Goal: Information Seeking & Learning: Compare options

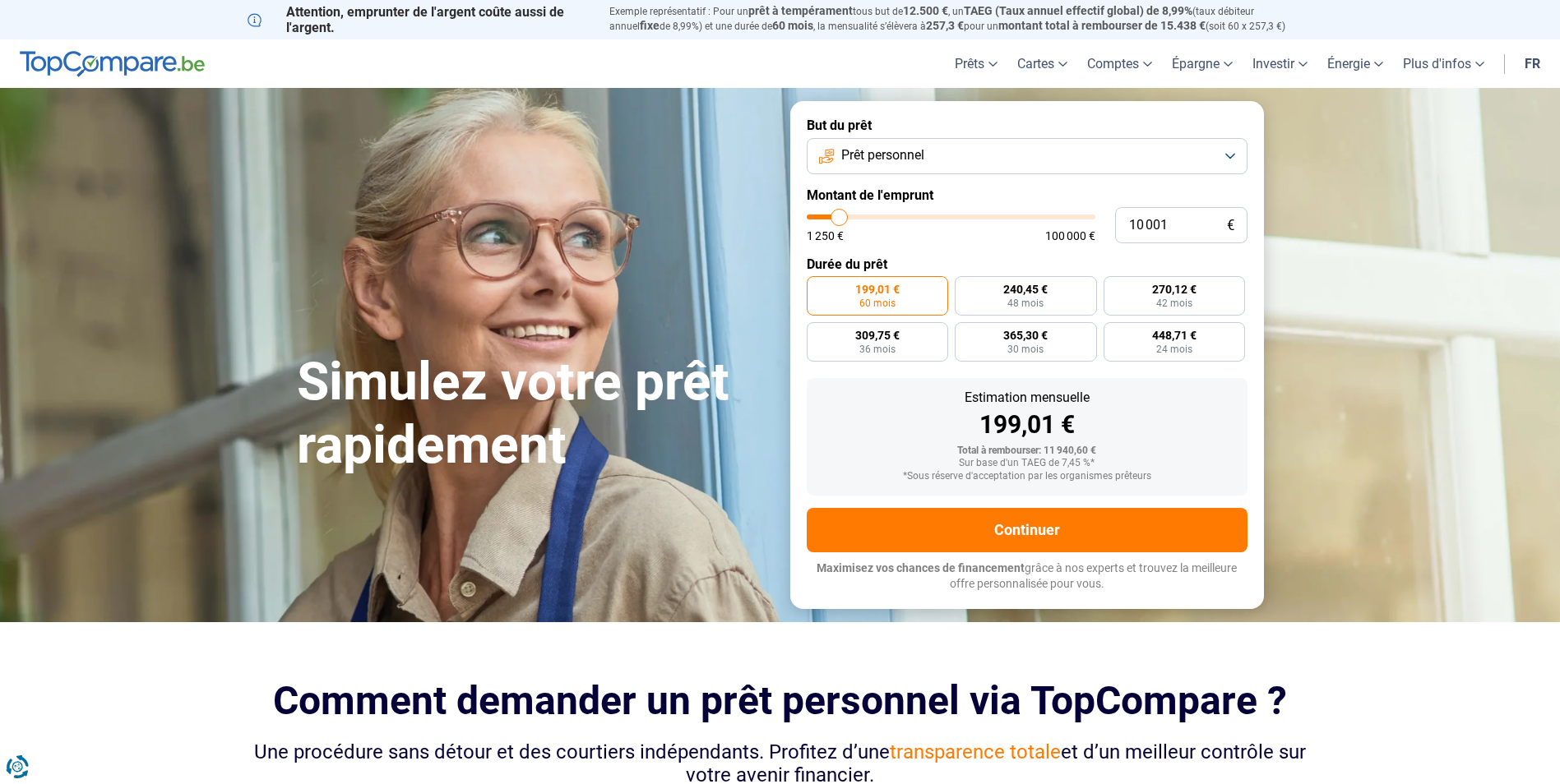
type input "11 000"
type input "11000"
type input "12 000"
type input "12000"
type input "14 000"
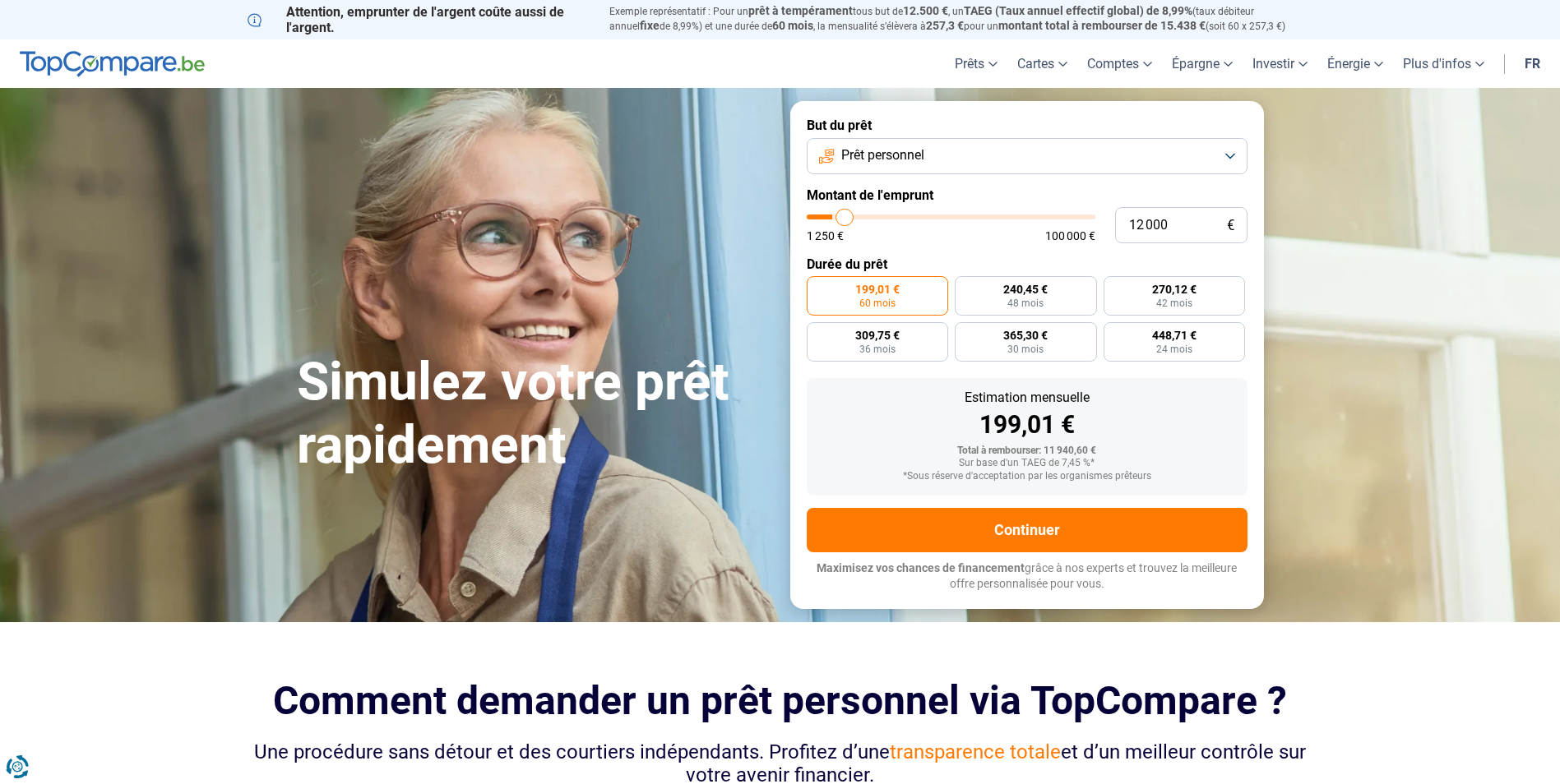
type input "14000"
type input "16 500"
type input "16500"
type input "19 750"
type input "19750"
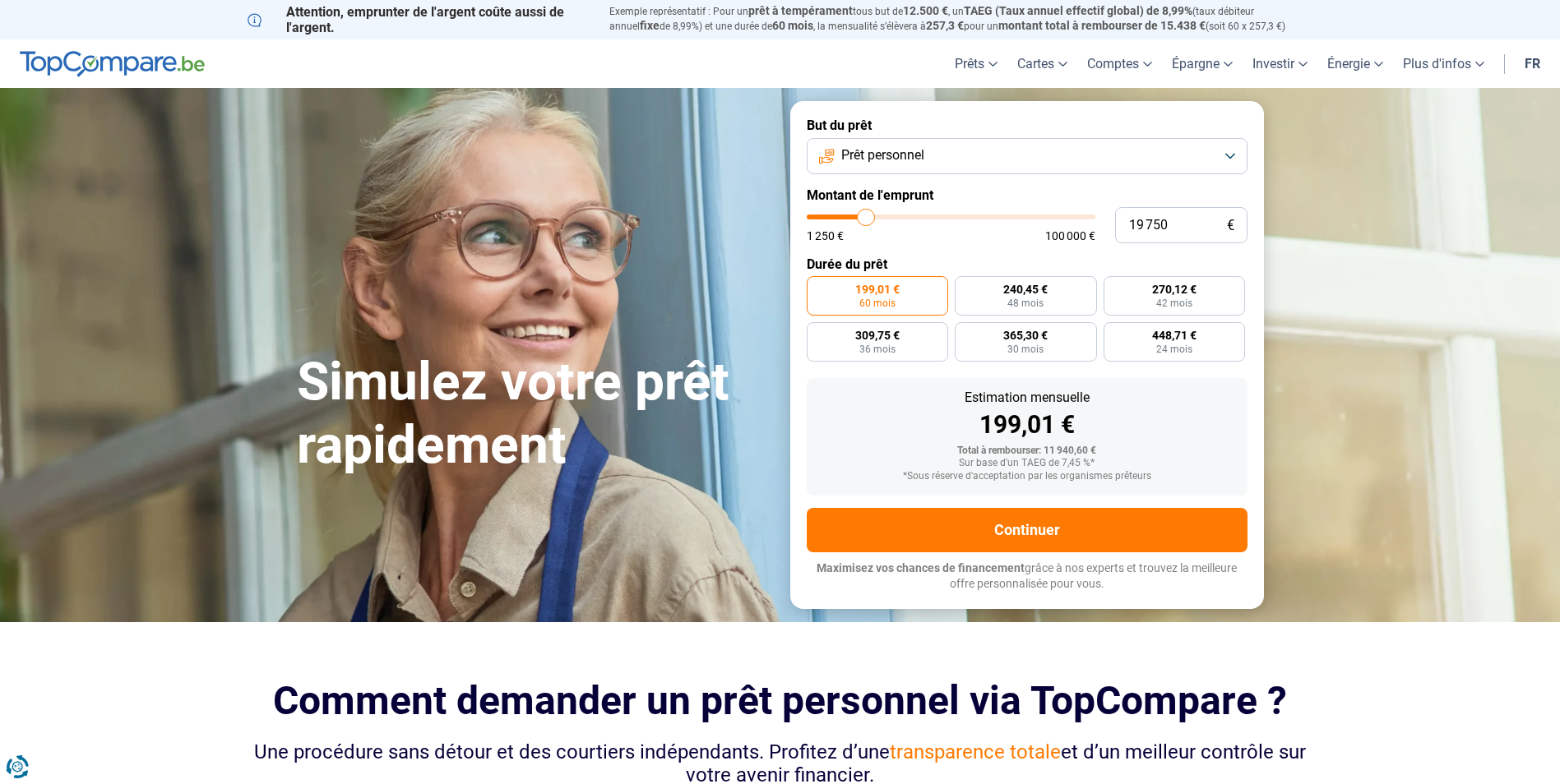
type input "23 500"
type input "23500"
type input "27 250"
type input "27250"
type input "31 000"
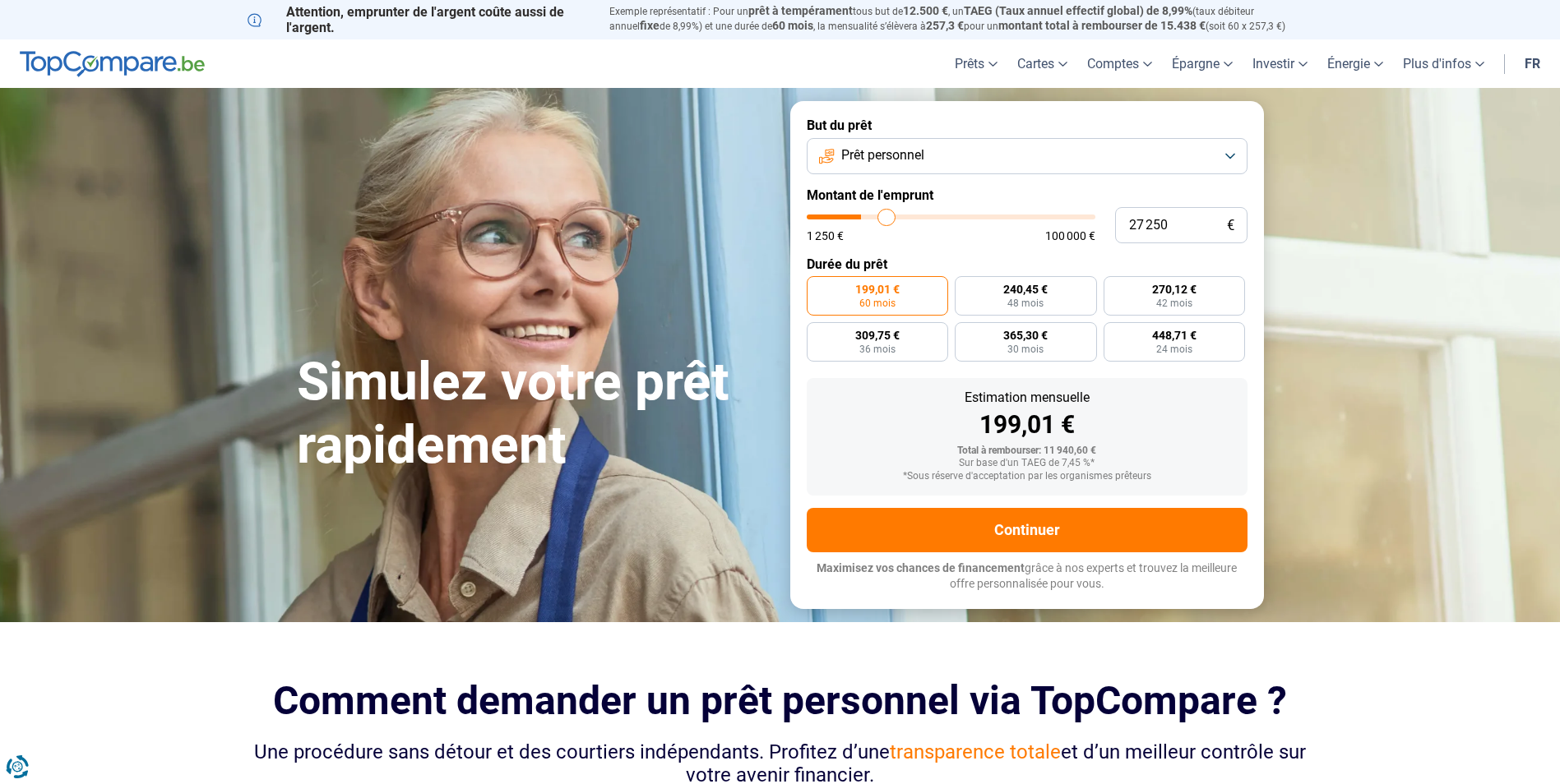
type input "31000"
type input "33 500"
type input "33500"
type input "37 750"
type input "37750"
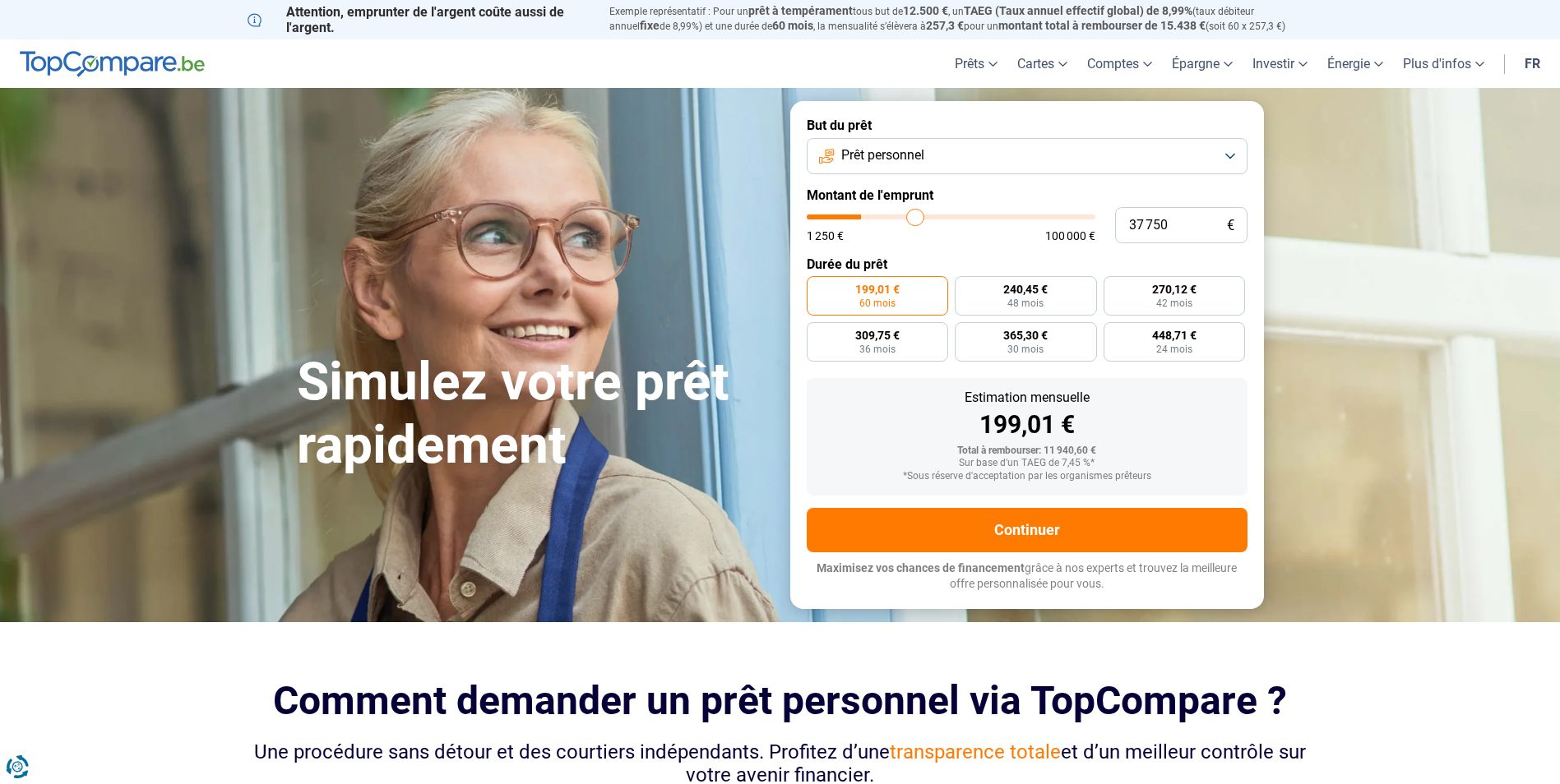
type input "39 750"
type input "39750"
type input "42 000"
type input "42000"
type input "43 500"
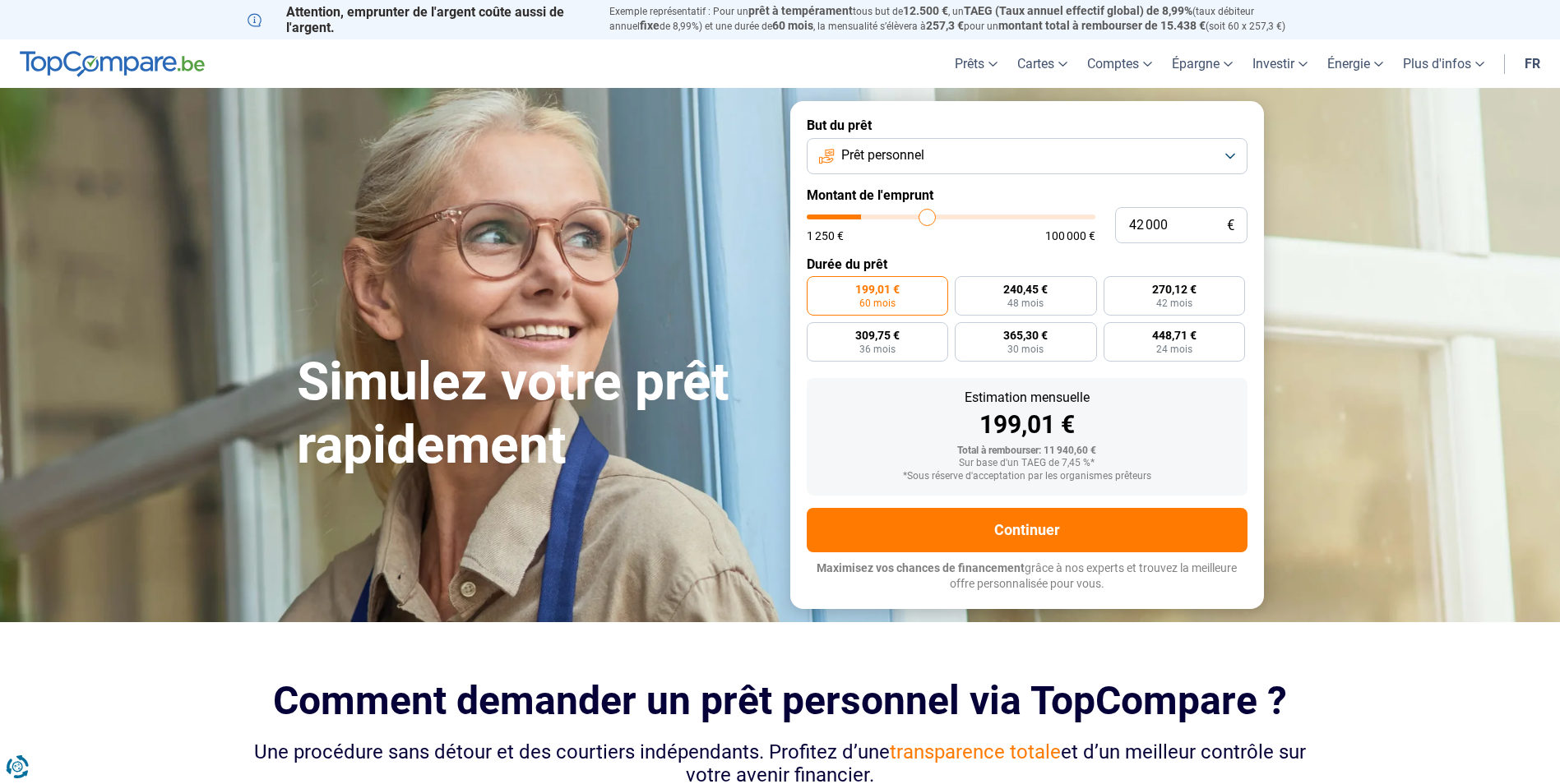
type input "43500"
type input "44 250"
type input "44250"
type input "45 000"
type input "45000"
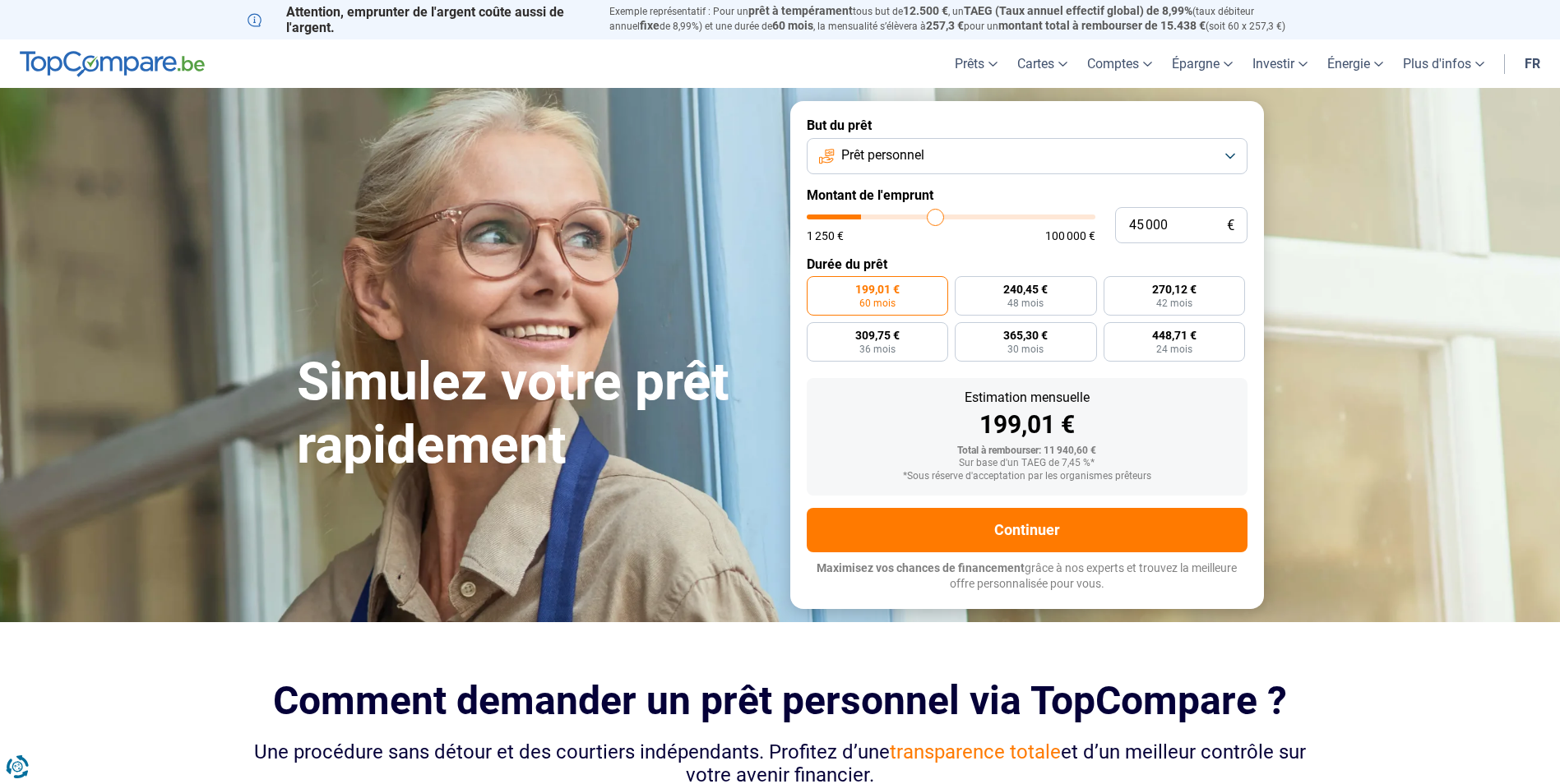
type input "45 500"
type input "45500"
type input "45 750"
type input "45750"
type input "46 000"
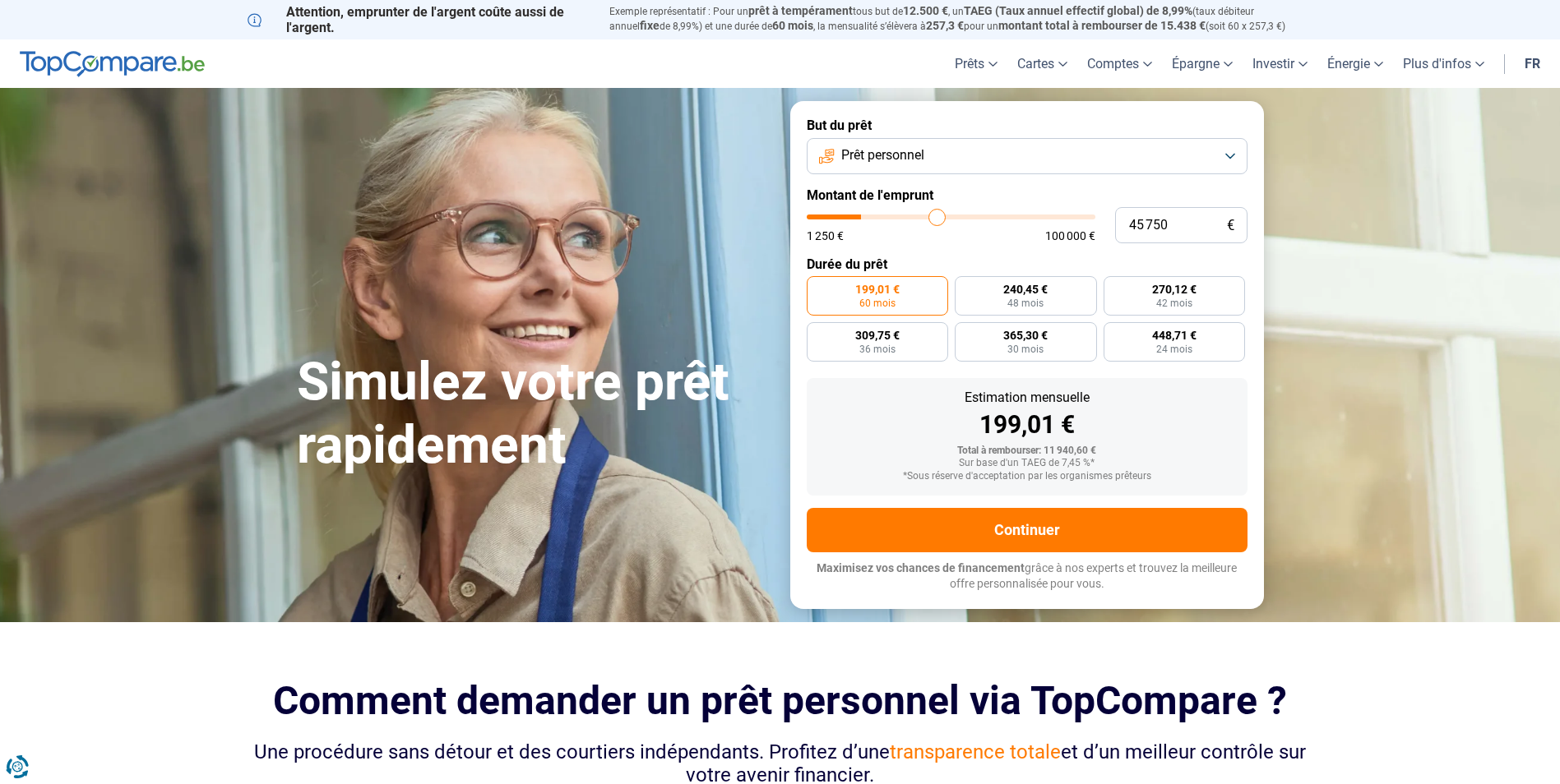
type input "46000"
type input "46 500"
type input "46500"
type input "47 000"
type input "47000"
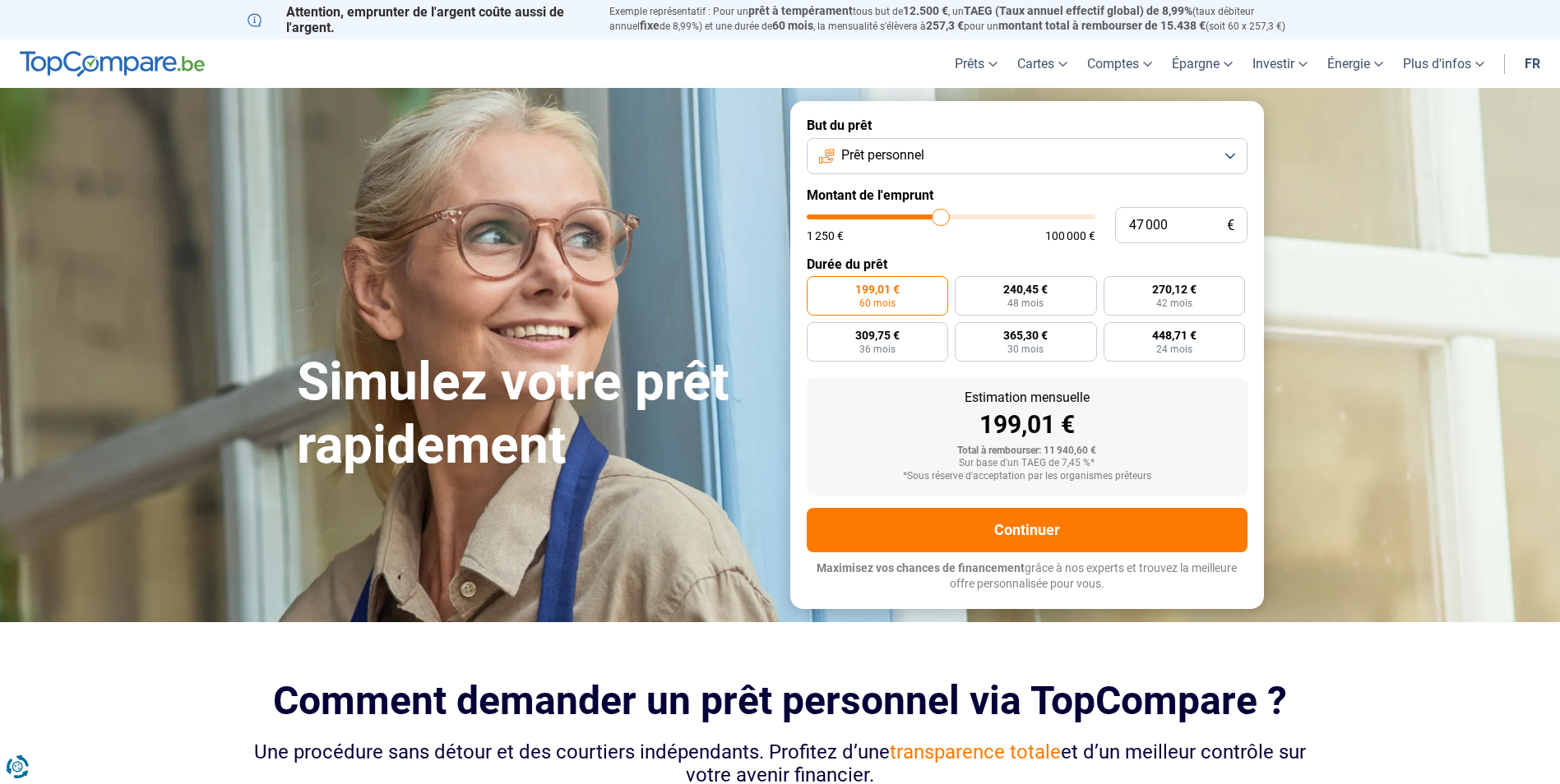
type input "47 250"
type input "47250"
type input "47 500"
type input "47500"
type input "48 000"
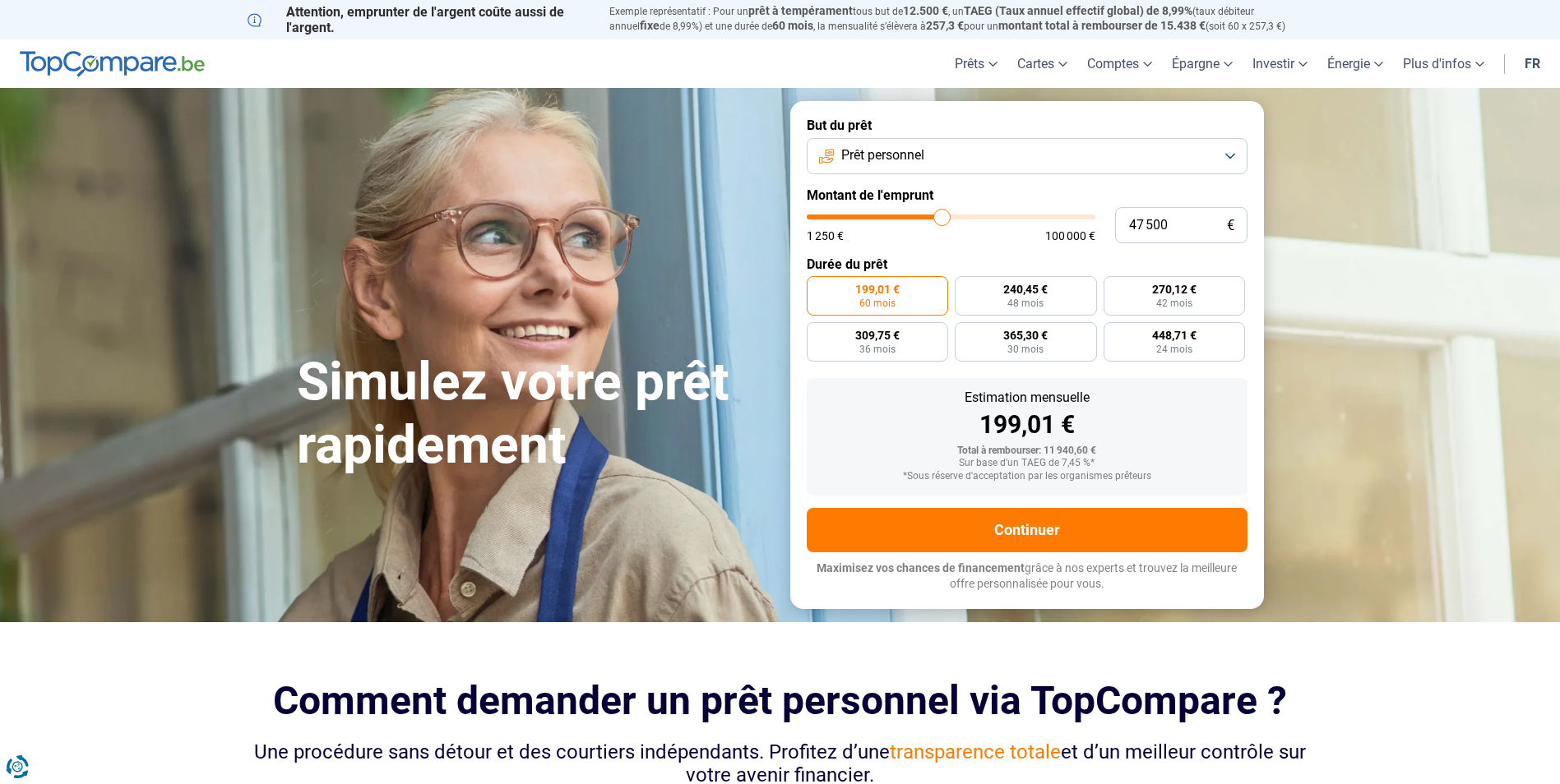
type input "48000"
type input "48 250"
type input "48250"
type input "48 750"
type input "48750"
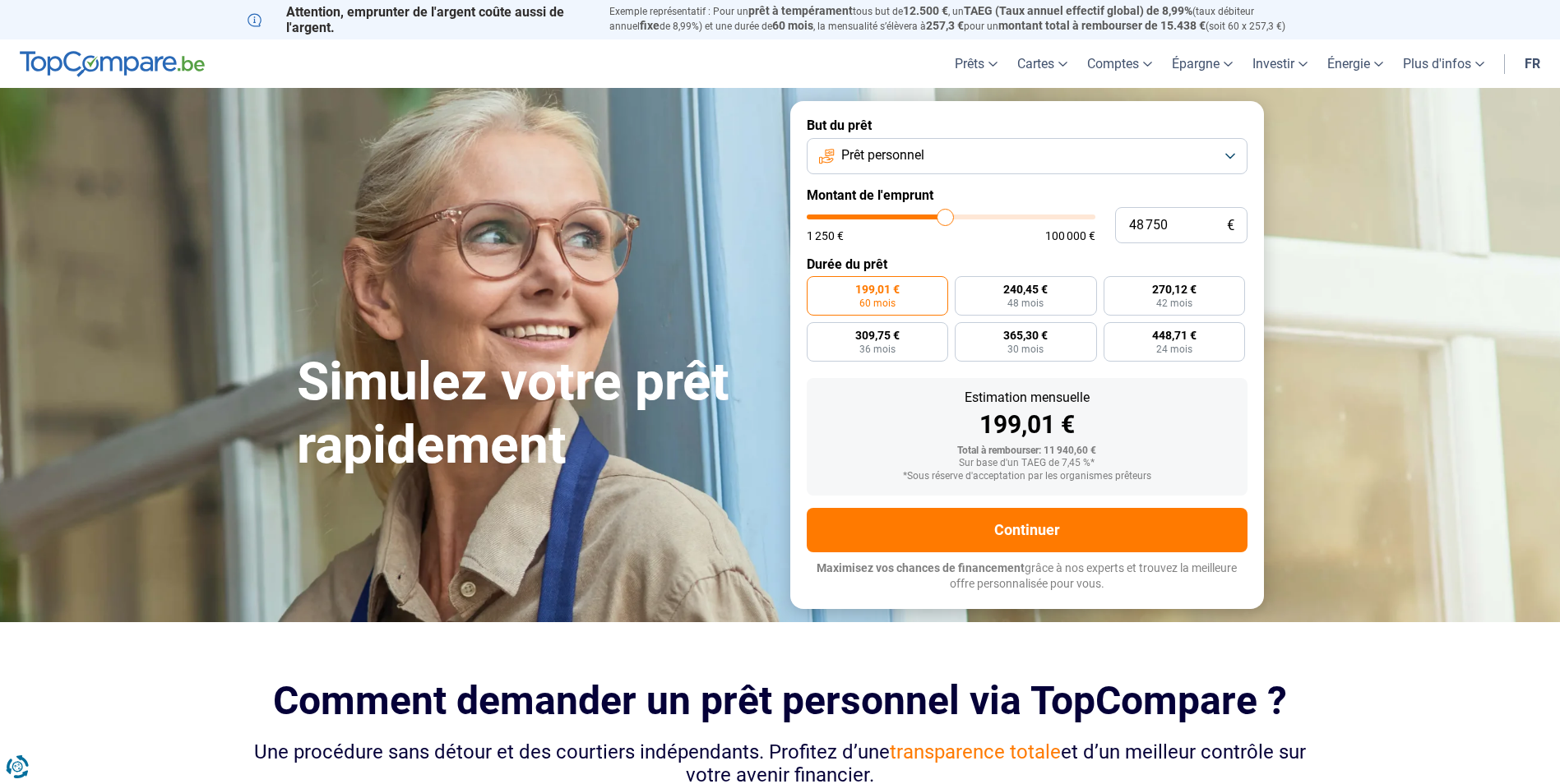
type input "49 000"
type input "49000"
type input "49 500"
type input "49500"
type input "49 750"
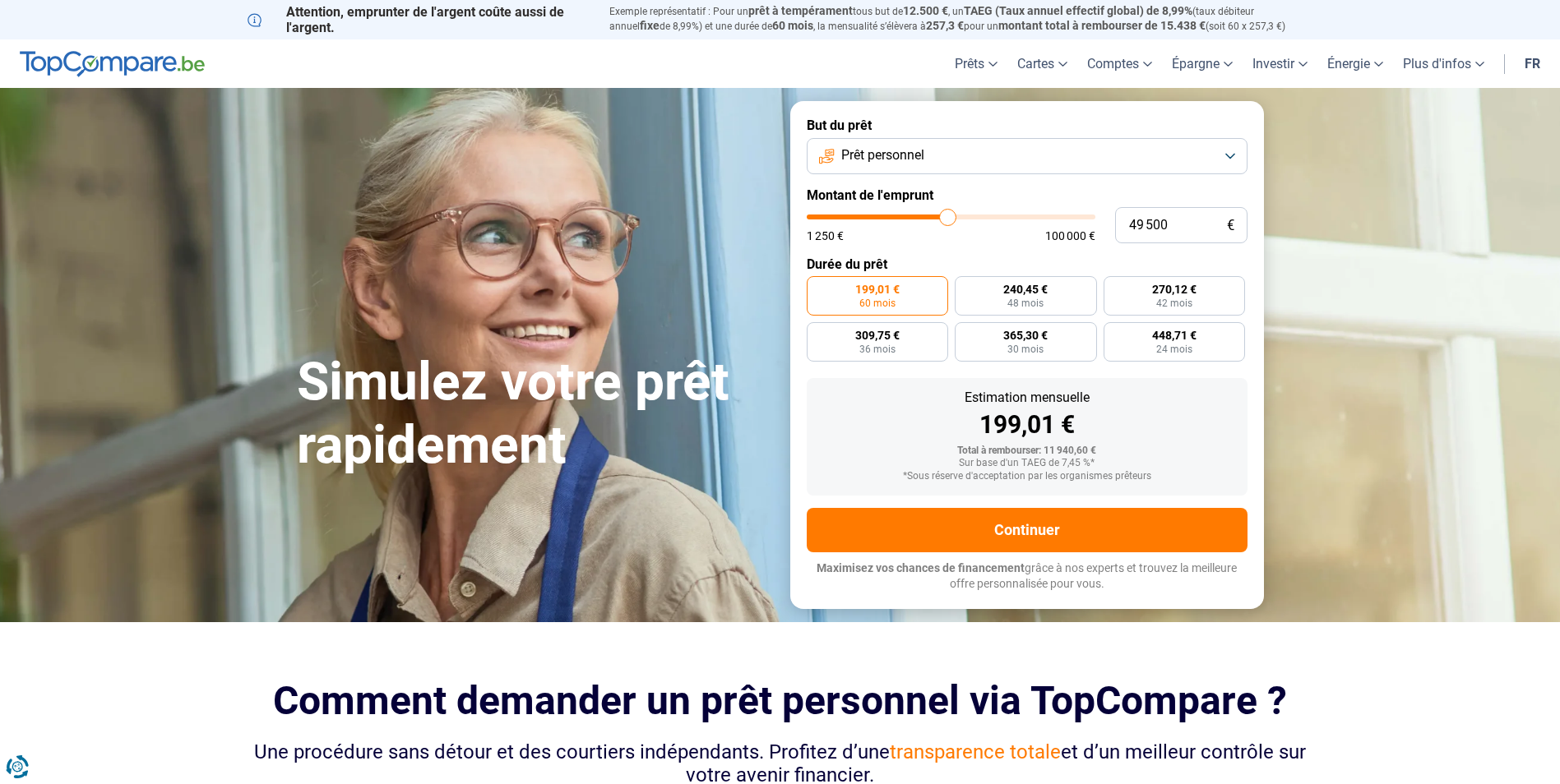
type input "49750"
type input "49 500"
type input "49500"
type input "47 500"
type input "47500"
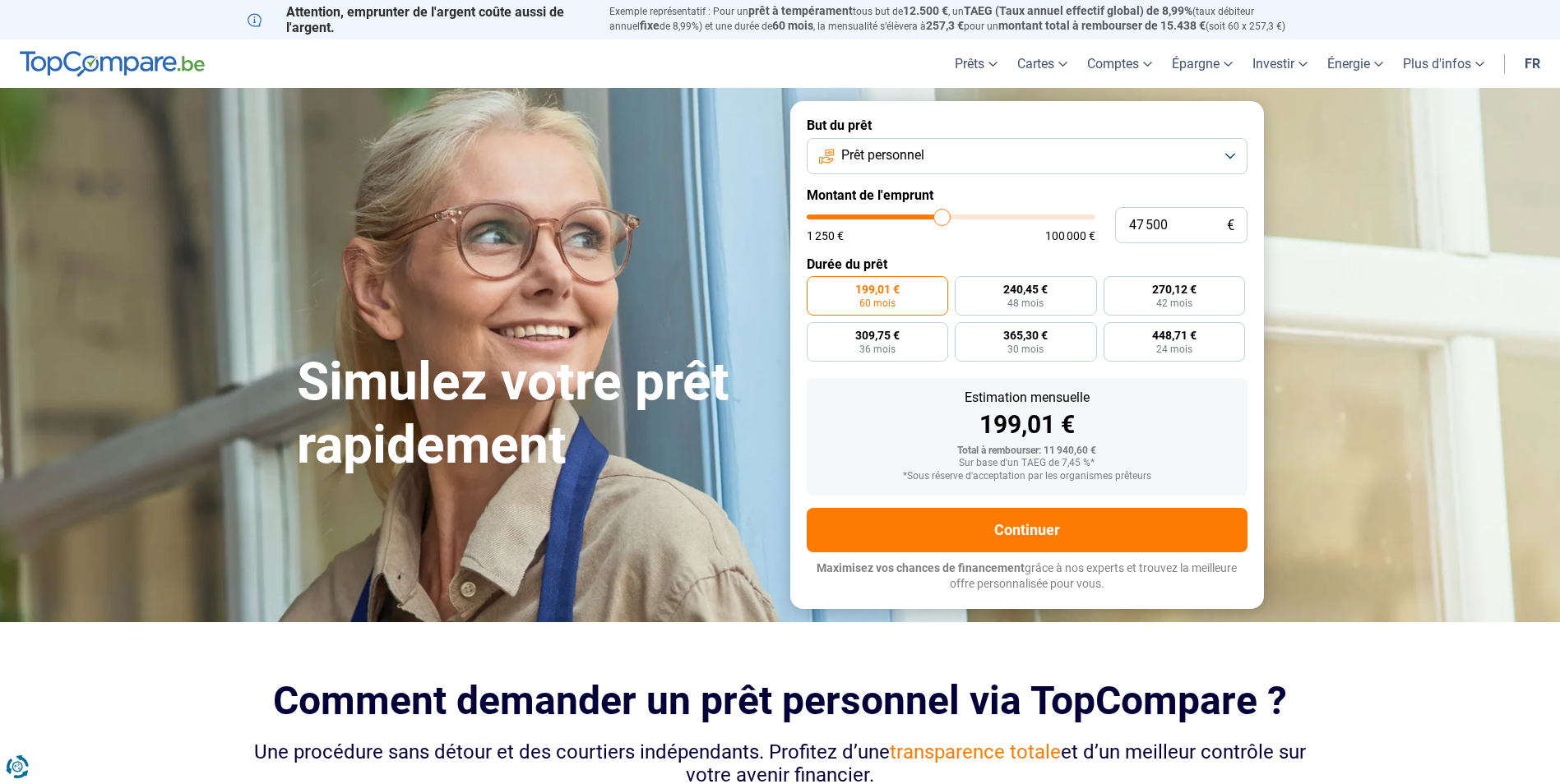
type input "45 250"
type input "45250"
type input "42 750"
type input "42750"
type input "42 000"
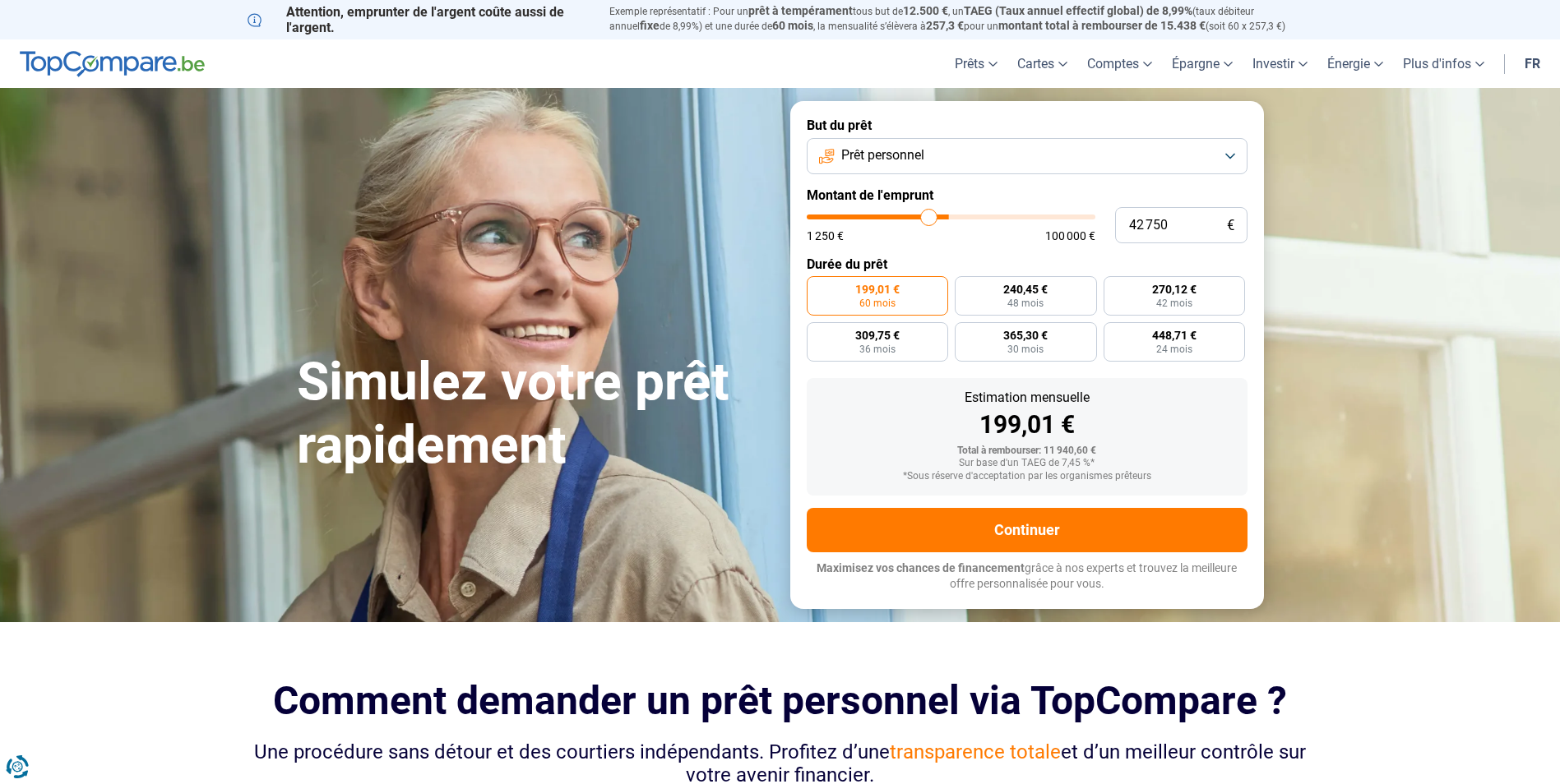
type input "42000"
type input "41 000"
type input "41000"
type input "40 250"
type input "40250"
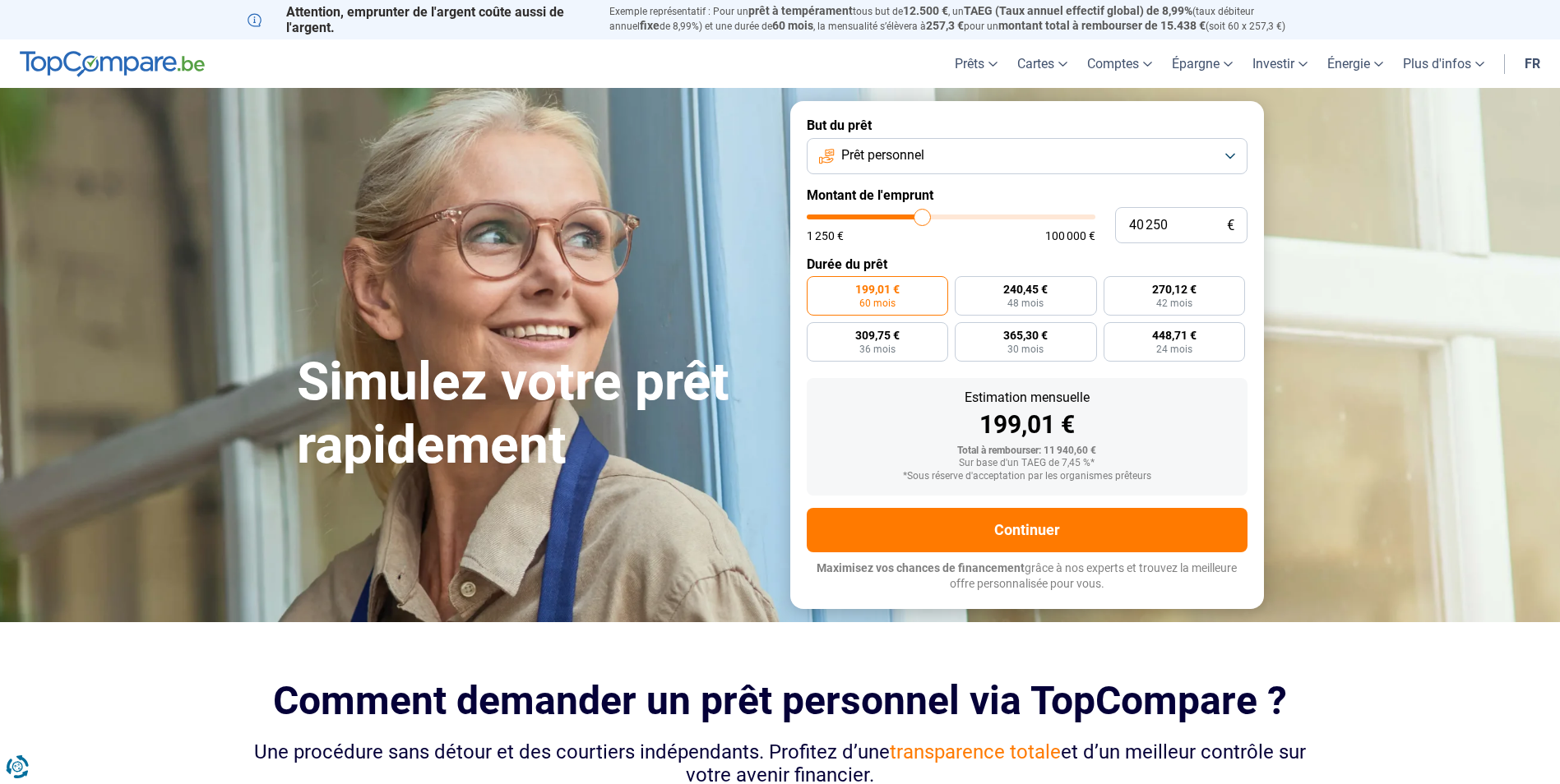
type input "40 000"
type input "40000"
type input "39 250"
type input "39250"
type input "38 750"
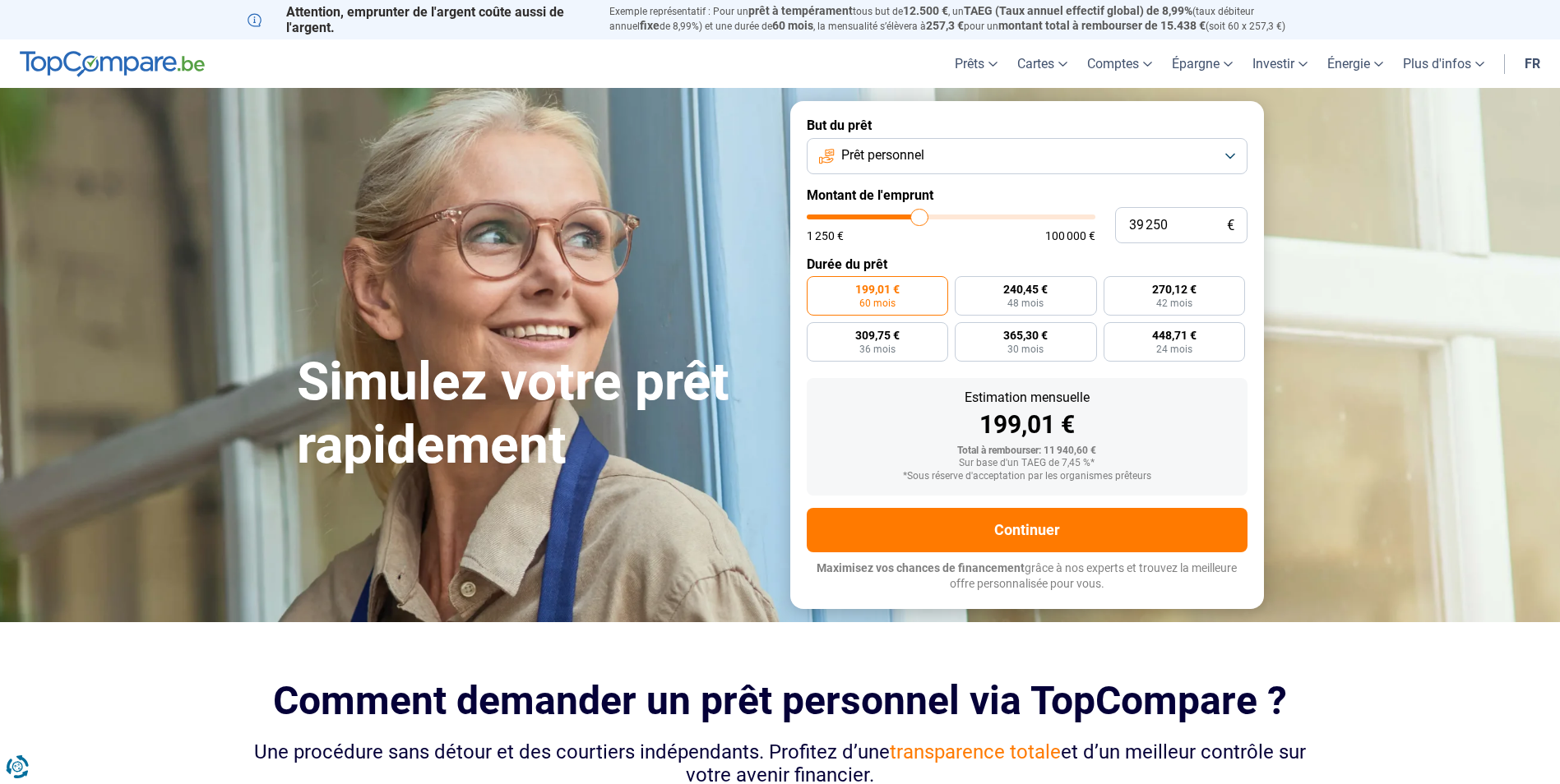
type input "38750"
type input "38 500"
type input "38500"
type input "38 250"
type input "38250"
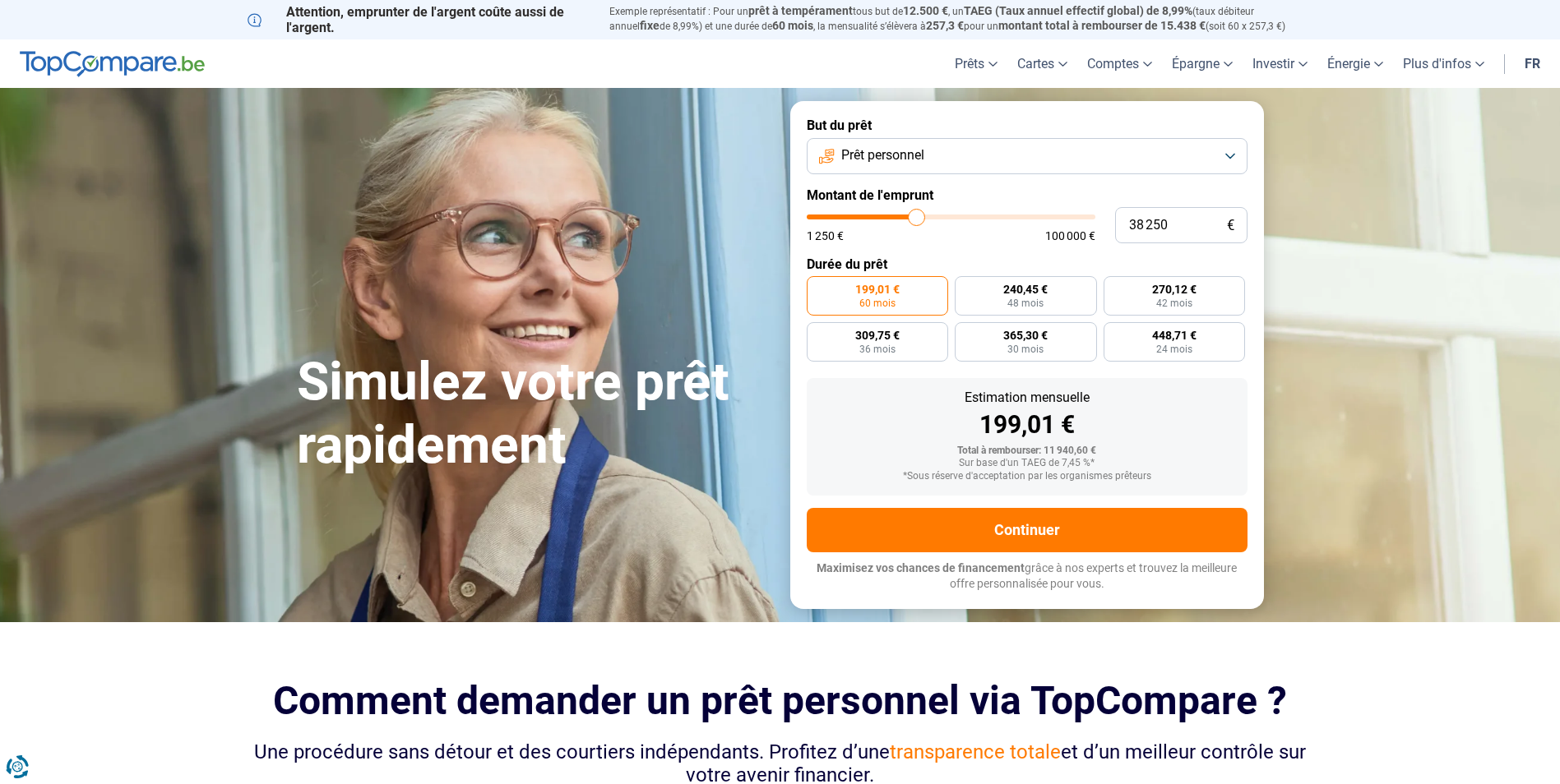
type input "38 000"
type input "38000"
type input "37 750"
type input "37750"
type input "37 250"
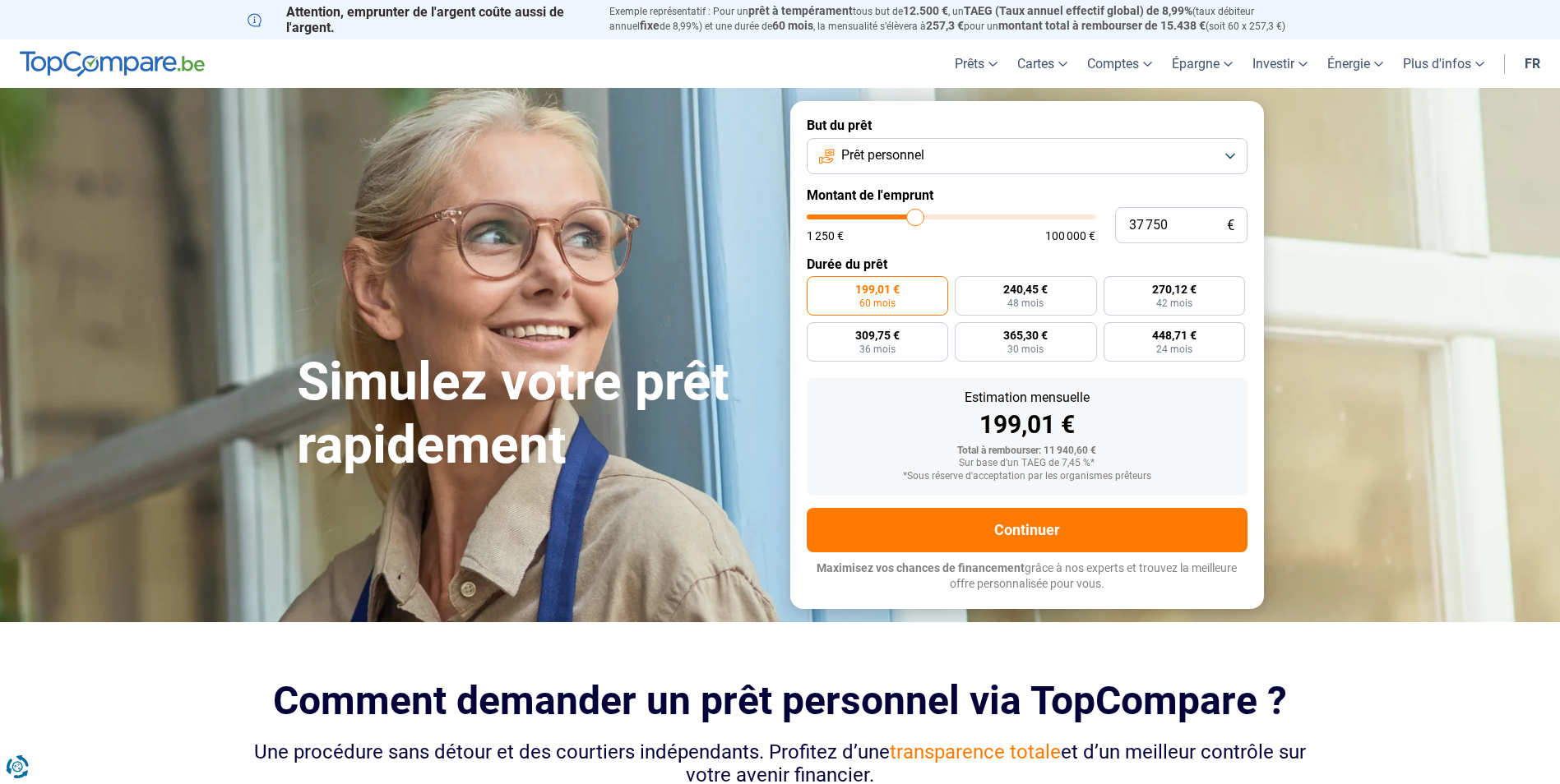
type input "37250"
type input "36 750"
type input "36750"
type input "36 500"
type input "36500"
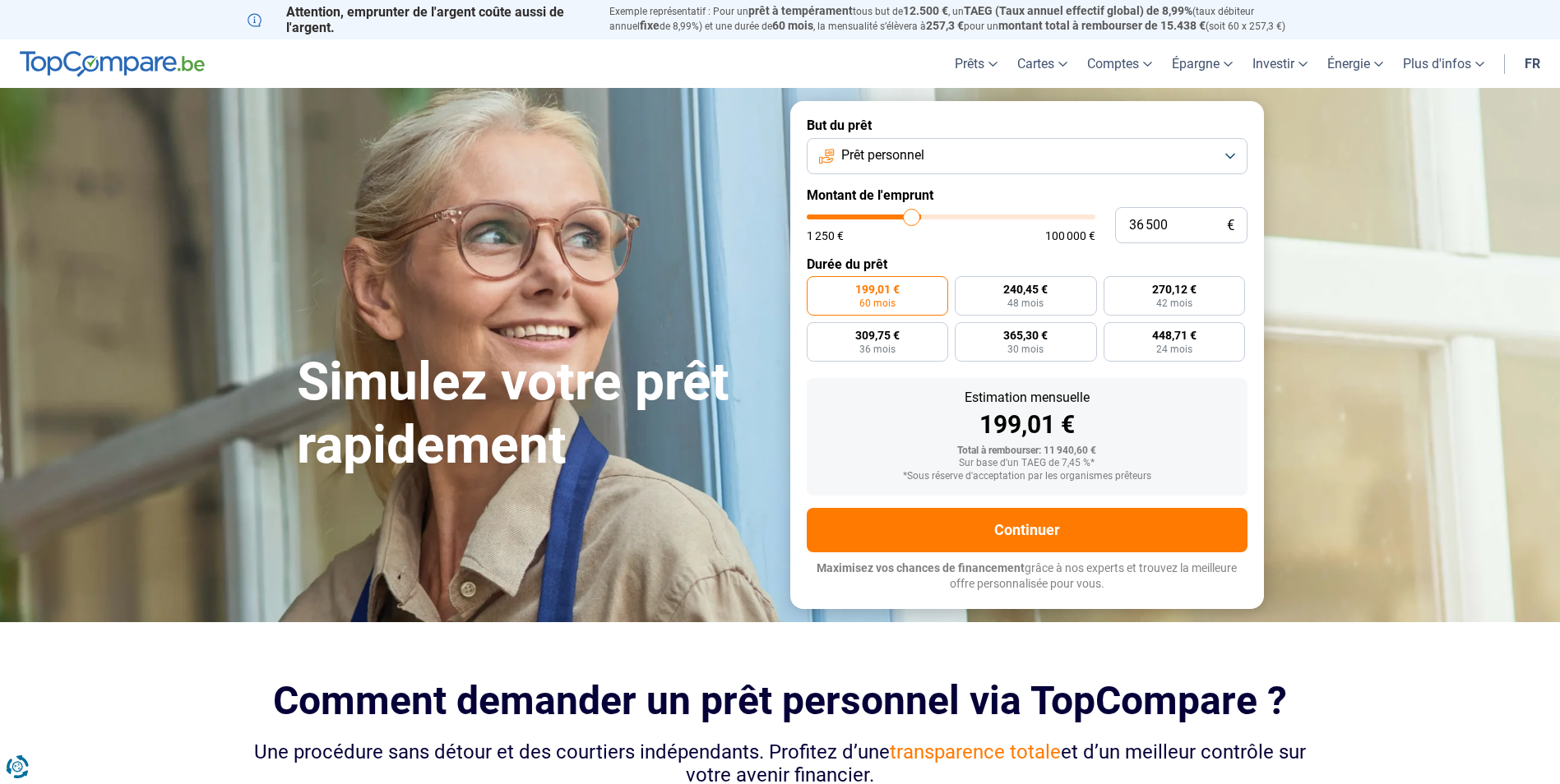
type input "35 500"
type input "35500"
type input "34 750"
type input "34750"
type input "34 000"
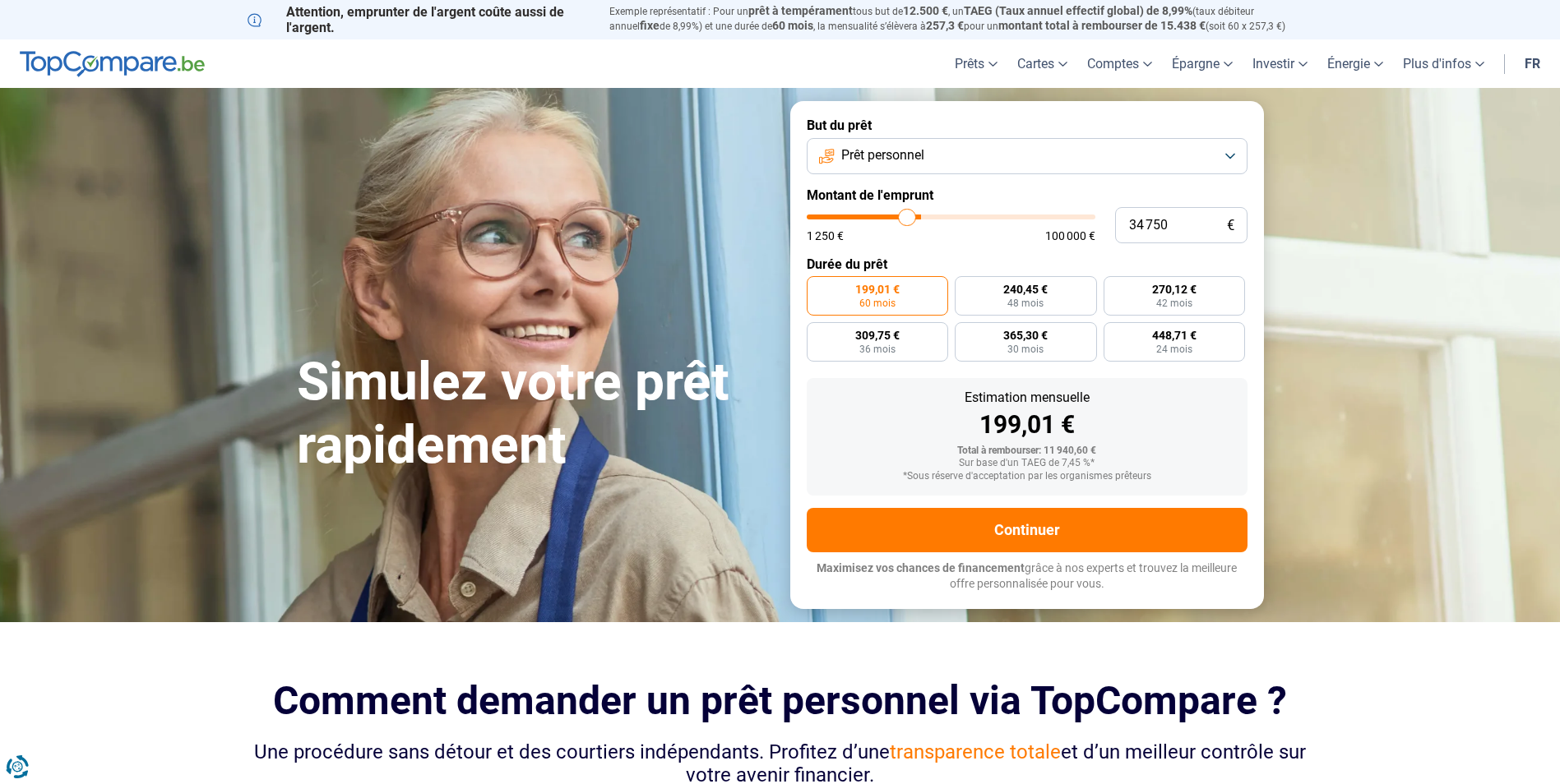
type input "34000"
type input "33 250"
type input "33250"
type input "32 500"
type input "32500"
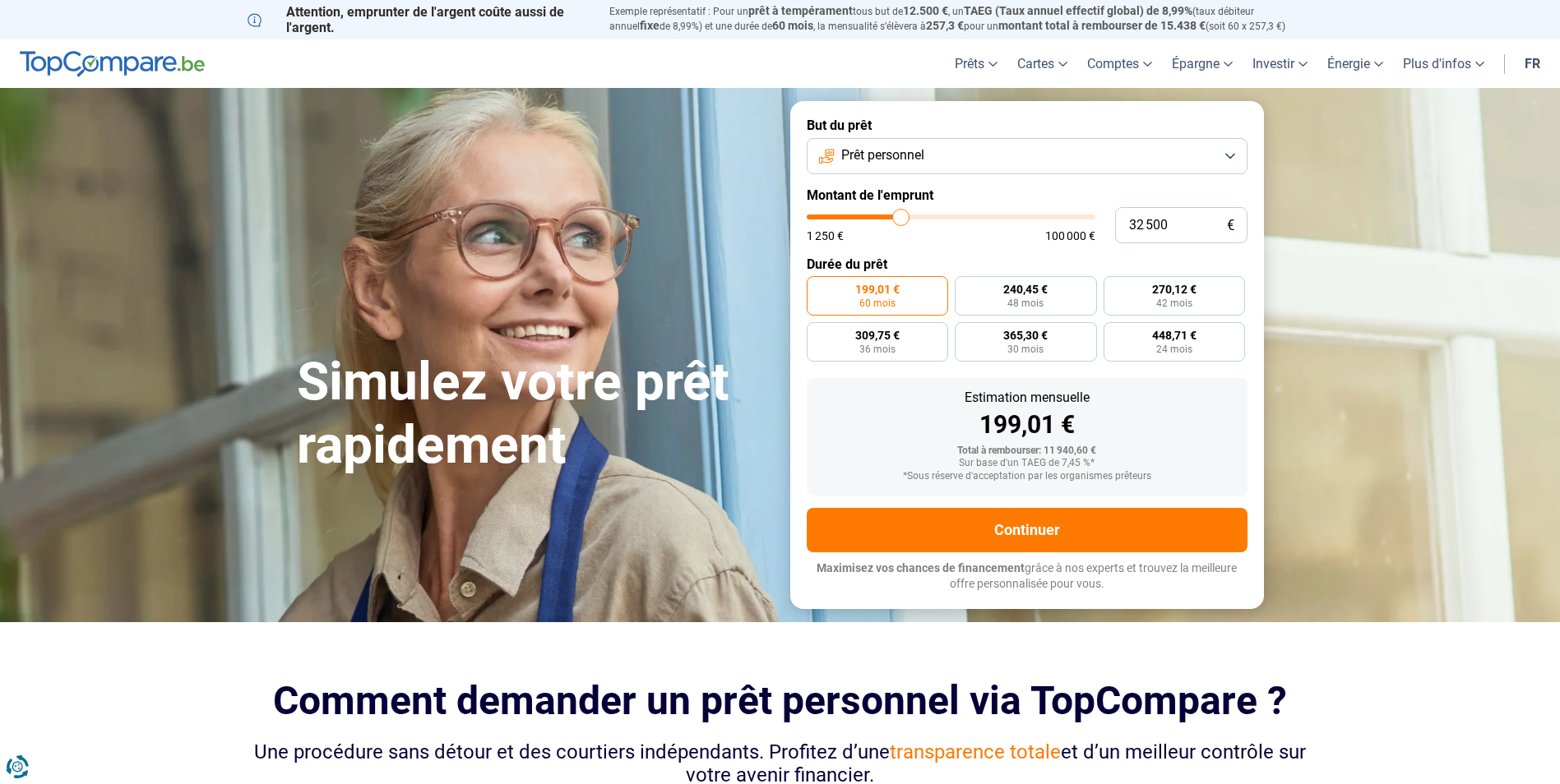
type input "32 250"
type input "32250"
type input "32 000"
type input "32000"
type input "31 750"
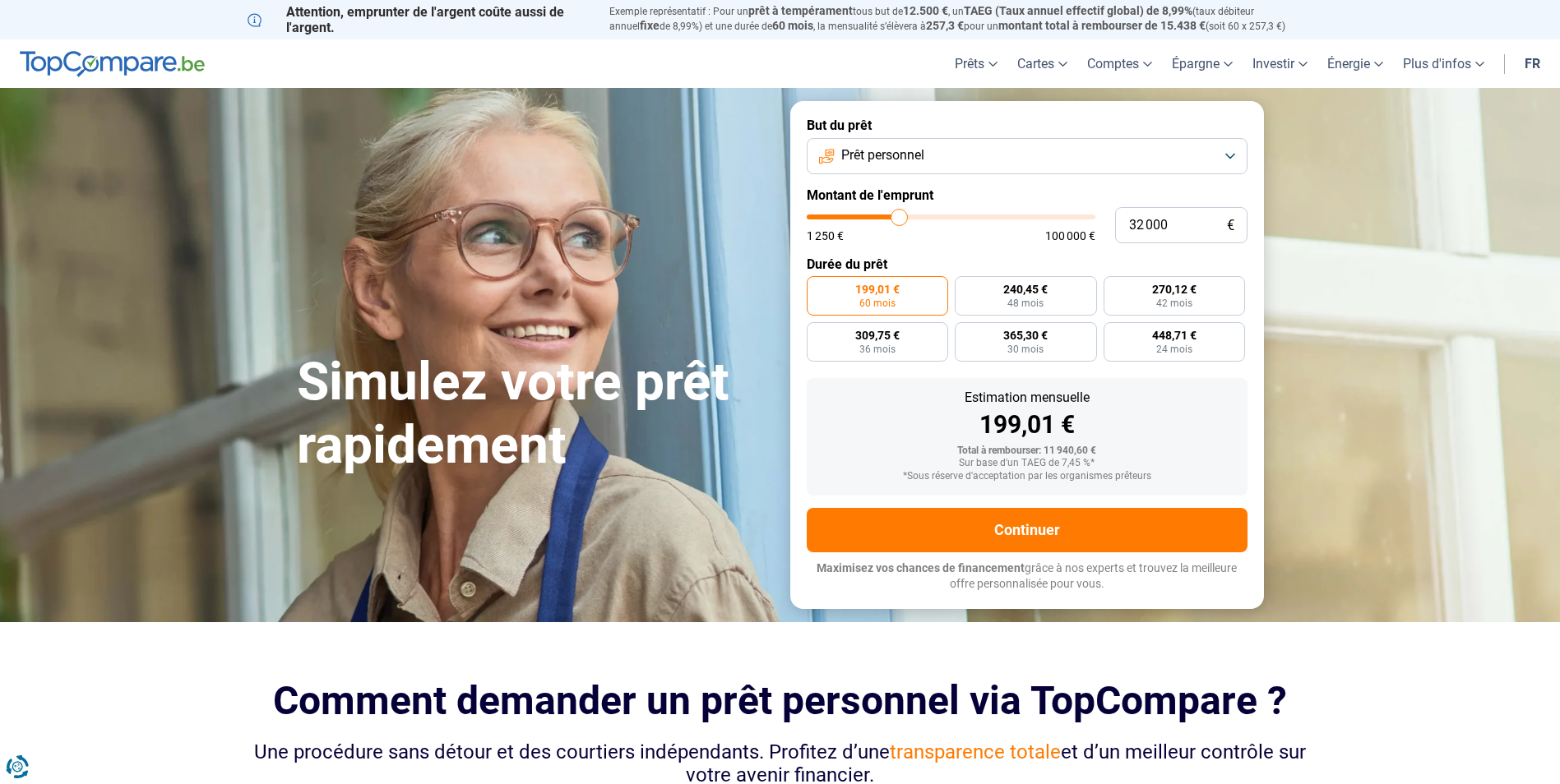
type input "31750"
type input "31 250"
type input "31250"
type input "31 000"
type input "31000"
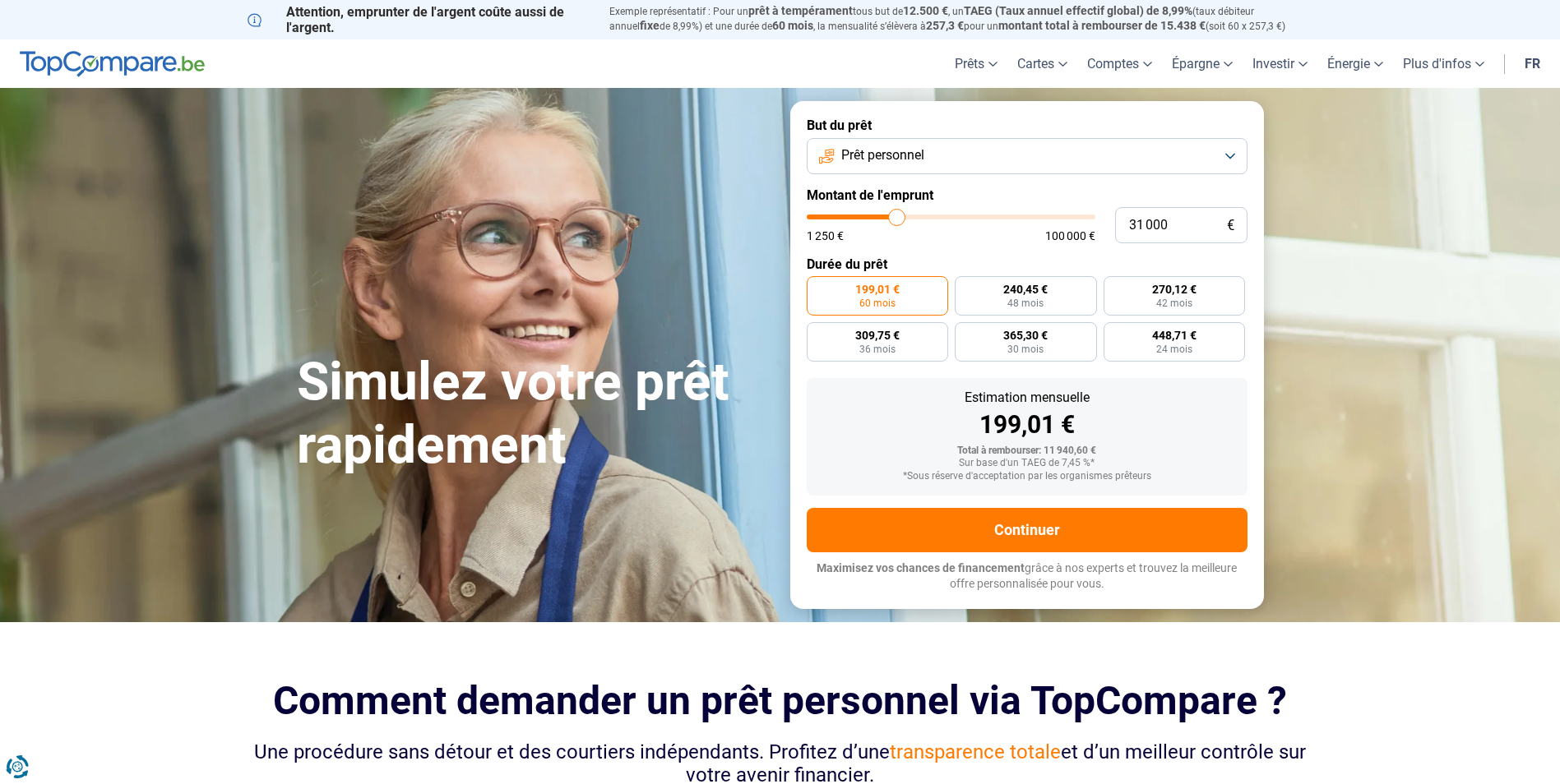
type input "30 750"
type input "30750"
type input "30 500"
type input "30500"
type input "30 250"
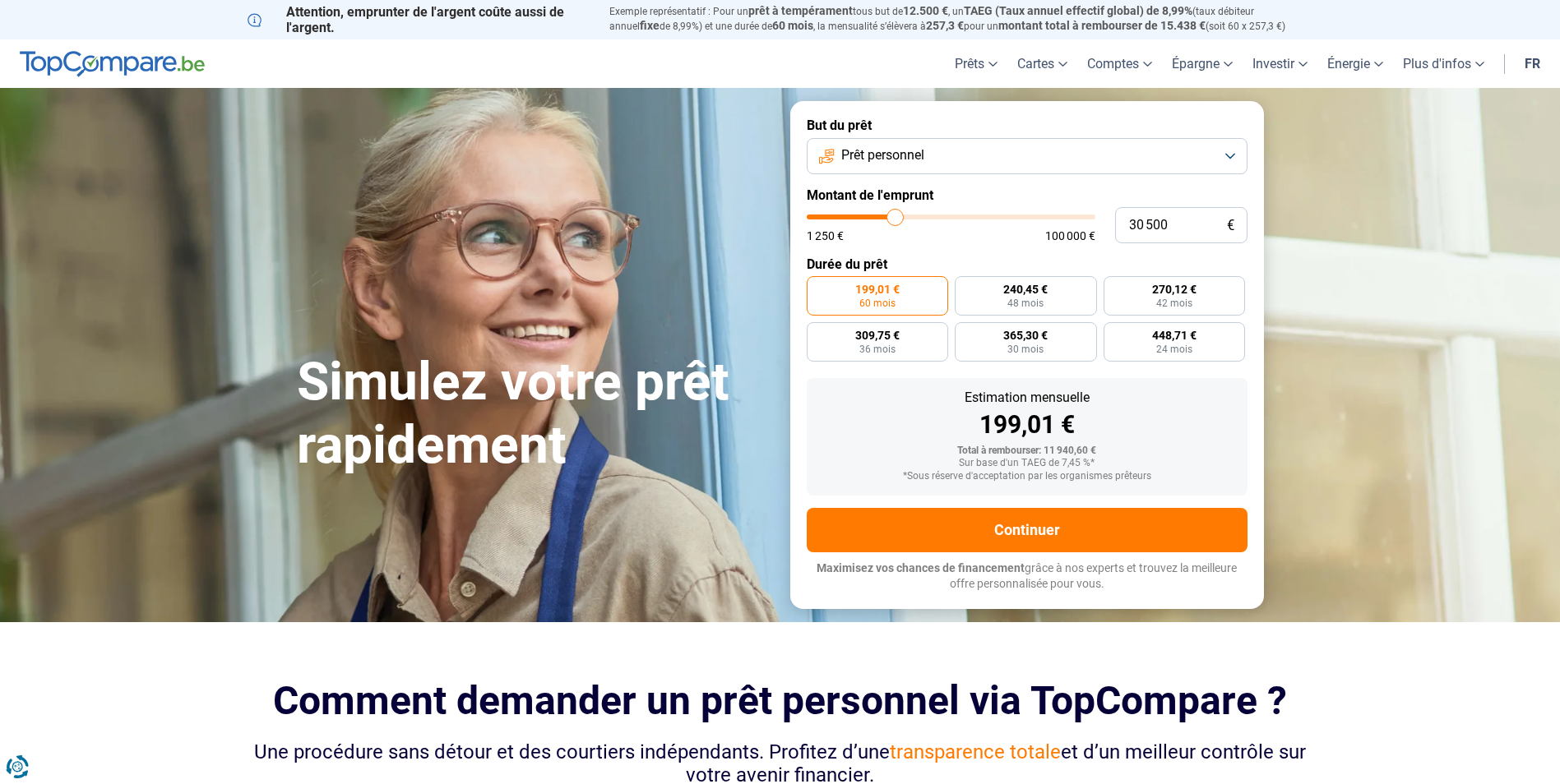
type input "30250"
type input "29 750"
type input "29750"
type input "29 250"
type input "29250"
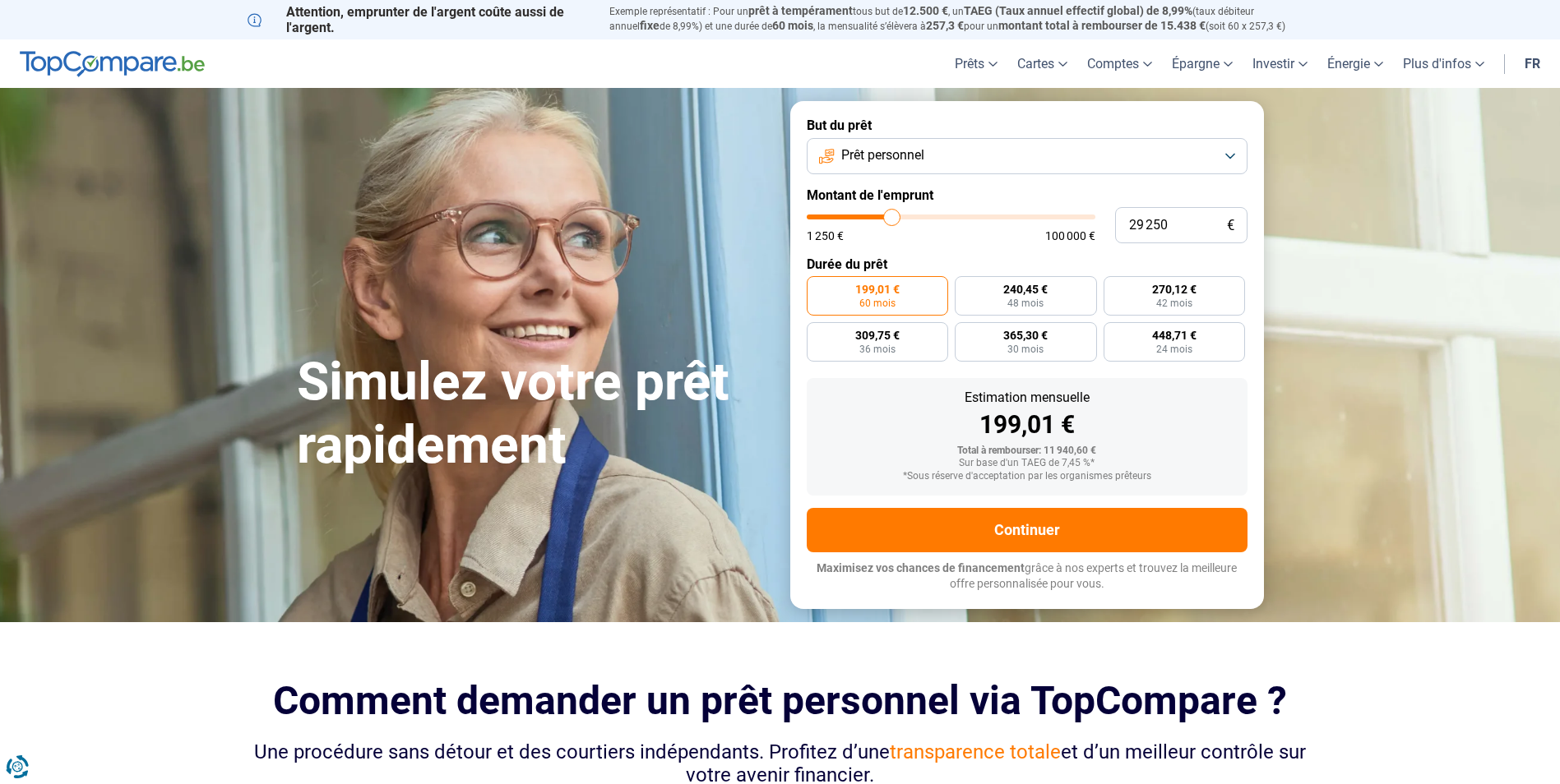
type input "29 000"
type input "29000"
type input "28 750"
type input "28750"
type input "28 250"
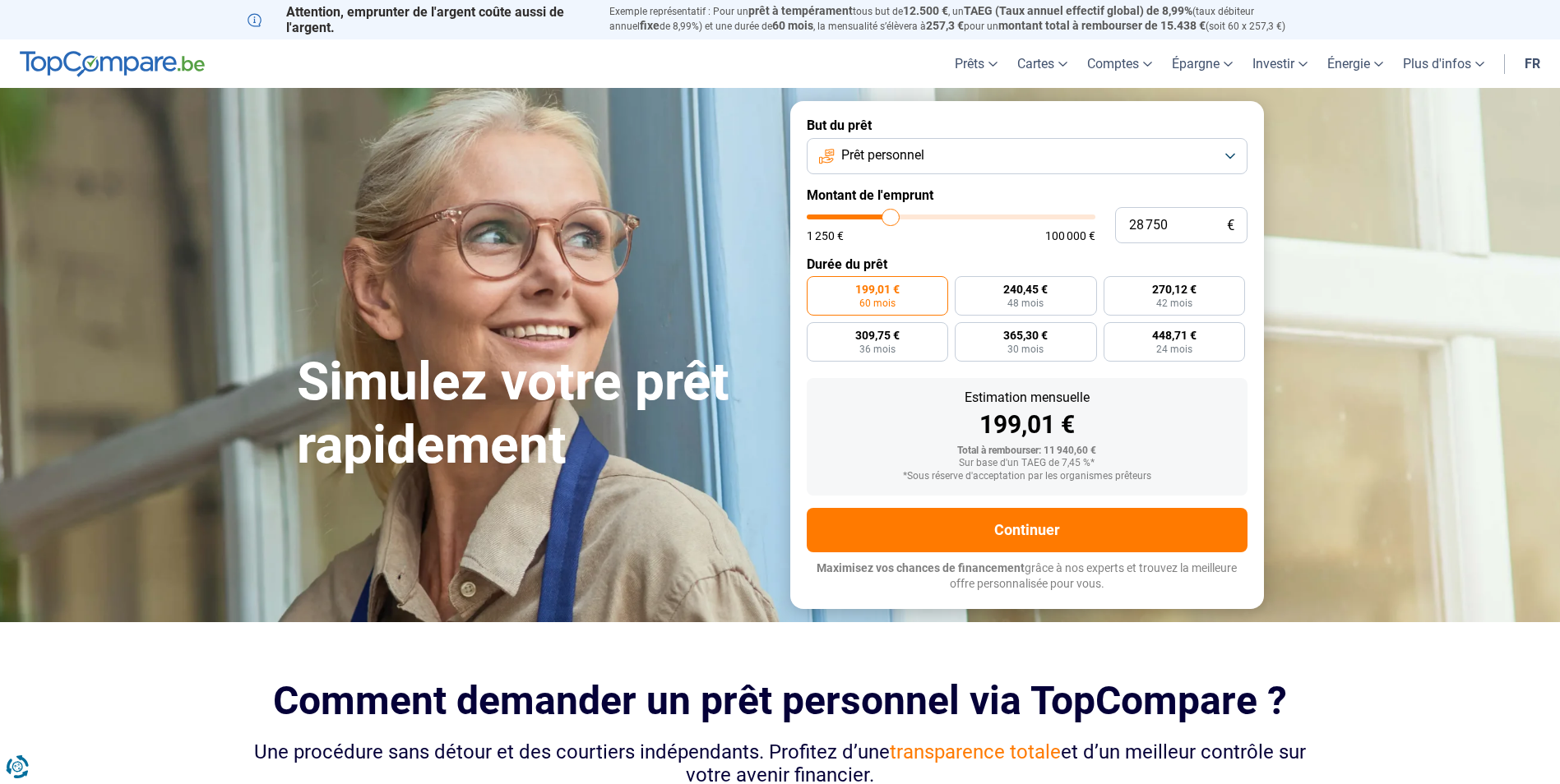
type input "28250"
type input "28 000"
type input "28000"
type input "27 750"
type input "27750"
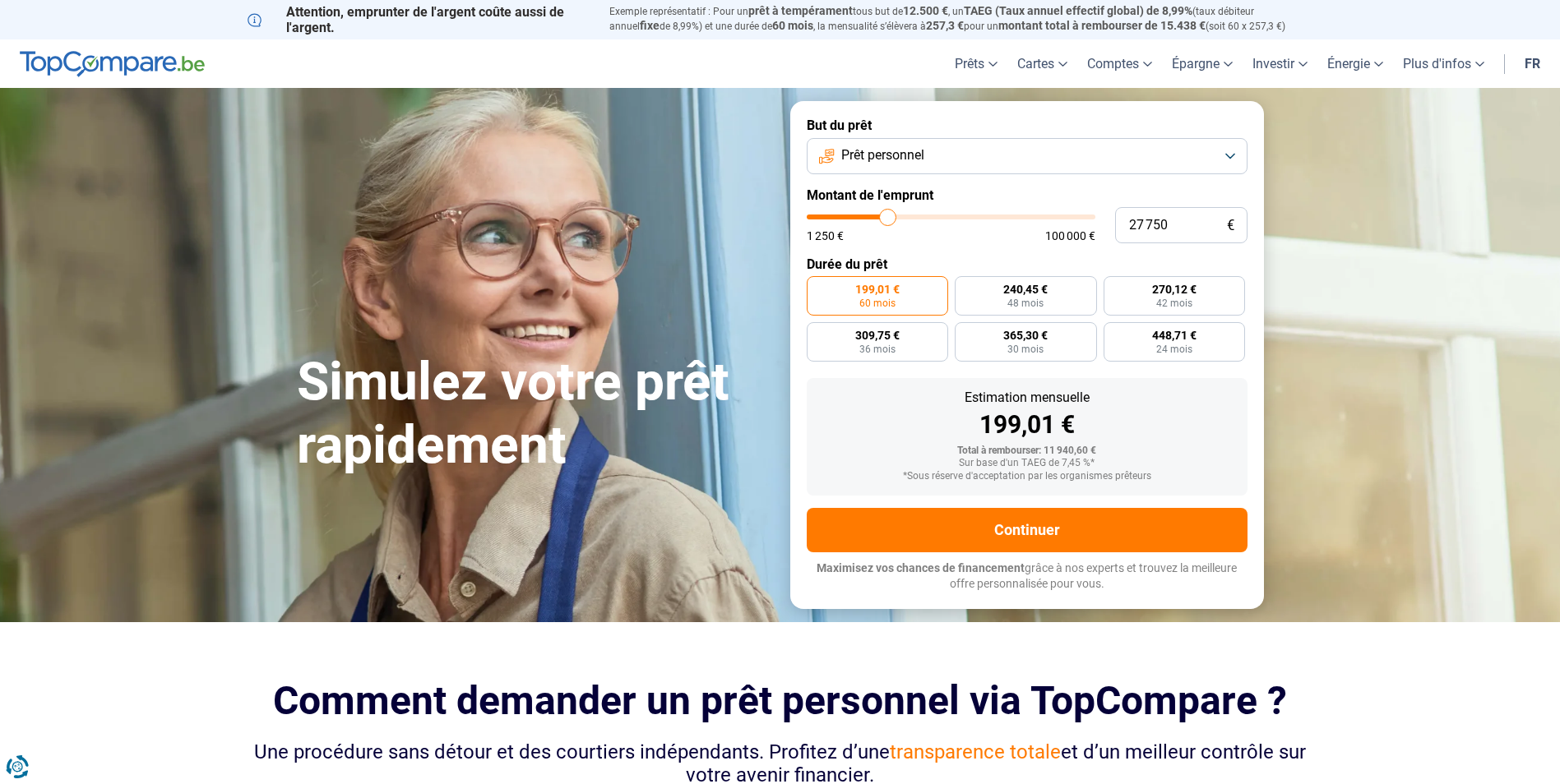
type input "27 250"
type input "27250"
type input "26 750"
type input "26750"
type input "26 500"
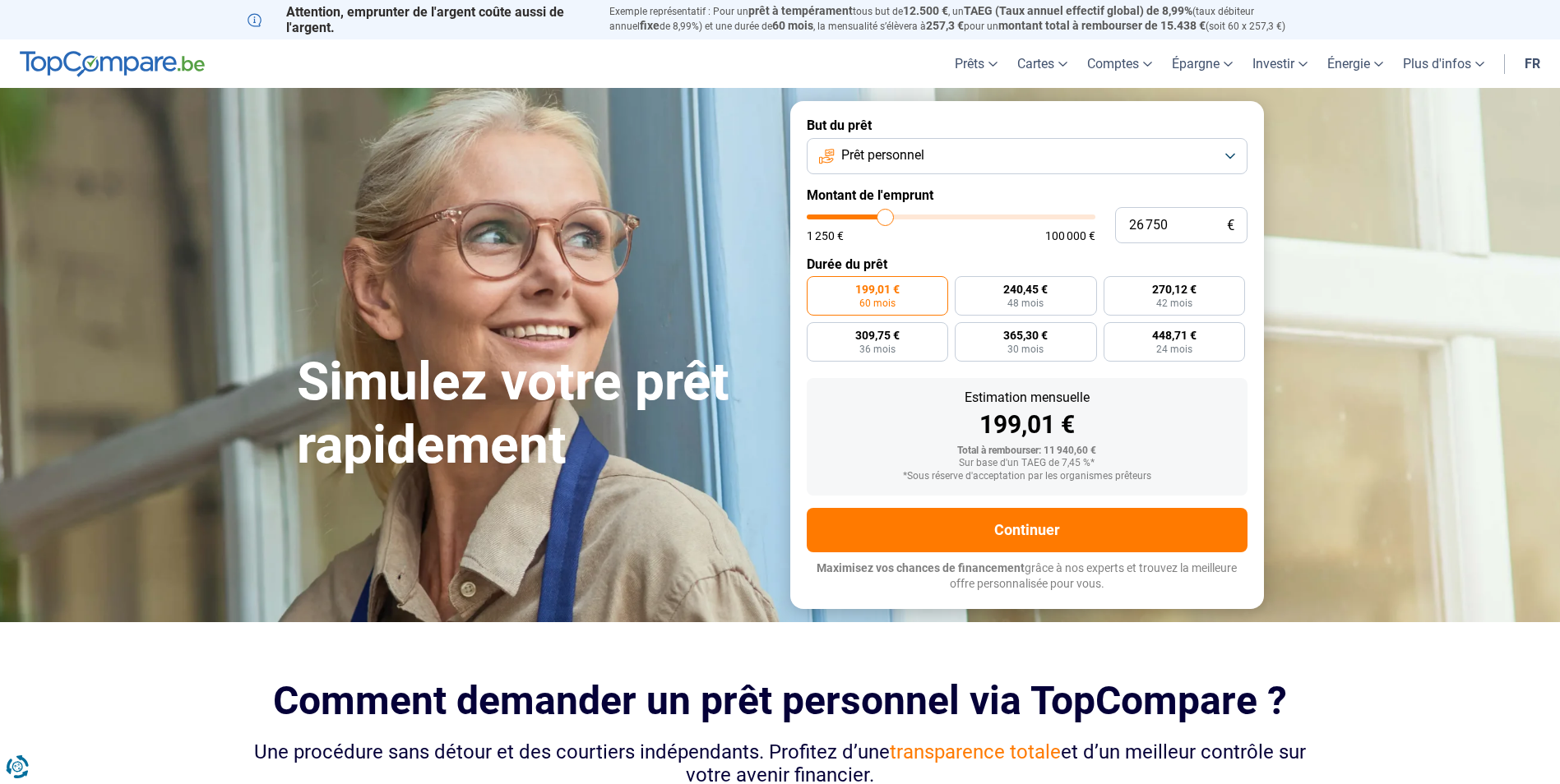
type input "26500"
type input "26 250"
type input "26250"
type input "26 000"
type input "26000"
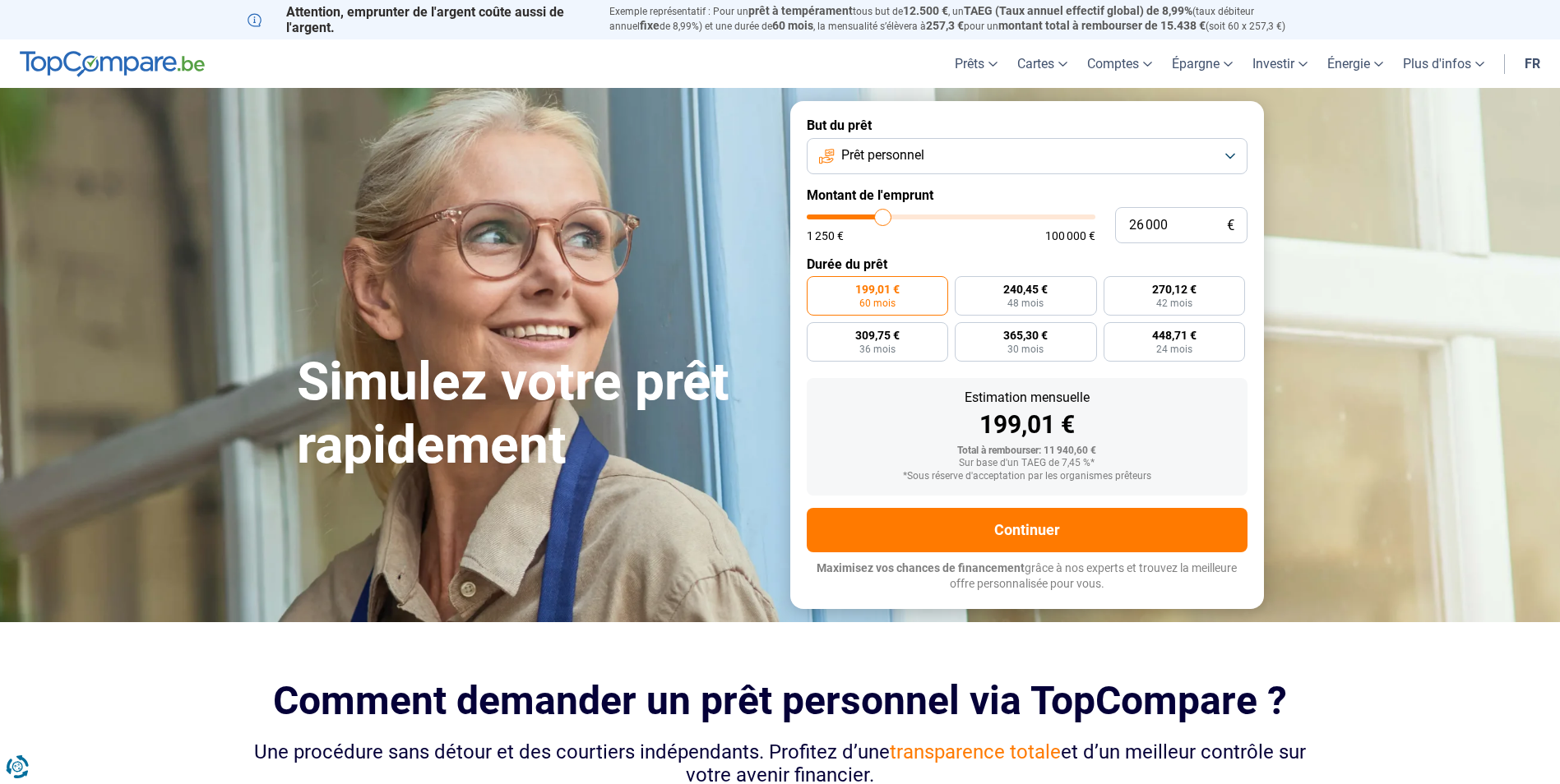
type input "25 750"
type input "25750"
type input "25 250"
type input "25250"
type input "25 000"
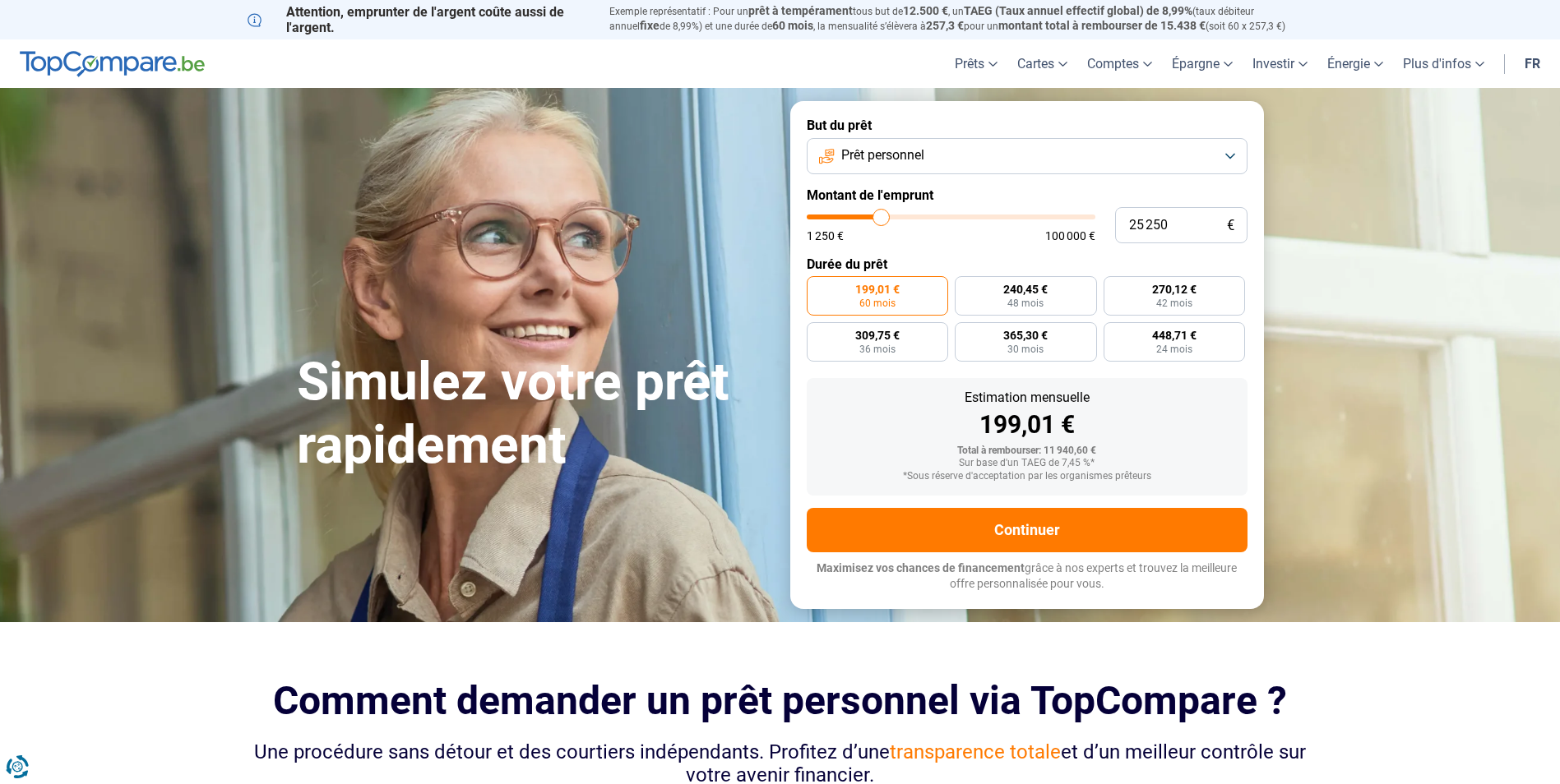
type input "25000"
type input "24 750"
type input "24750"
type input "24 500"
type input "24500"
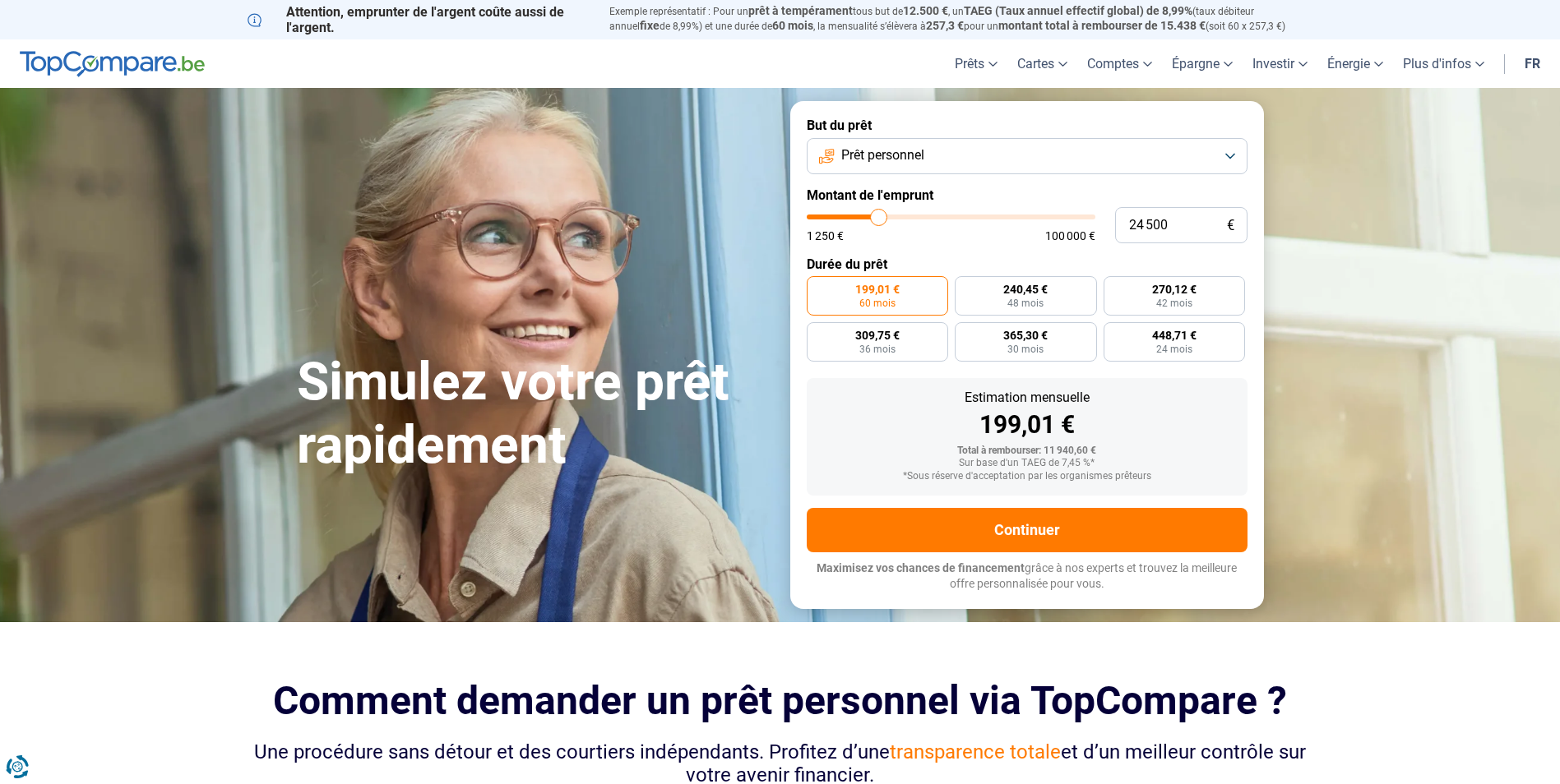
type input "24 250"
type input "24250"
type input "23 750"
type input "23750"
type input "23 500"
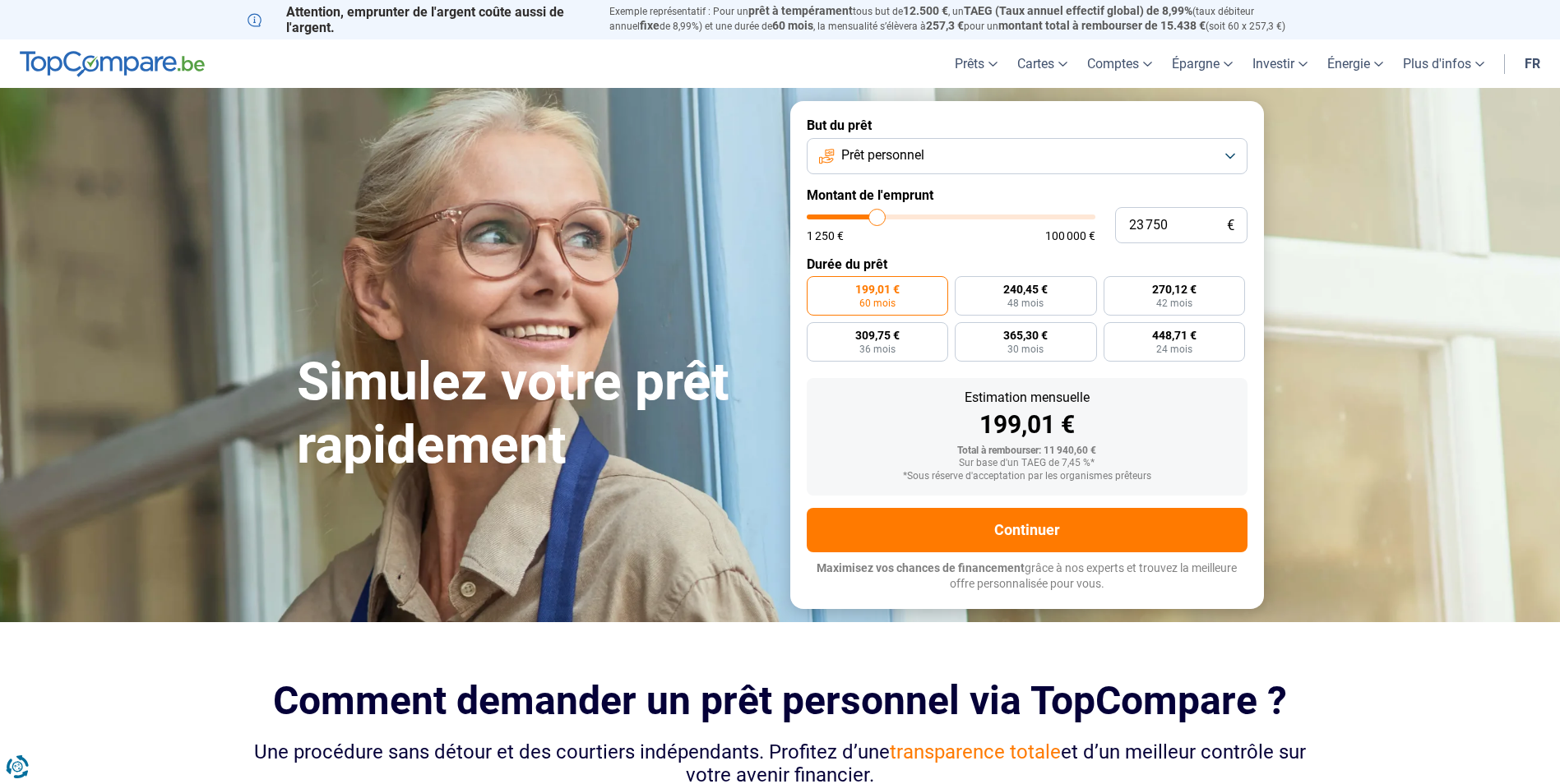
type input "23500"
type input "23 250"
type input "23250"
type input "23 000"
type input "23000"
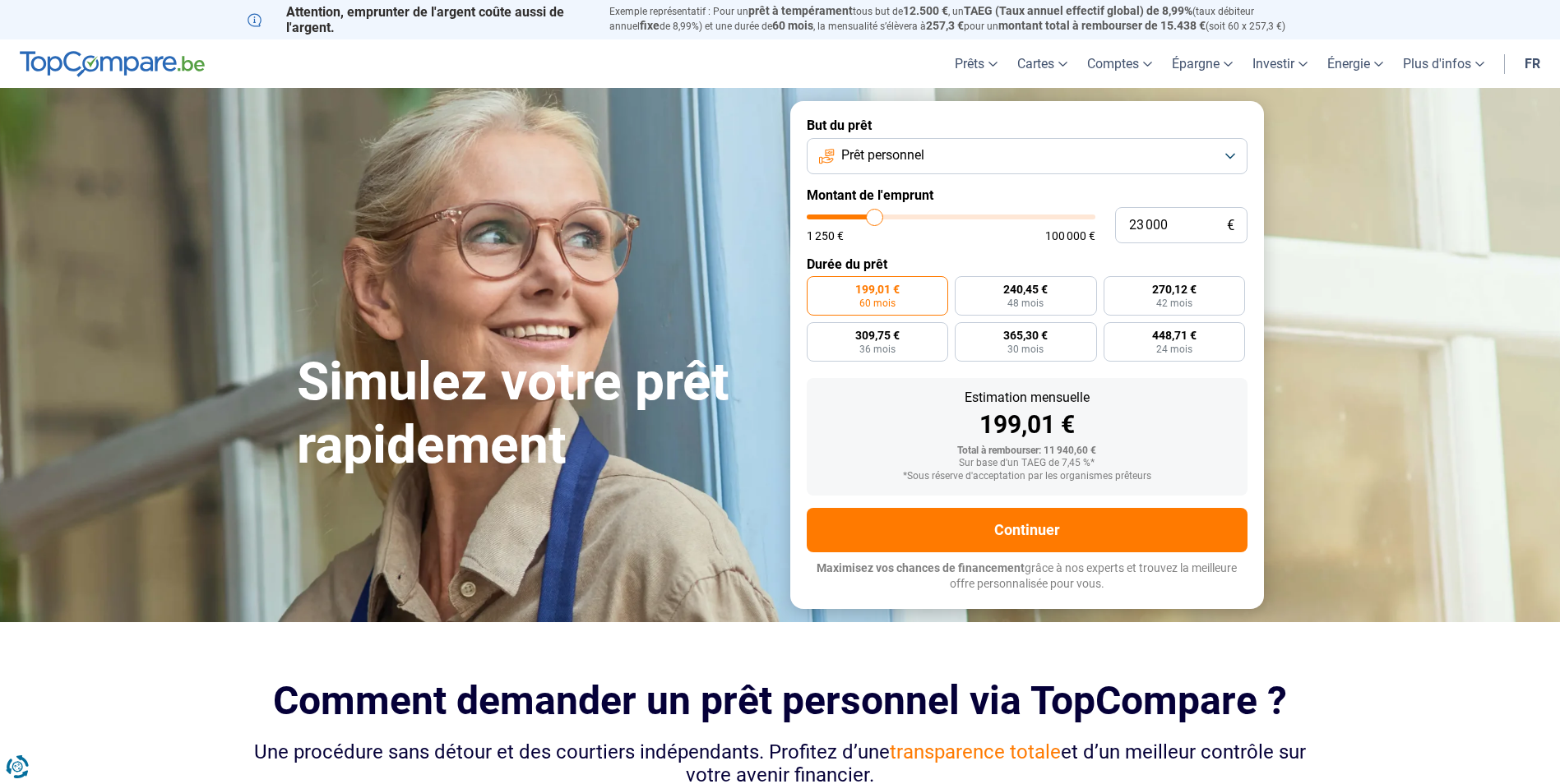
type input "22 750"
type input "22750"
type input "22 250"
type input "22250"
type input "22 000"
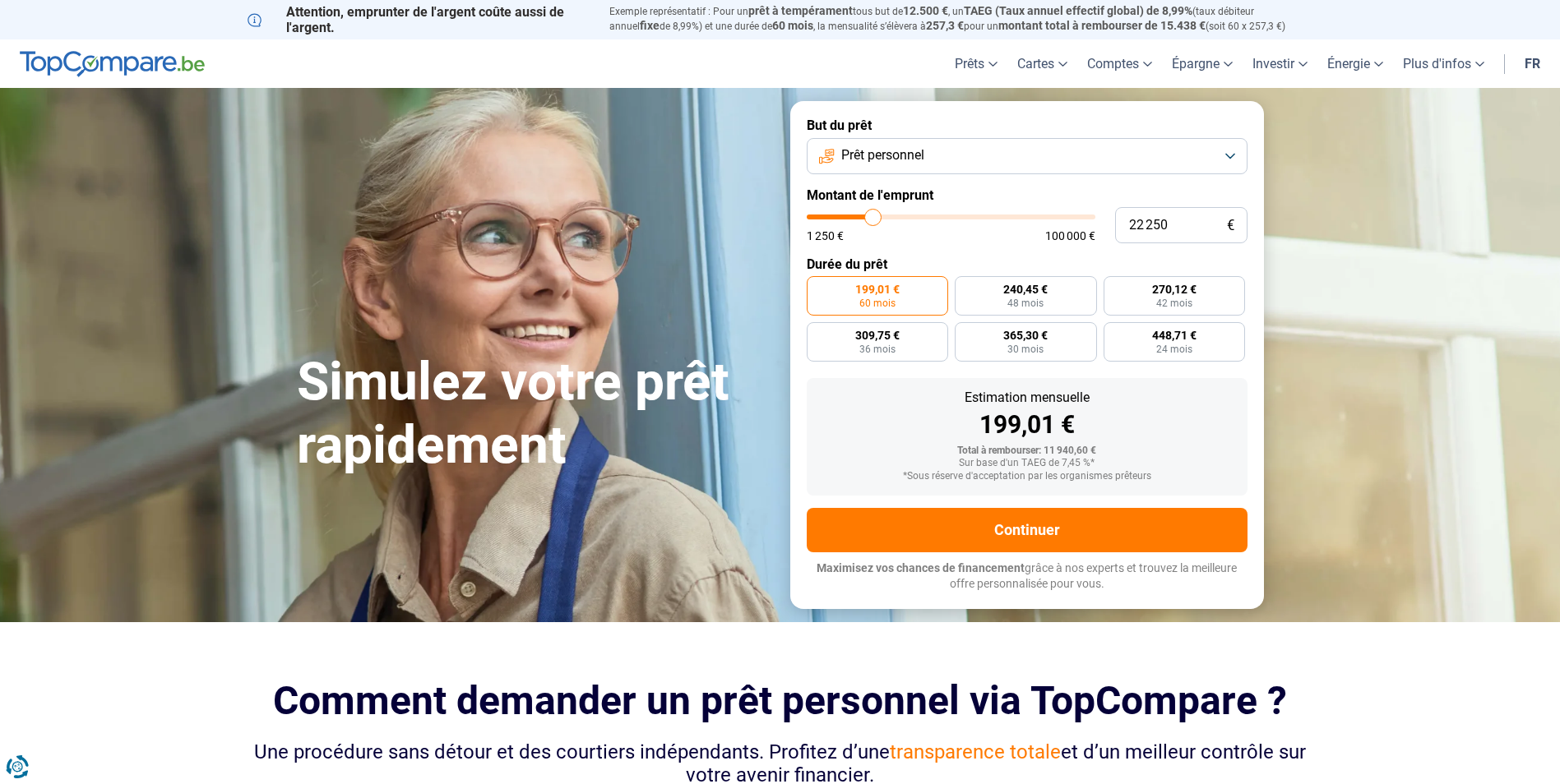
type input "22000"
type input "21 750"
type input "21750"
type input "21 500"
type input "21500"
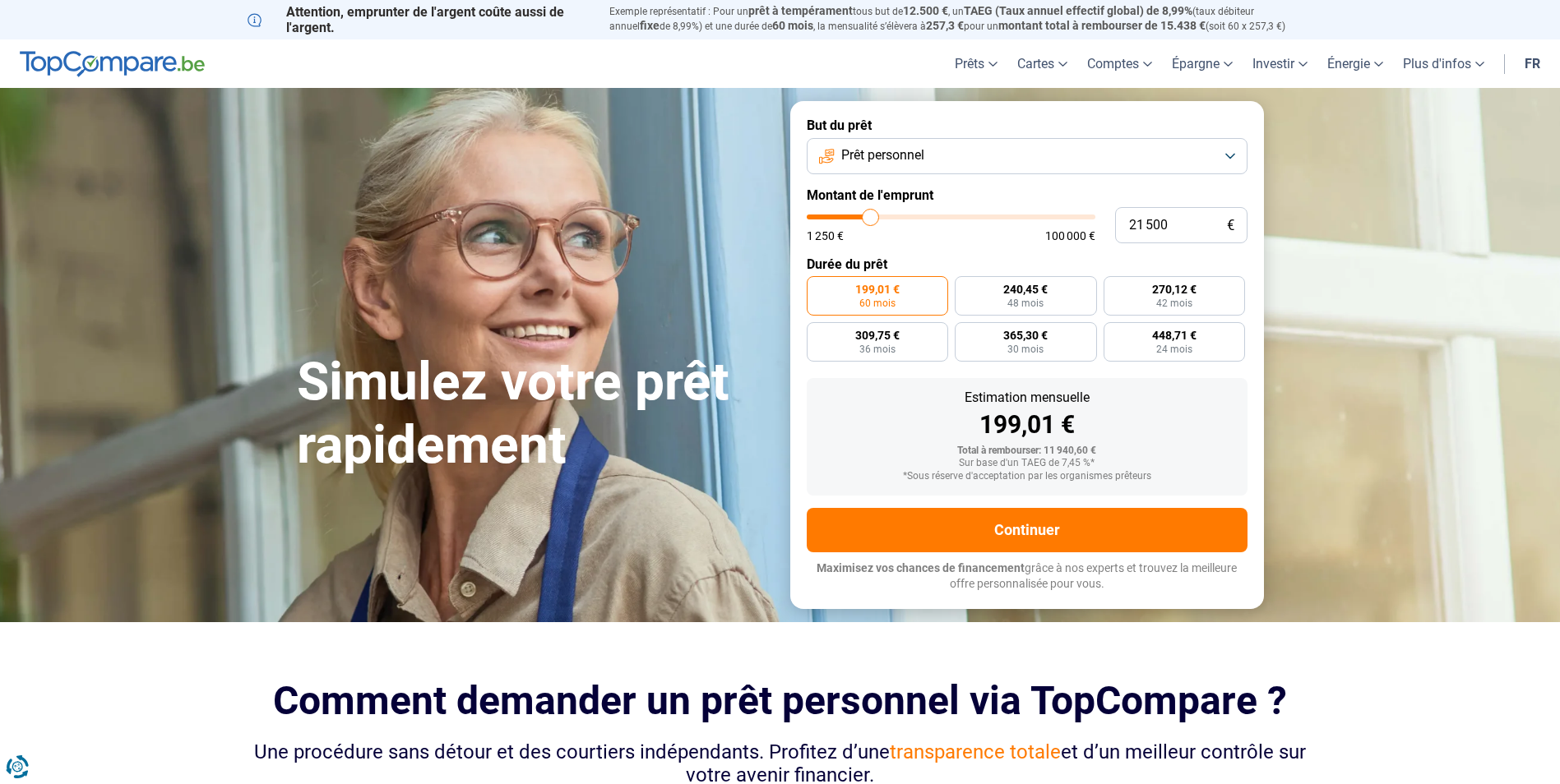
type input "21 250"
type input "21250"
type input "20 750"
type input "20750"
type input "20 500"
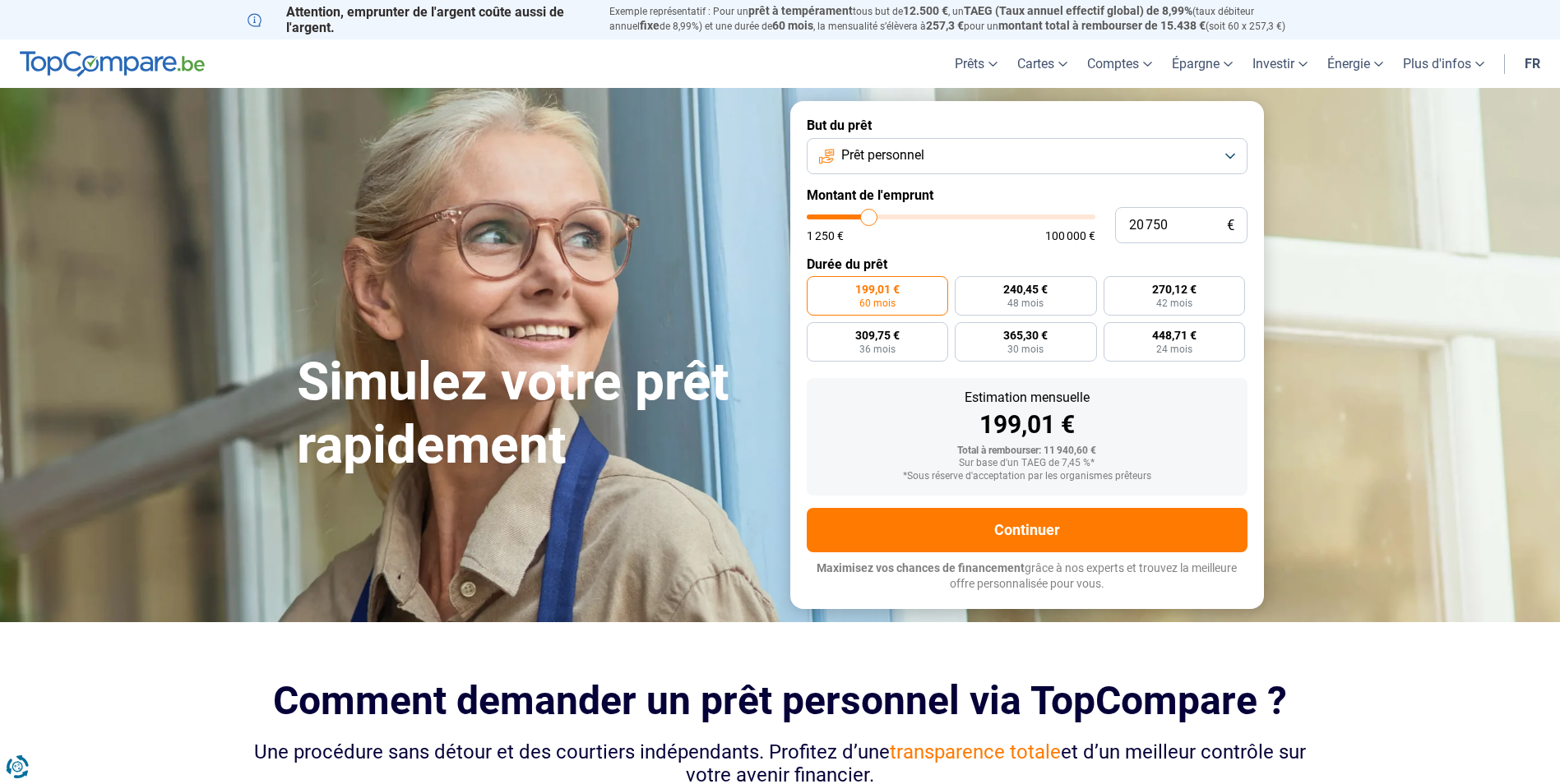
type input "20500"
type input "20 250"
type input "20250"
type input "18 750"
type input "18750"
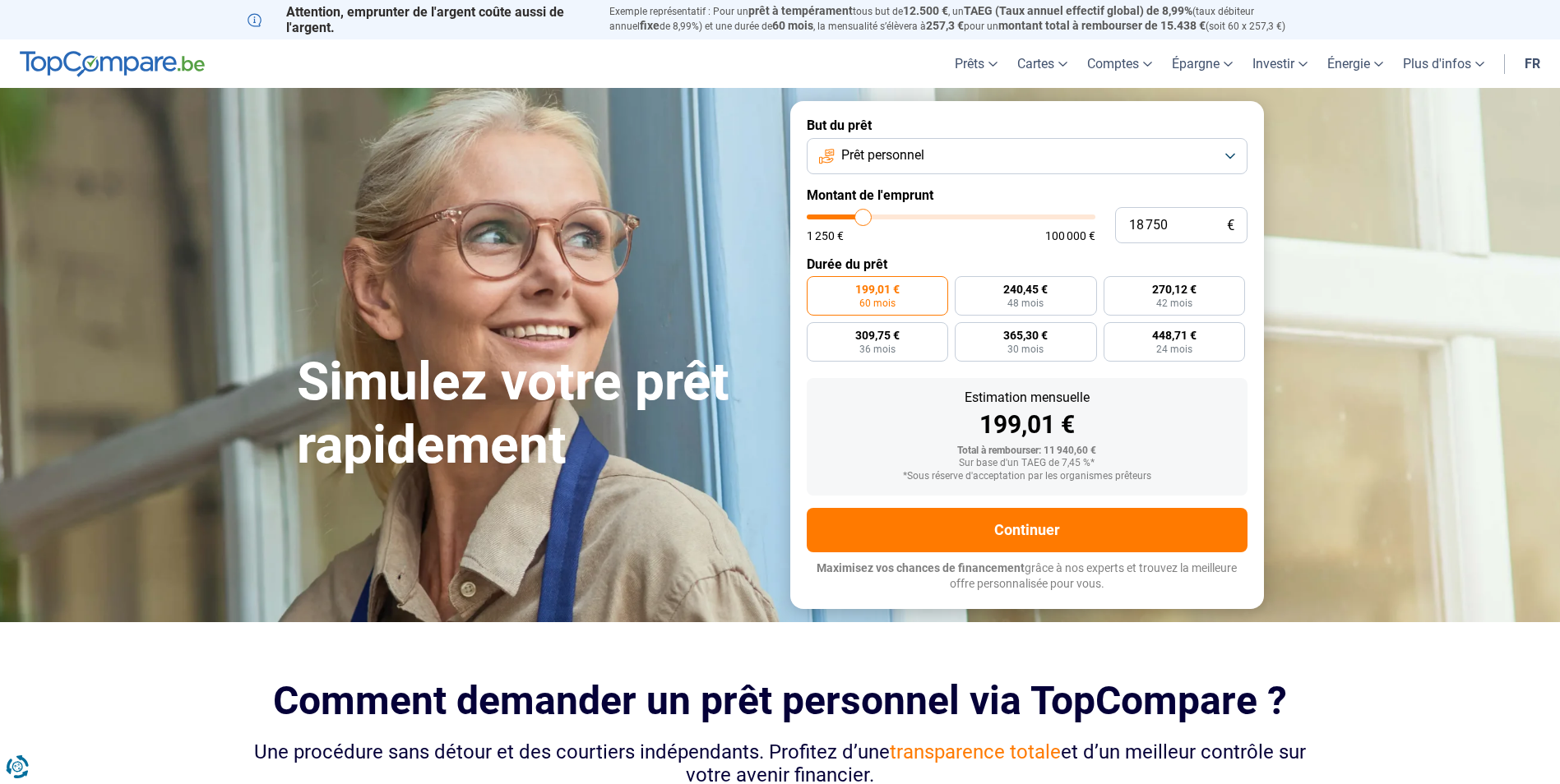
type input "18 500"
type input "18500"
type input "18 000"
type input "18000"
type input "17 750"
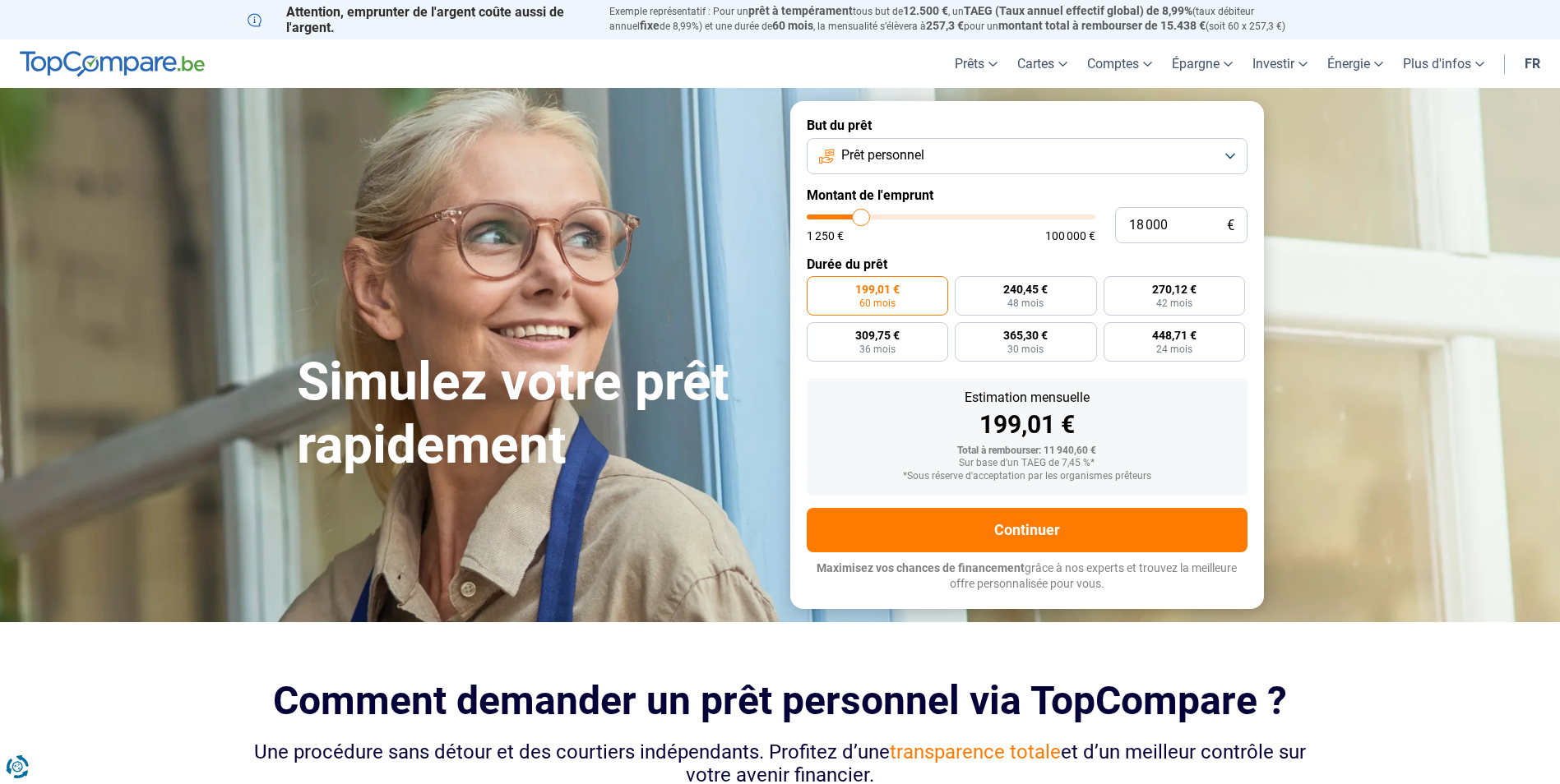
type input "17750"
type input "17 500"
type input "17500"
type input "17 000"
type input "17000"
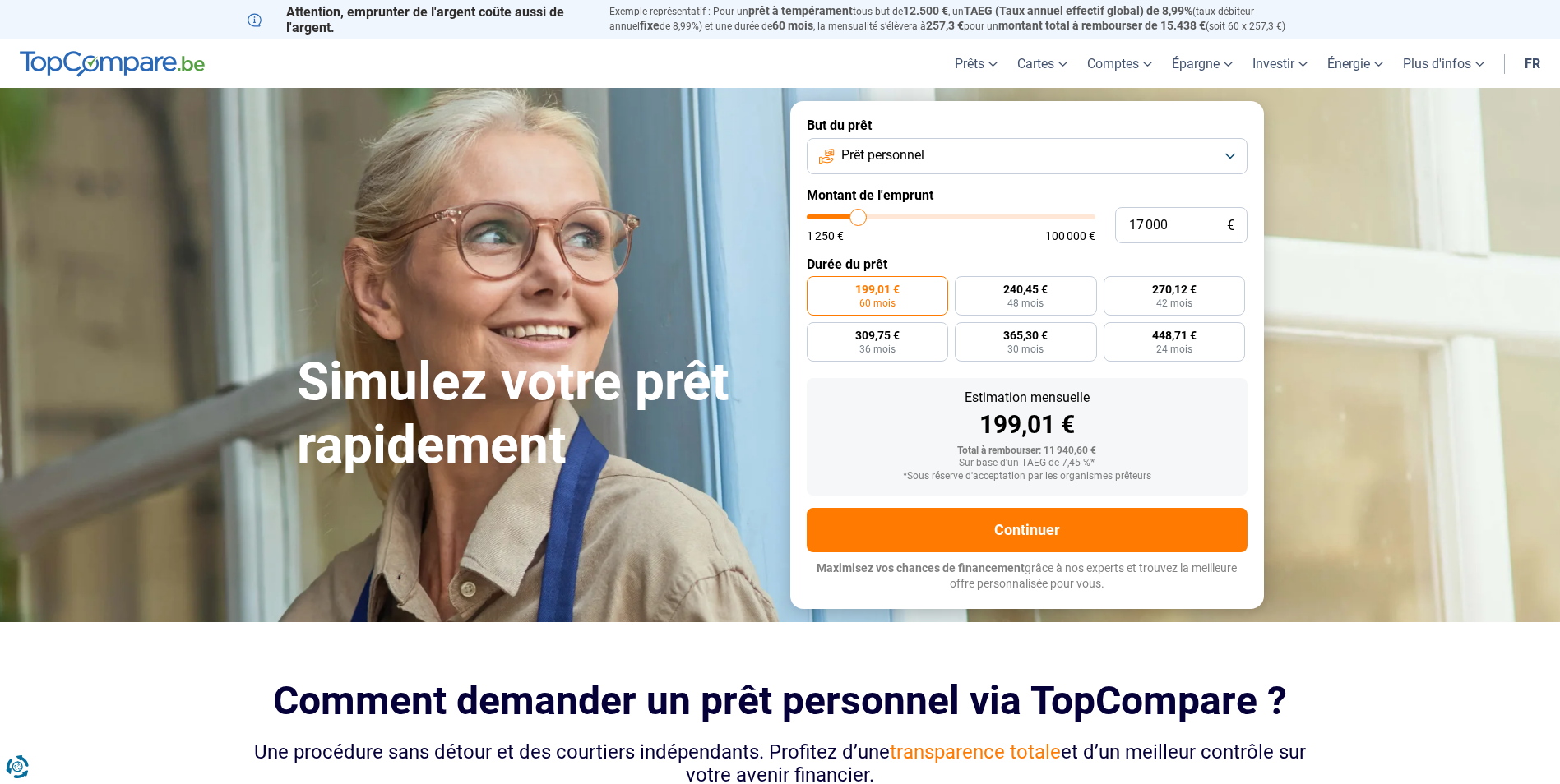
type input "16 500"
type input "16500"
type input "16 250"
type input "16250"
type input "16 000"
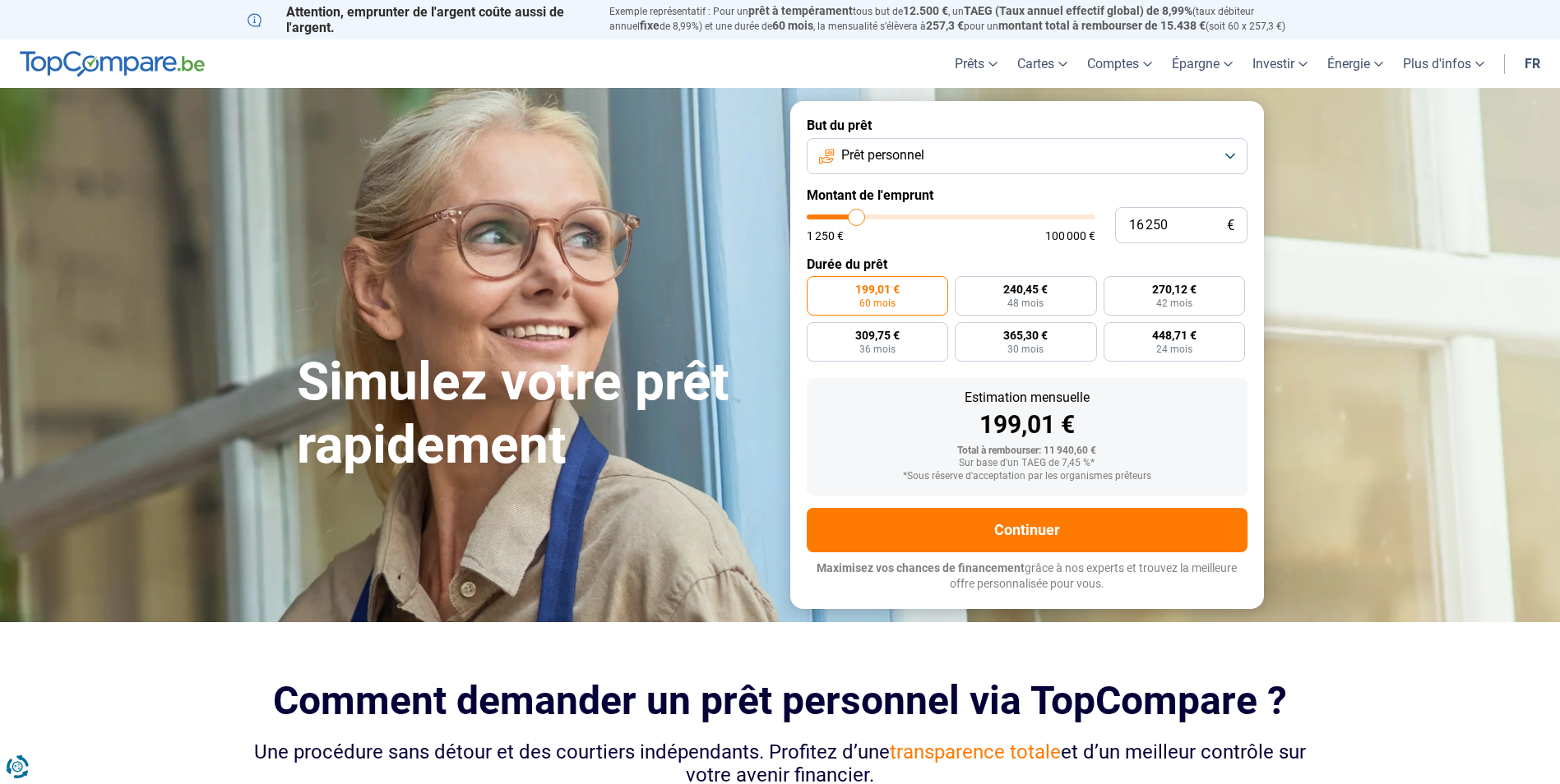
type input "16000"
type input "15 750"
type input "15750"
type input "15 500"
type input "15500"
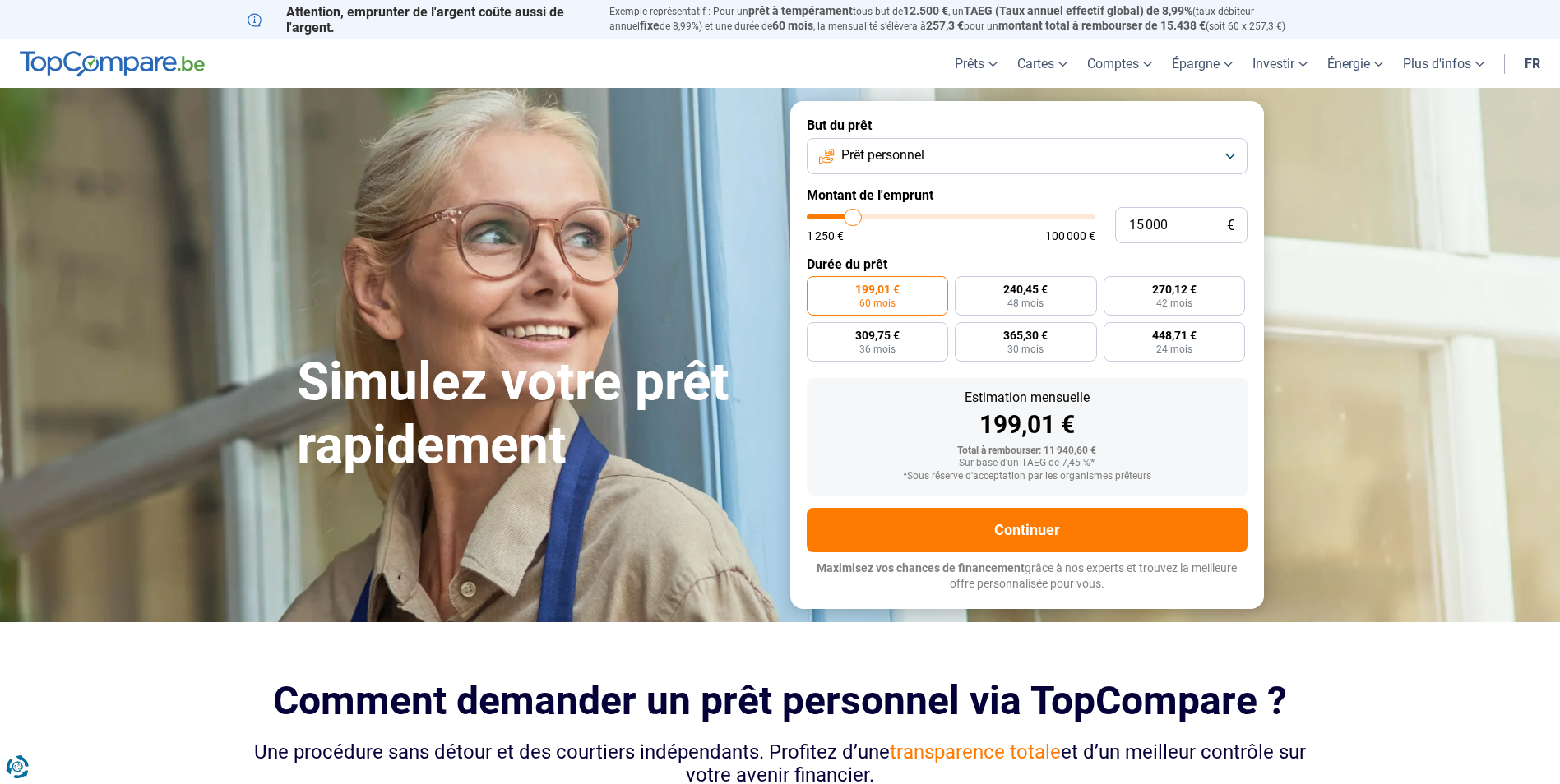
drag, startPoint x: 846, startPoint y: 217, endPoint x: 854, endPoint y: 215, distance: 8.2
click at [854, 215] on input "range" at bounding box center [951, 216] width 288 height 4
click at [919, 163] on span "Prêt personnel" at bounding box center [882, 155] width 83 height 18
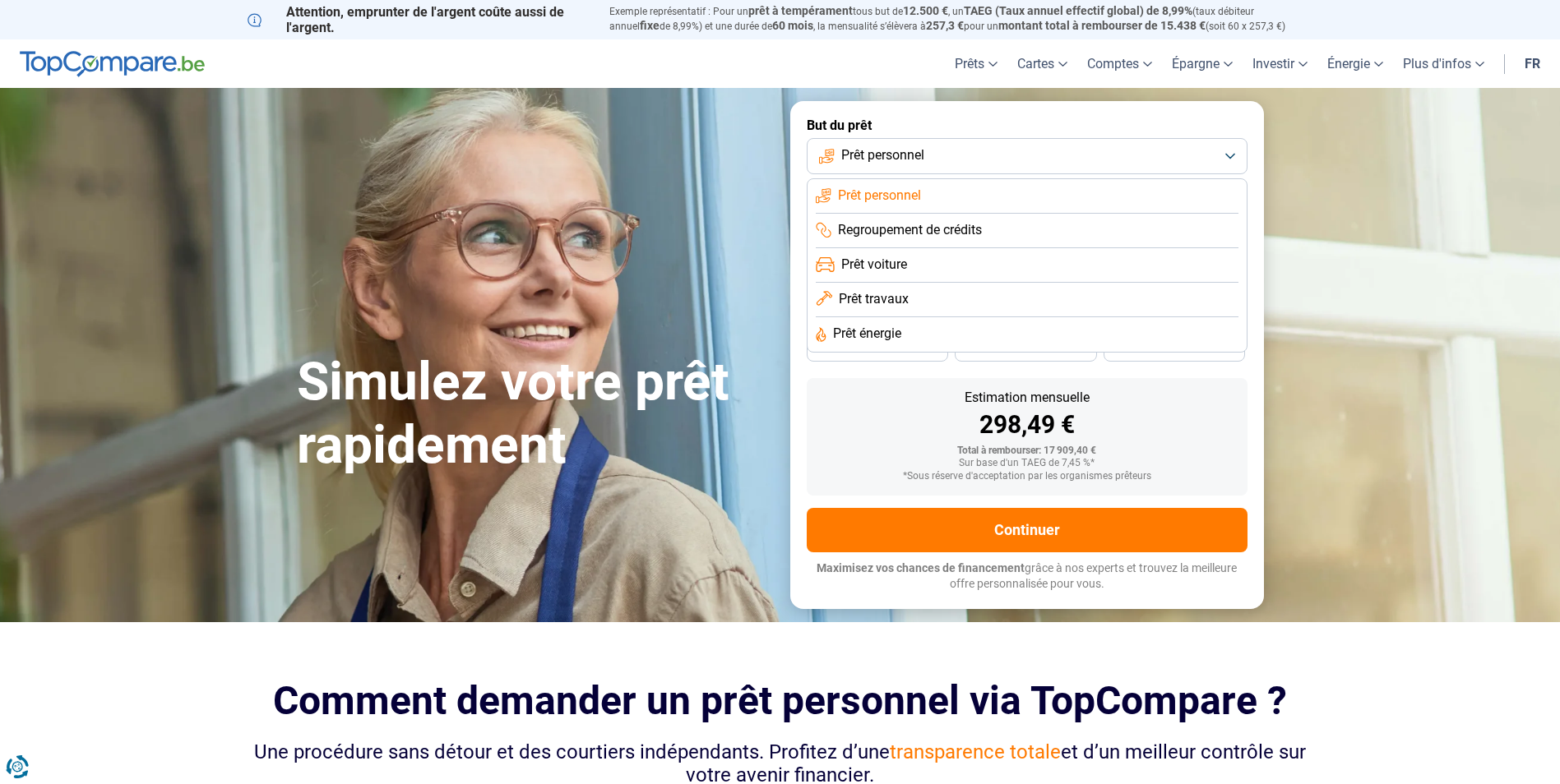
click at [913, 263] on li "Prêt voiture" at bounding box center [1027, 265] width 422 height 34
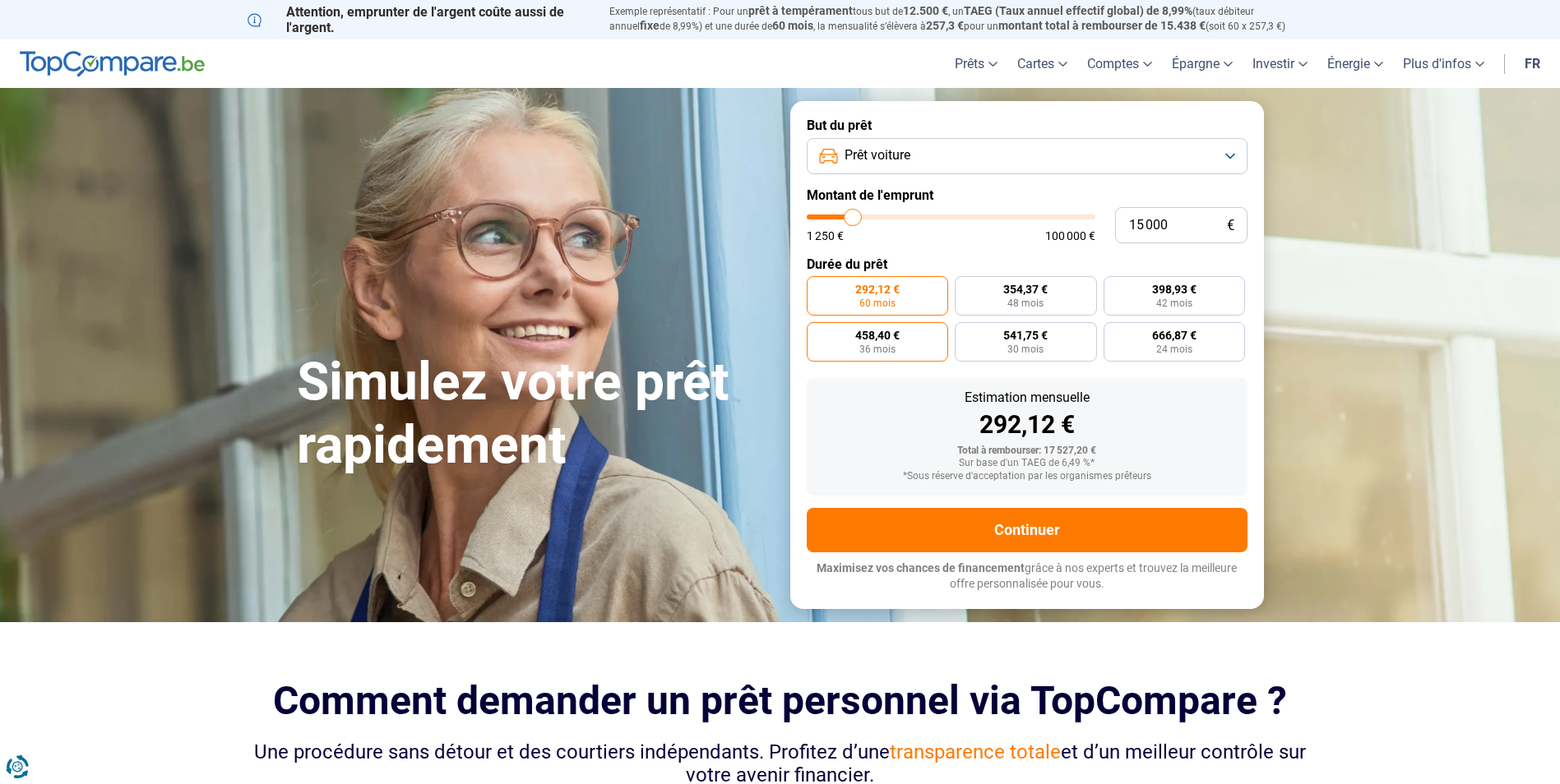
click at [891, 348] on span "36 mois" at bounding box center [877, 348] width 36 height 10
click at [818, 333] on input "458,40 € 36 mois" at bounding box center [812, 328] width 11 height 11
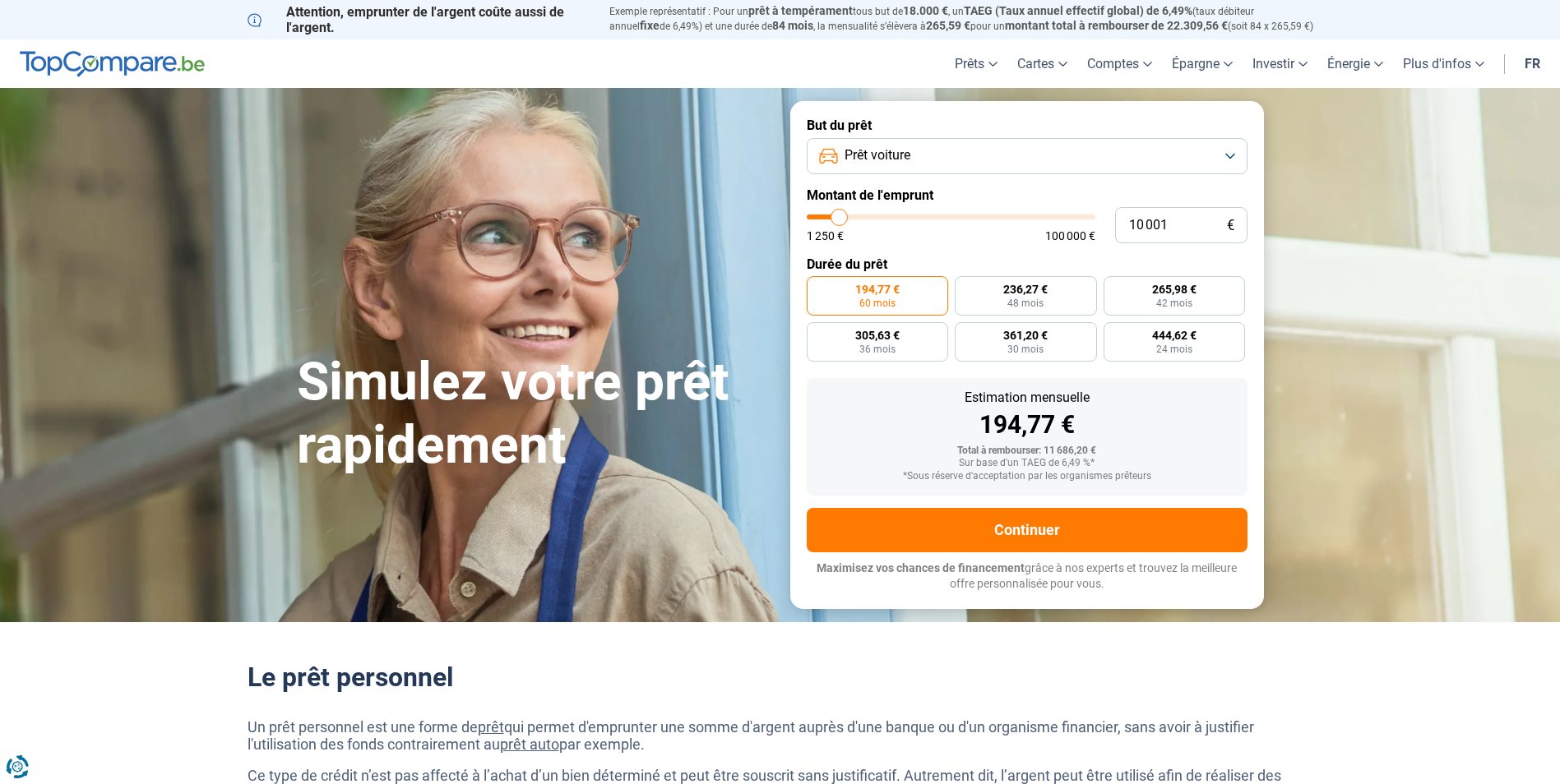
type input "15 500"
type input "15500"
type input "15 750"
type input "15750"
type input "16 750"
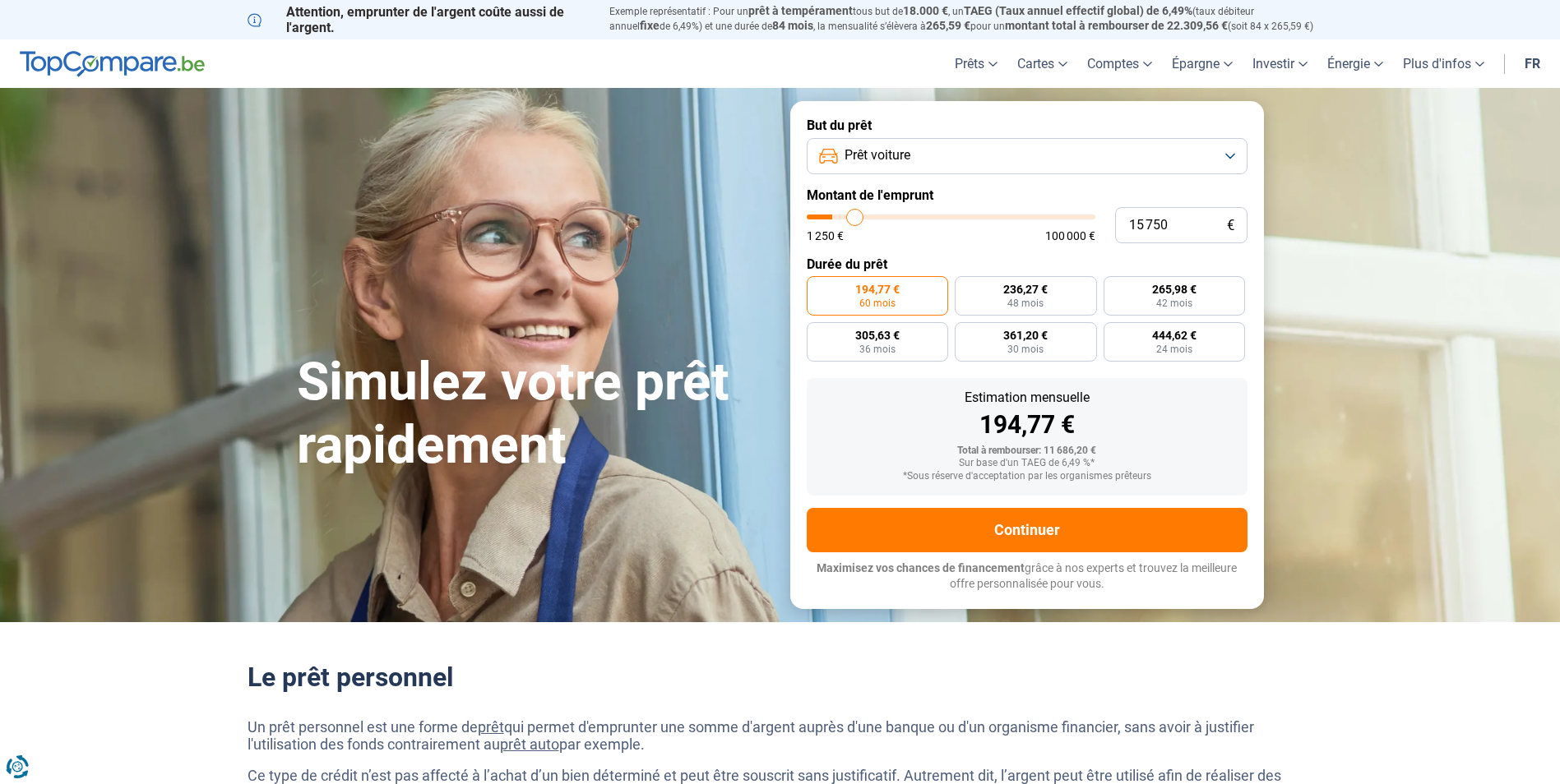
type input "16750"
type input "18 000"
type input "18000"
type input "19 000"
type input "19000"
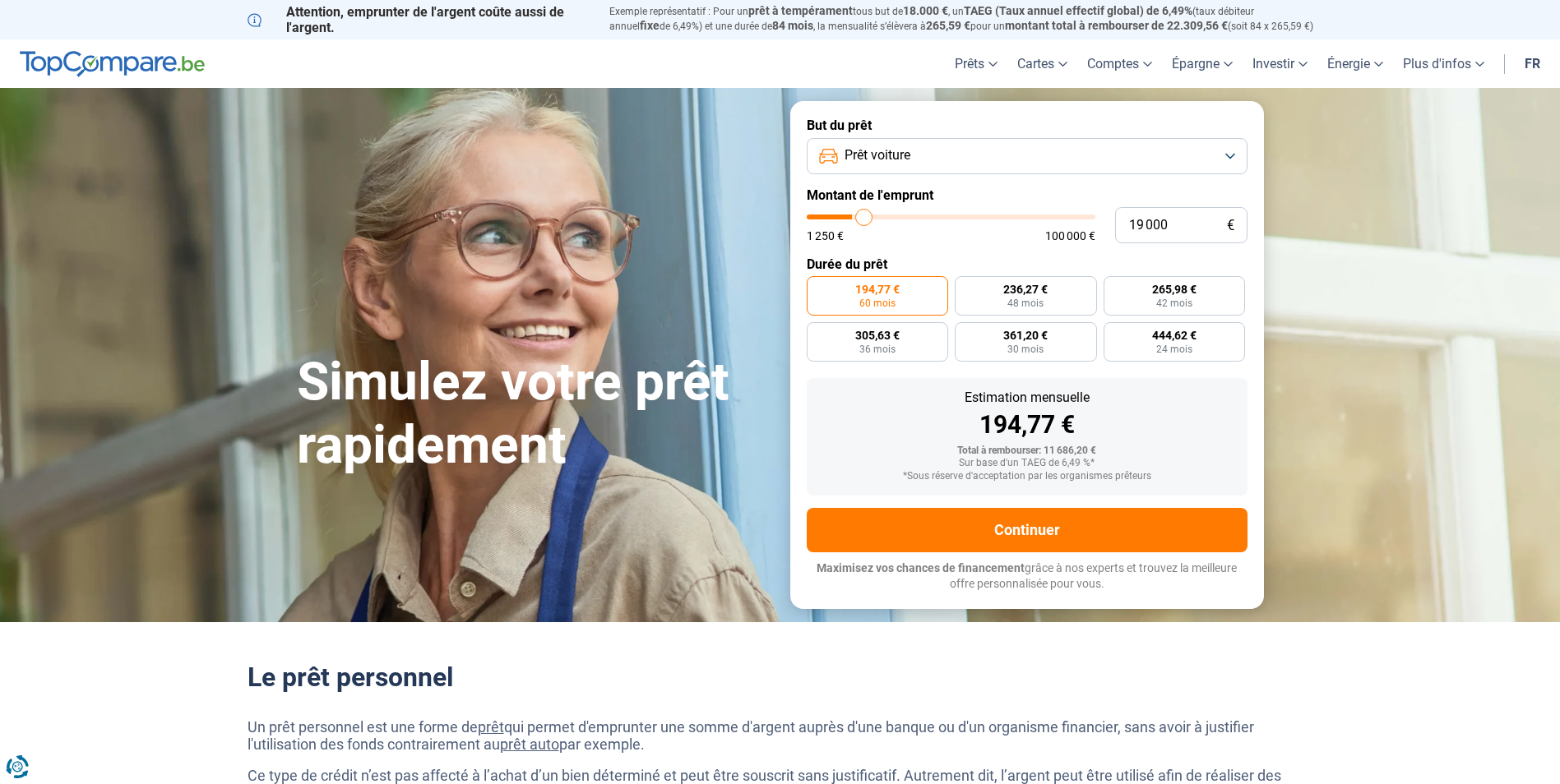
type input "20 000"
type input "20000"
type input "21 500"
type input "21500"
type input "22 250"
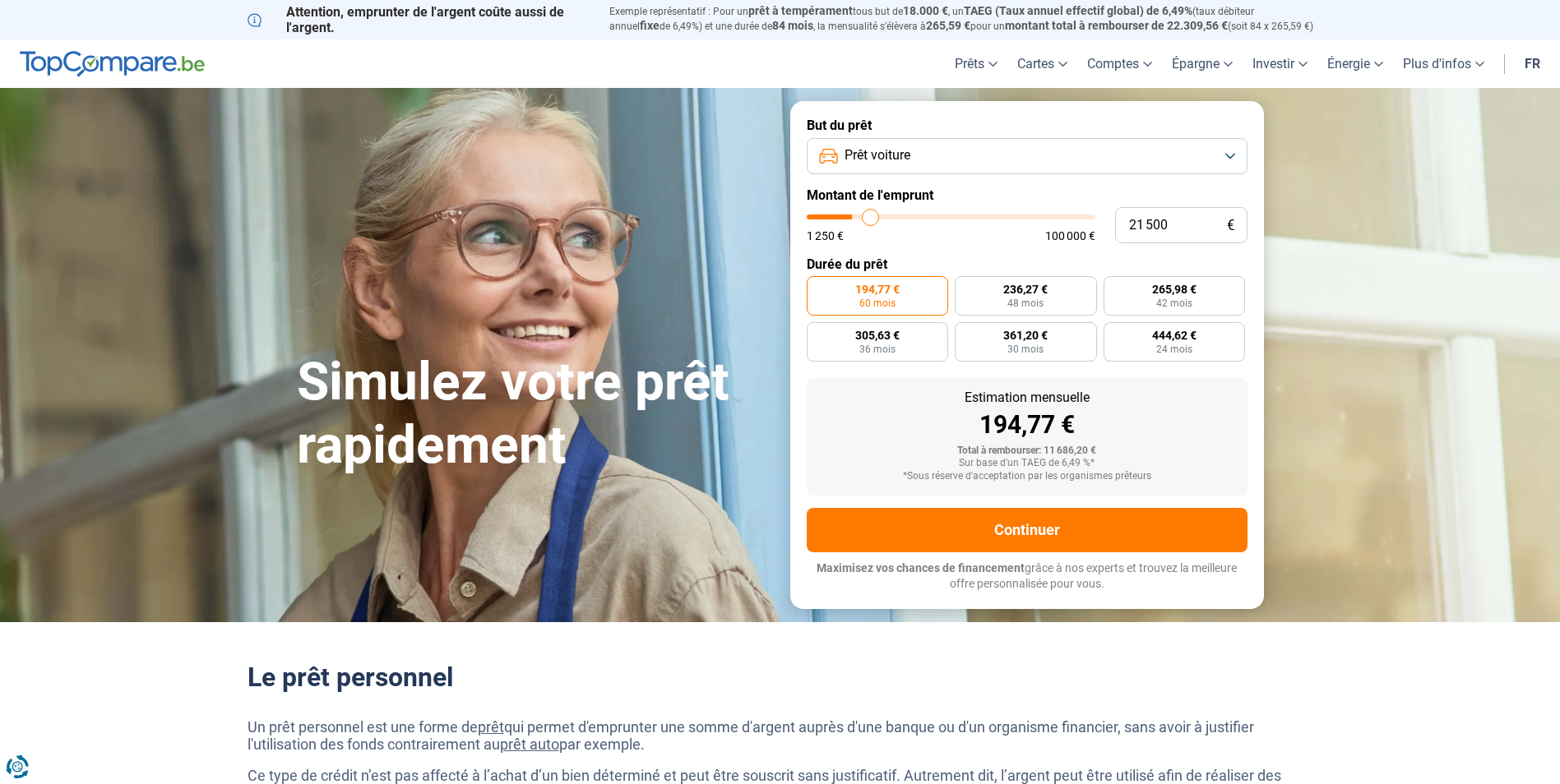
type input "22250"
type input "24 250"
type input "24250"
type input "27 250"
type input "27250"
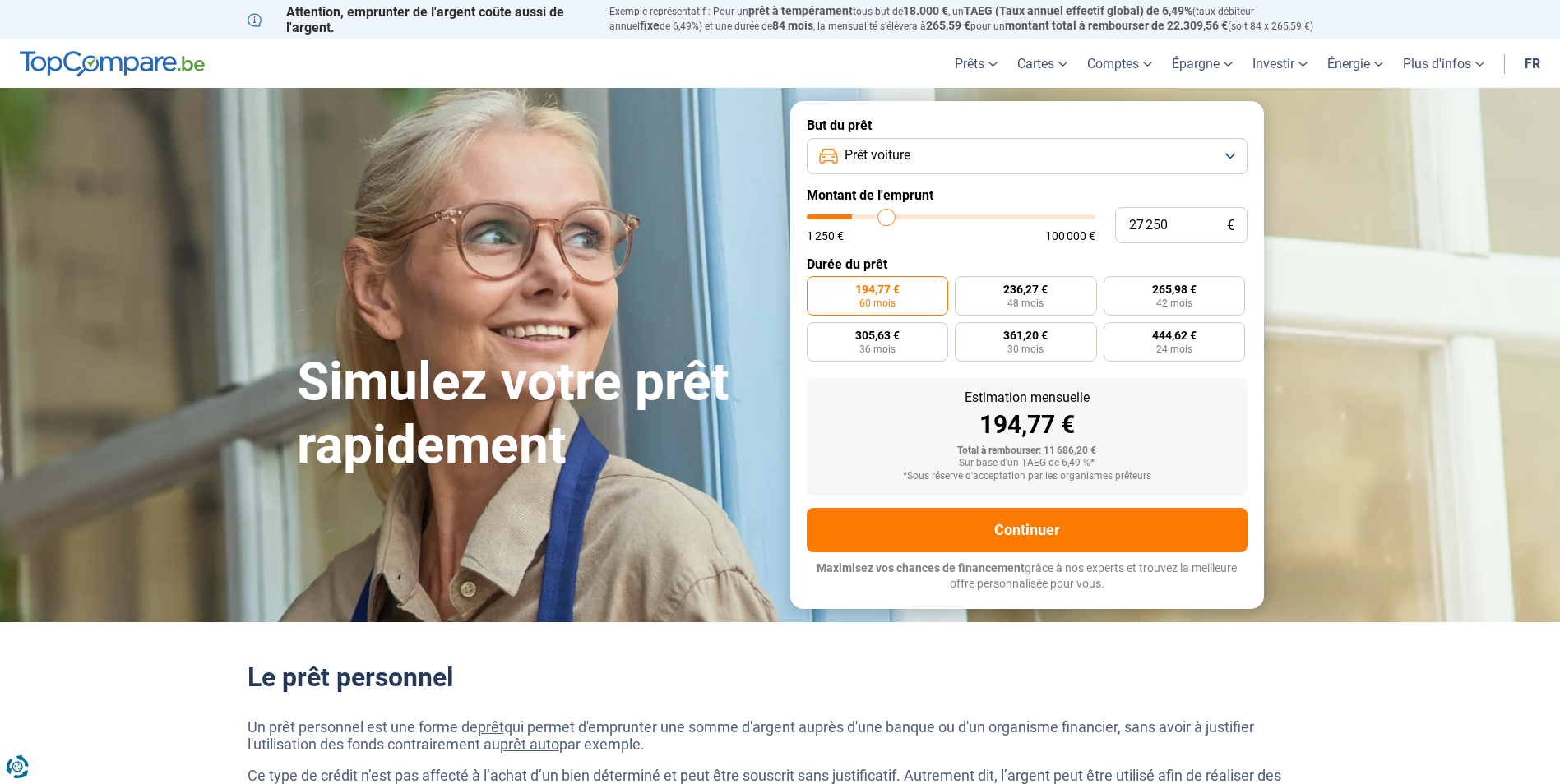
type input "31 750"
type input "31750"
type input "35 000"
type input "35000"
type input "38 750"
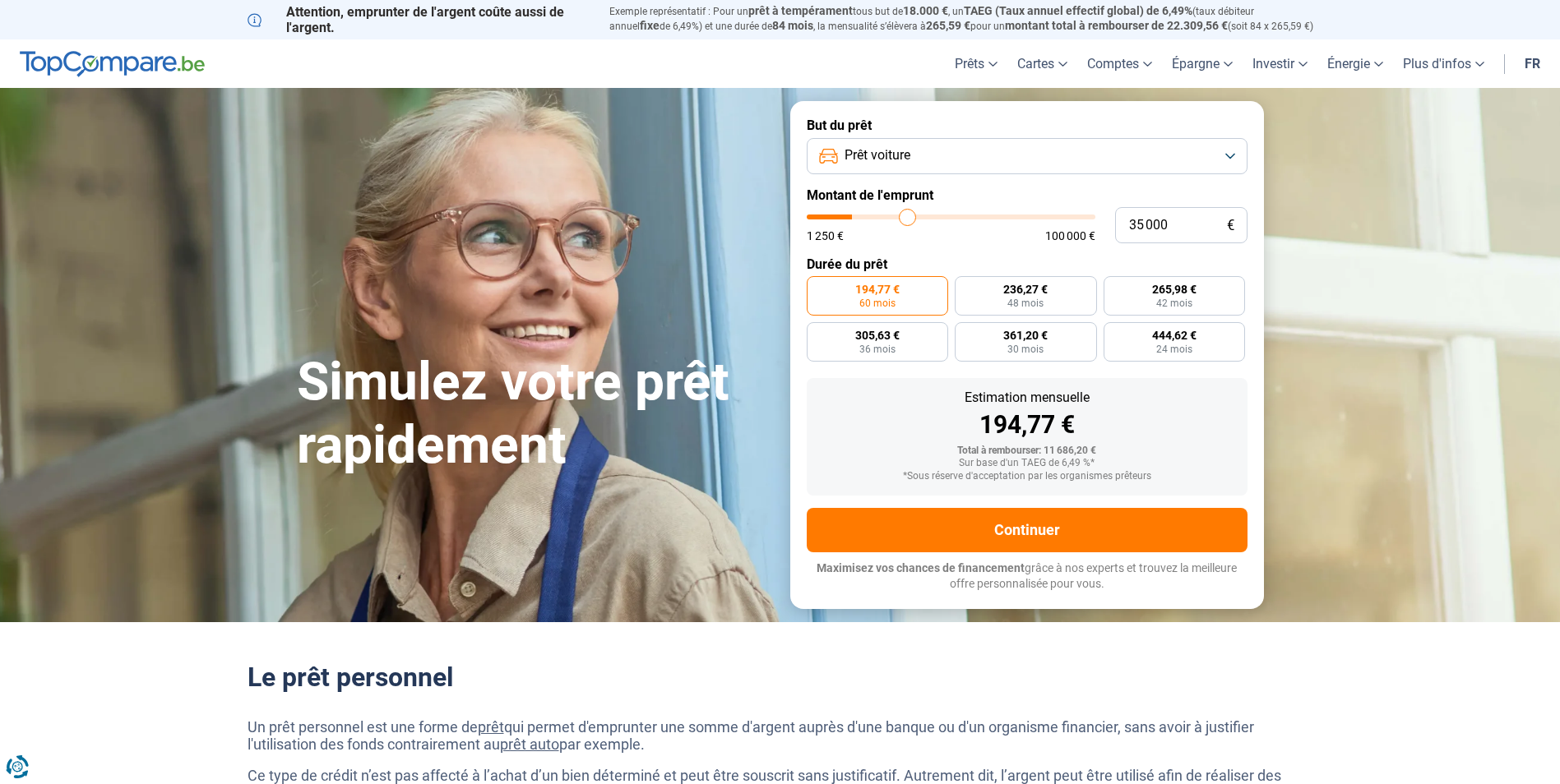
type input "38750"
type input "43 000"
type input "43000"
type input "46 500"
type input "46500"
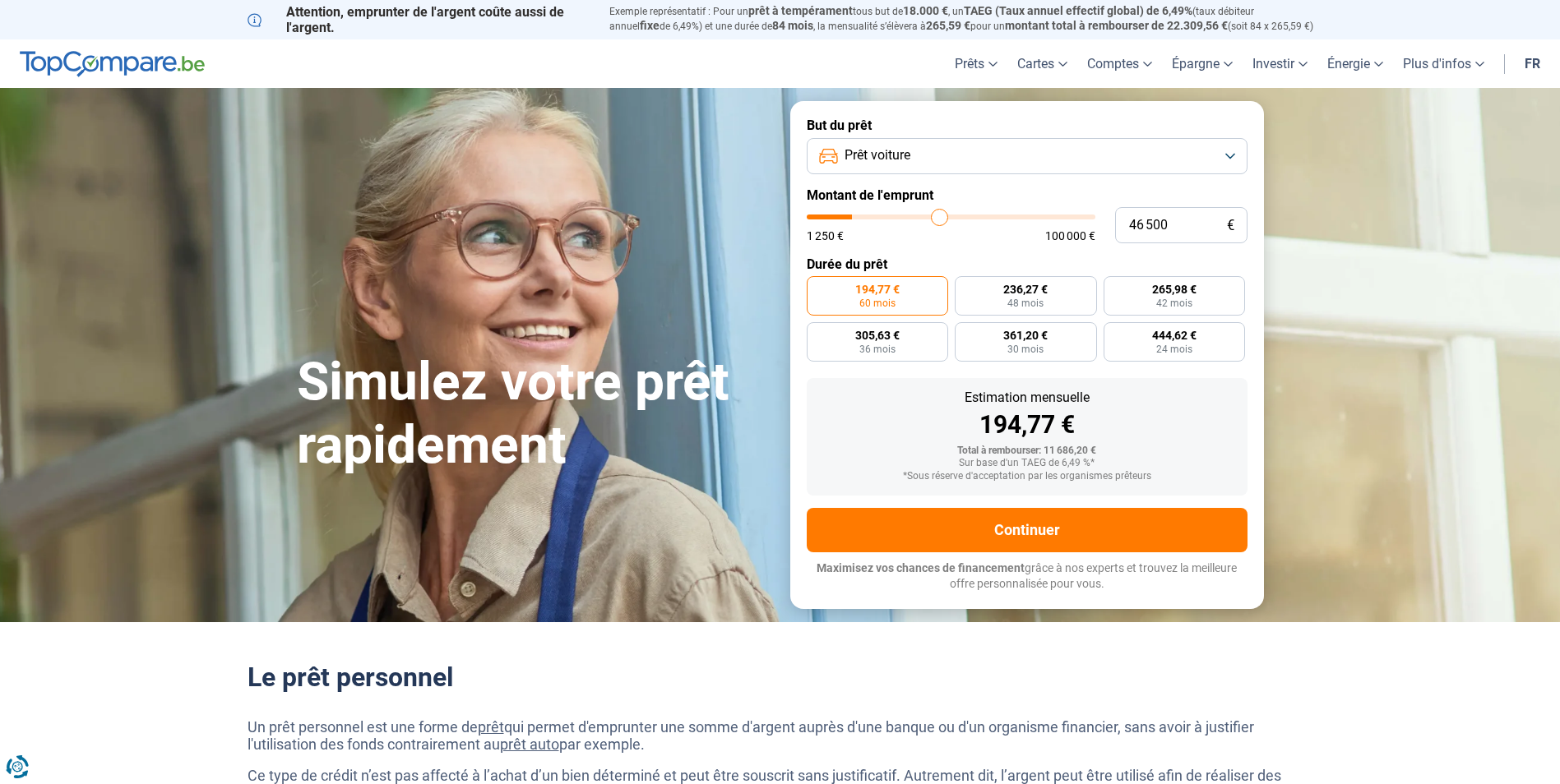
type input "49 000"
type input "49000"
type input "50 500"
type input "50500"
type input "52 000"
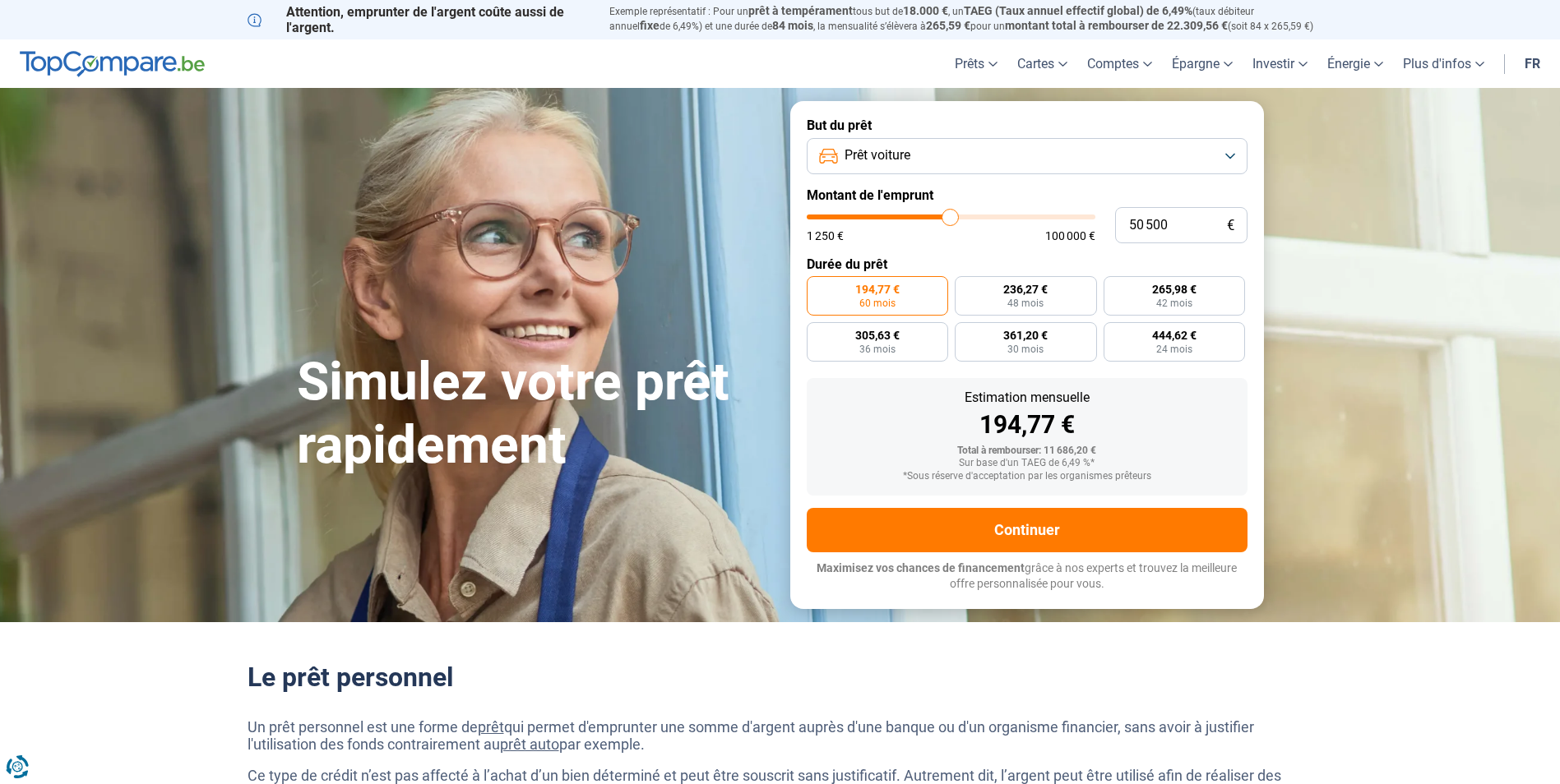
type input "52000"
type input "53 000"
type input "53000"
type input "53 500"
type input "53500"
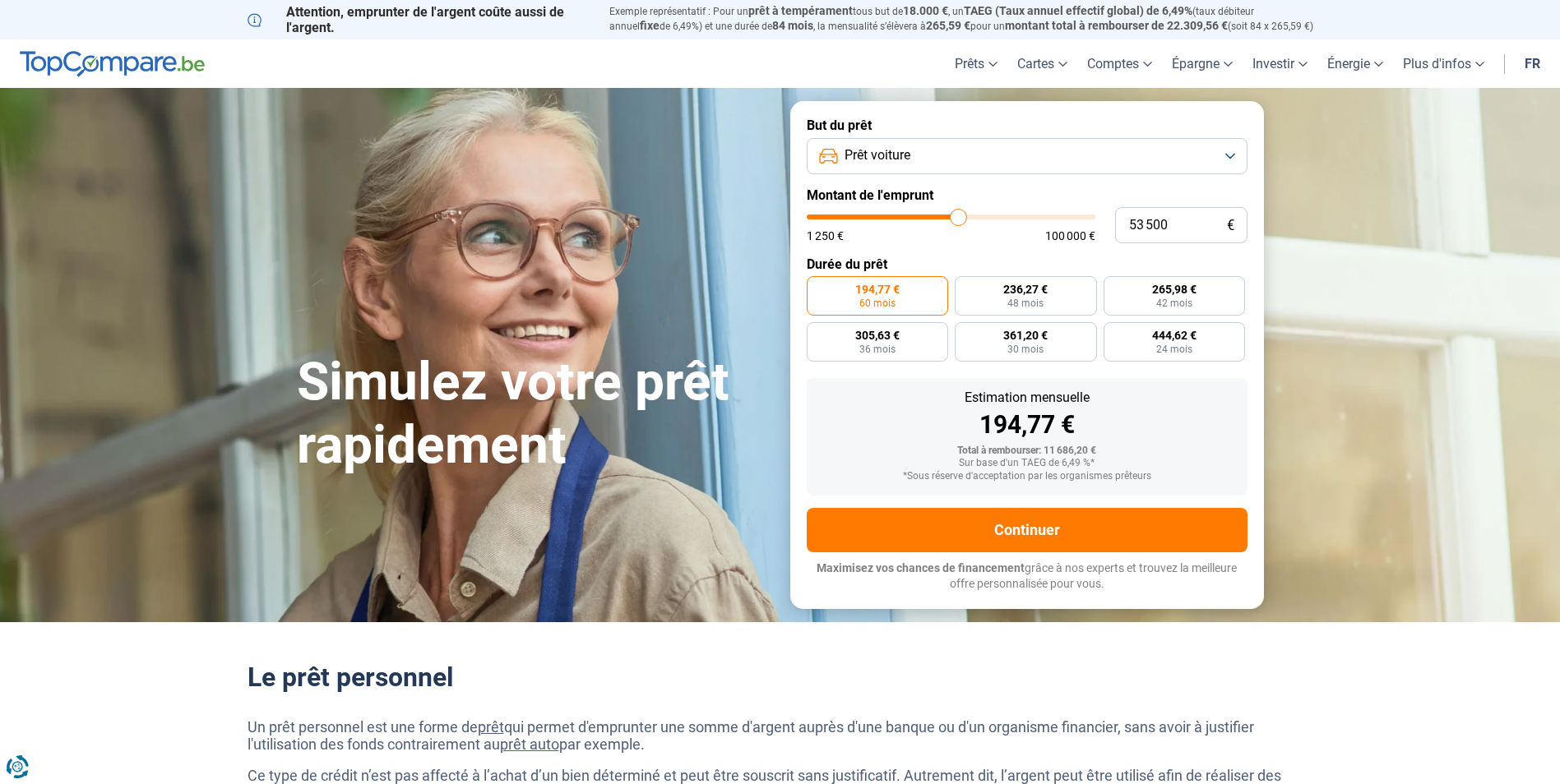
type input "54 000"
type input "54000"
type input "54 250"
type input "54250"
type input "54 500"
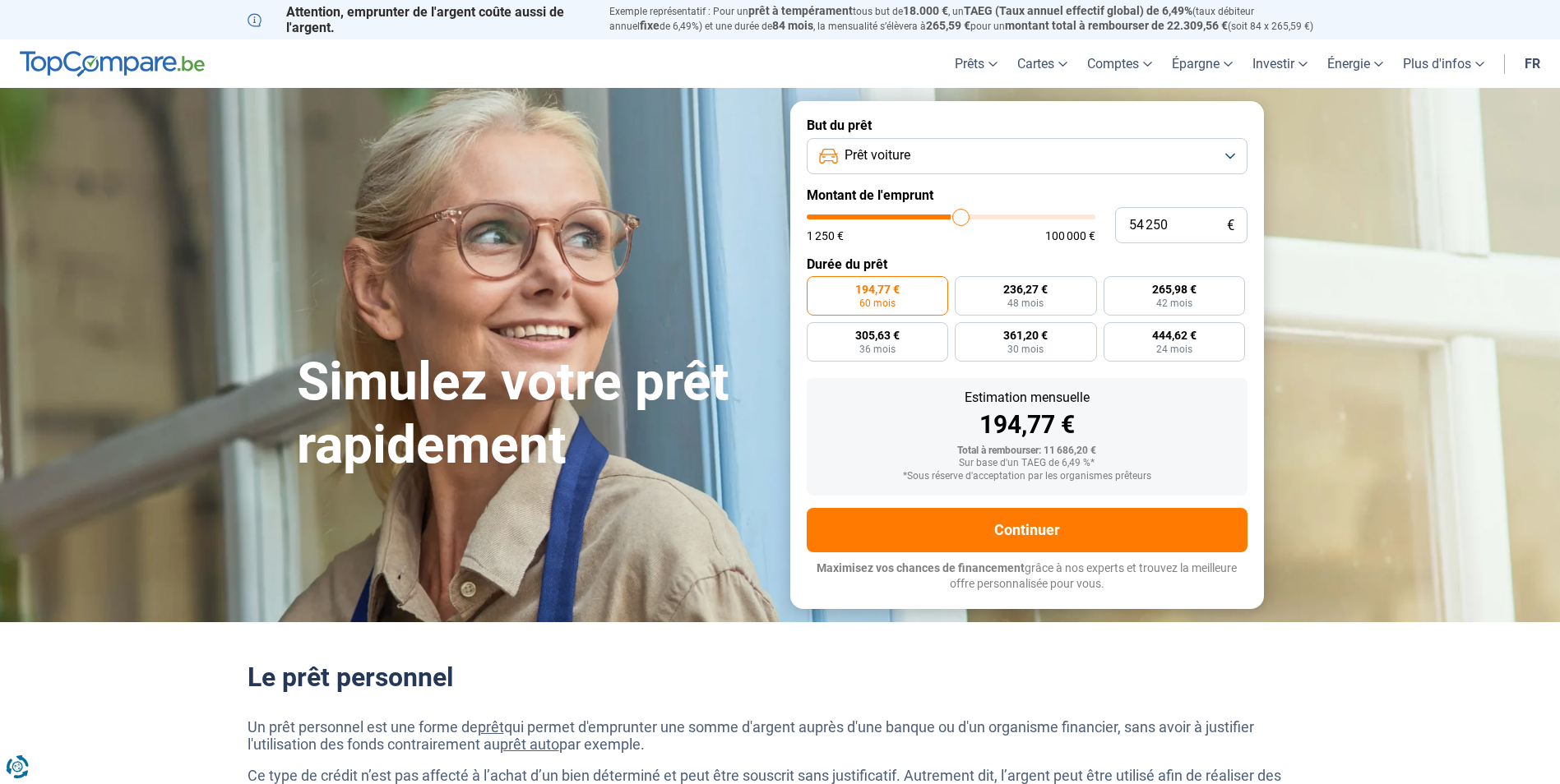
type input "54500"
type input "54 750"
type input "54750"
type input "54 250"
type input "54250"
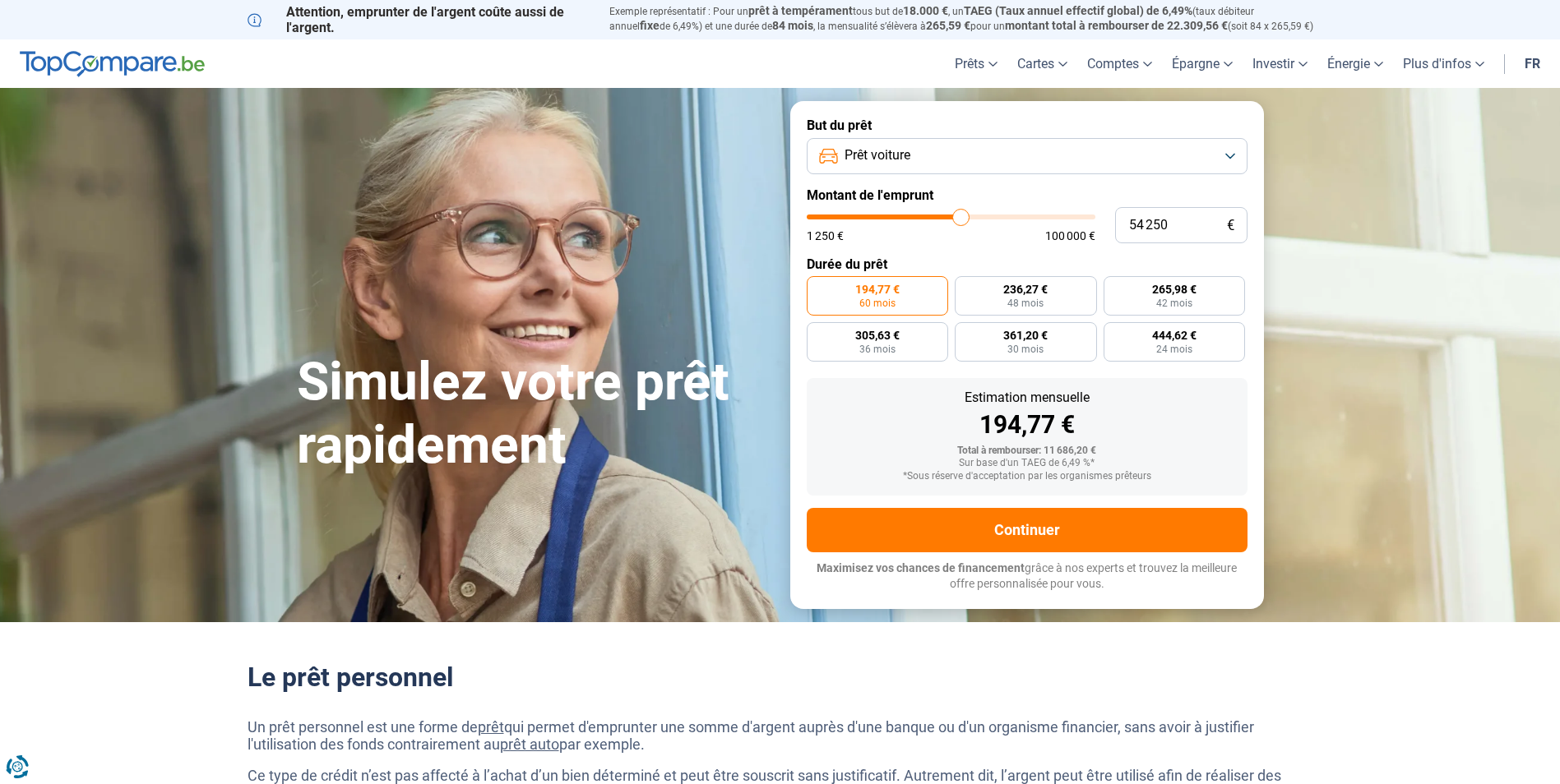
type input "52 000"
type input "52000"
type input "48 750"
type input "48750"
type input "45 500"
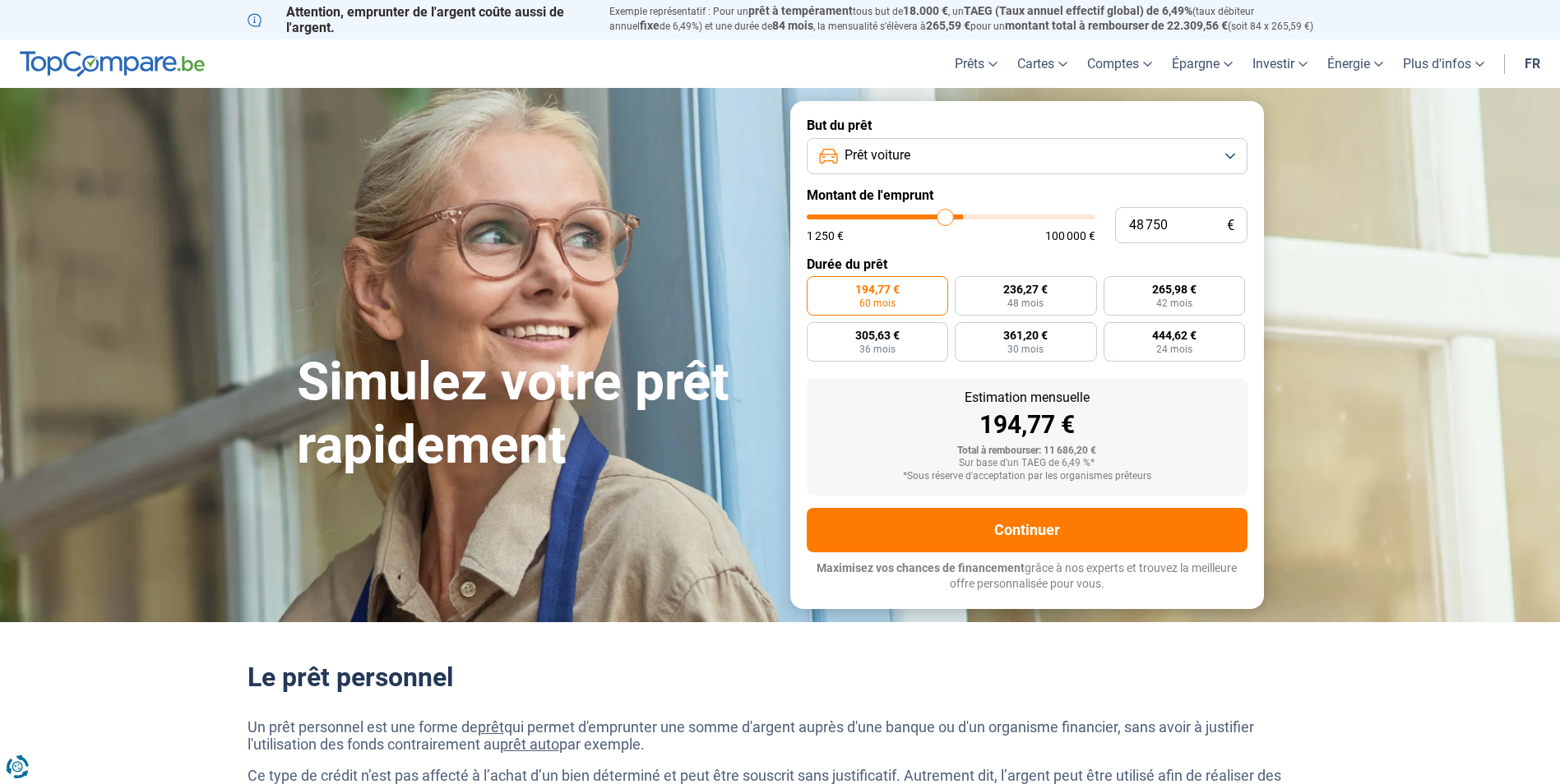
type input "45500"
type input "41 500"
type input "41500"
type input "37 000"
type input "37000"
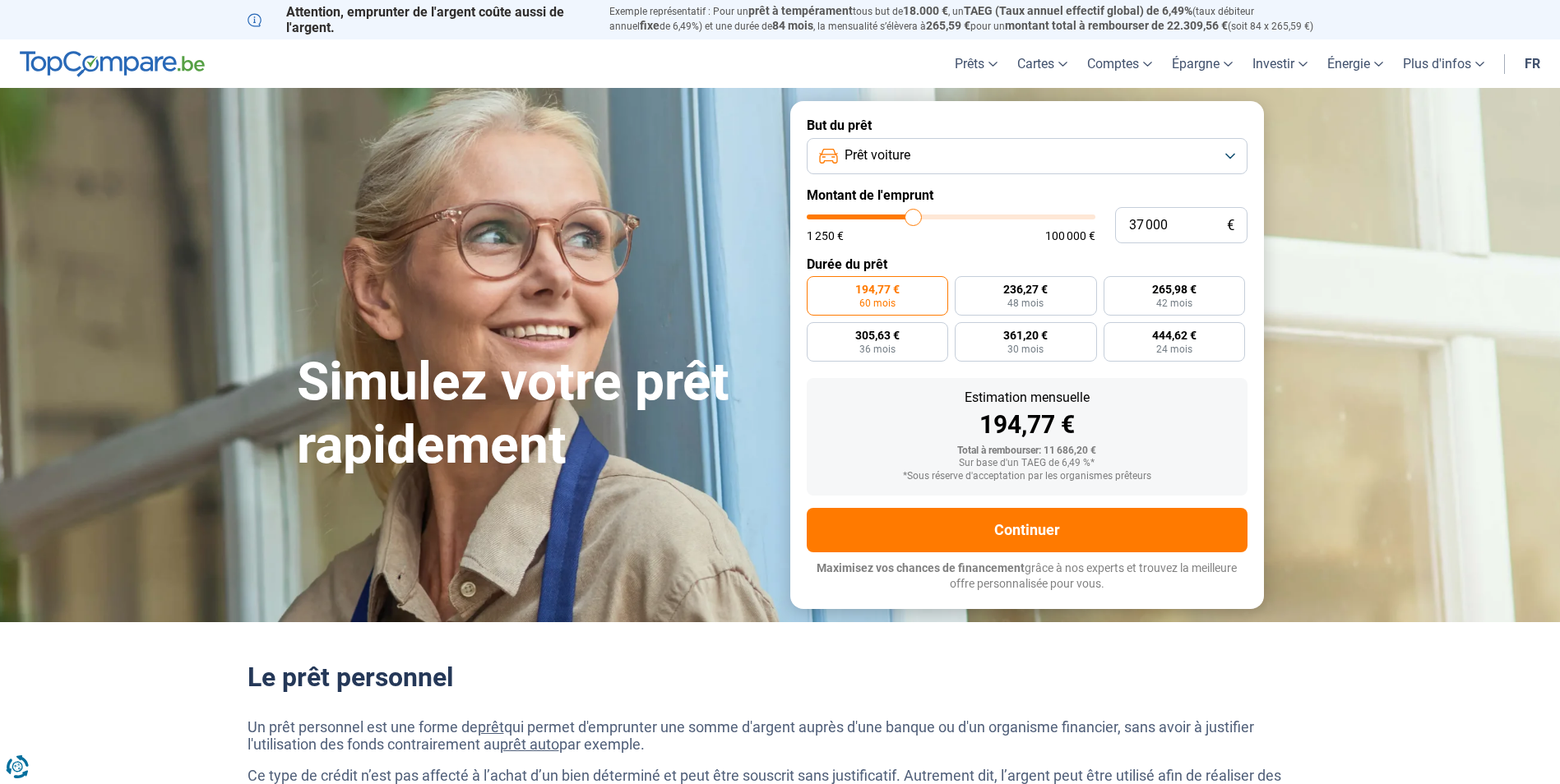
type input "32 250"
type input "32250"
type input "27 500"
type input "27500"
type input "21 750"
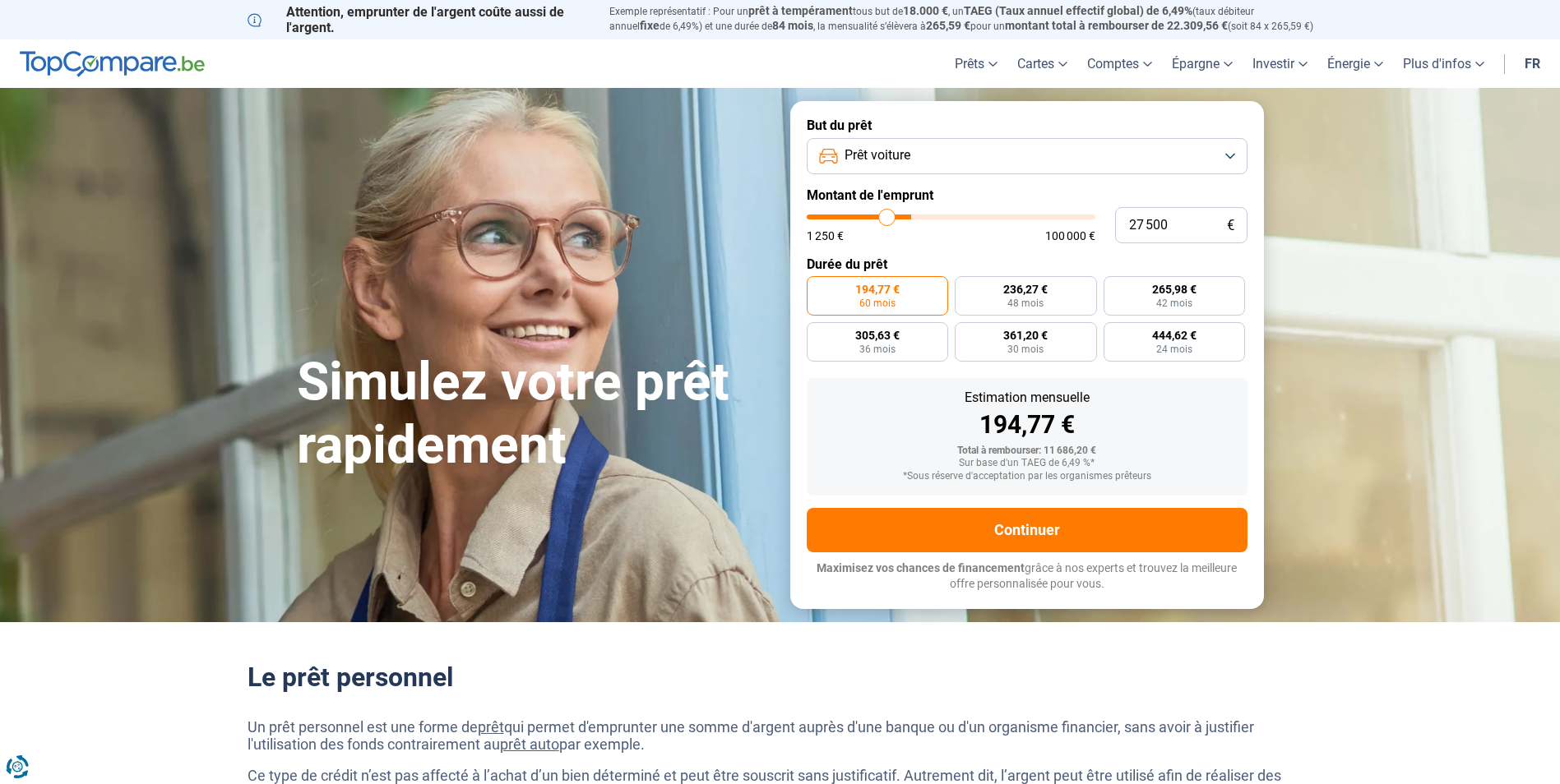
type input "21750"
type input "20 000"
type input "20000"
type input "19 000"
type input "19000"
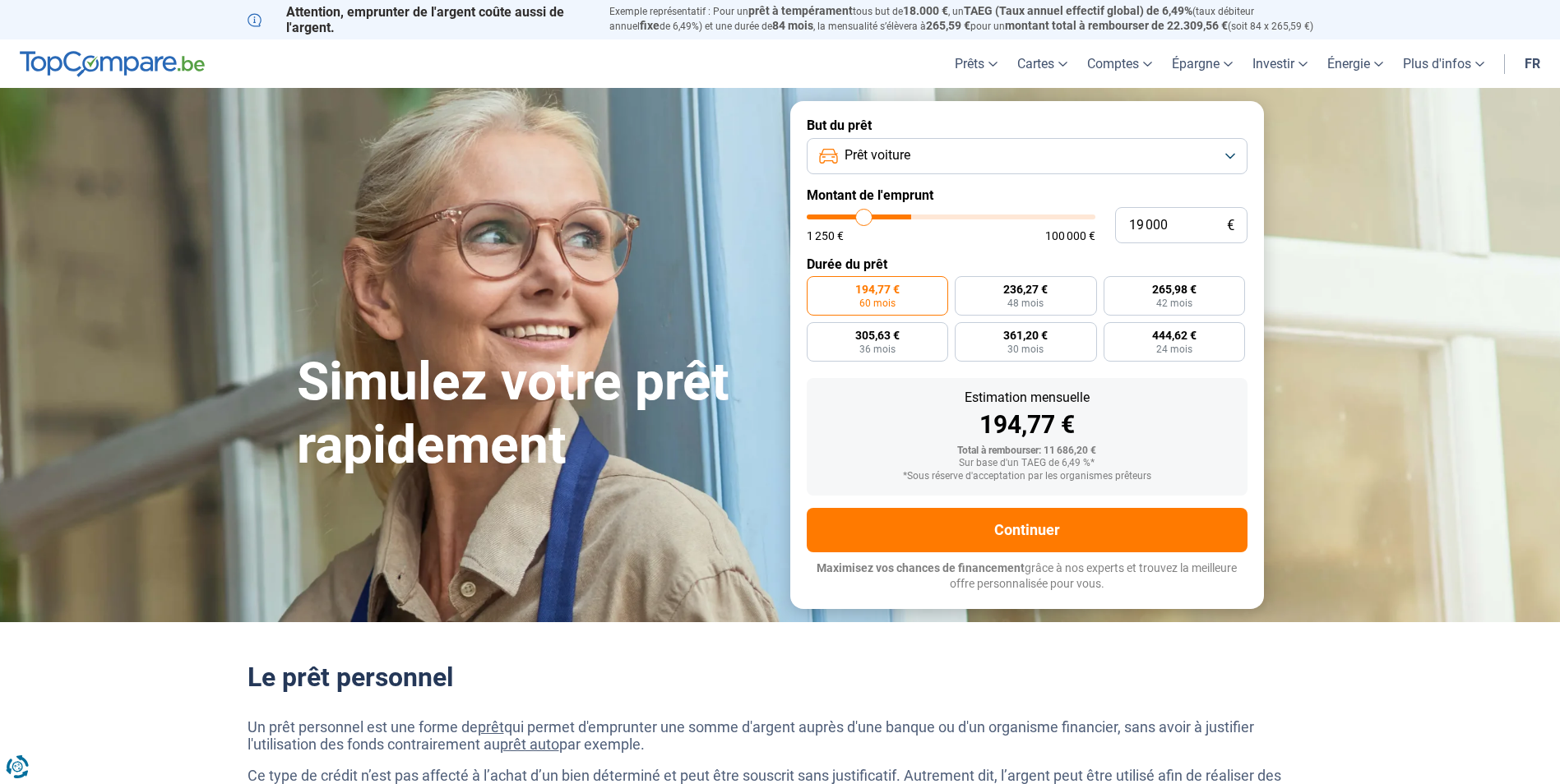
type input "18 750"
type input "18750"
type input "18 500"
type input "18500"
type input "19 250"
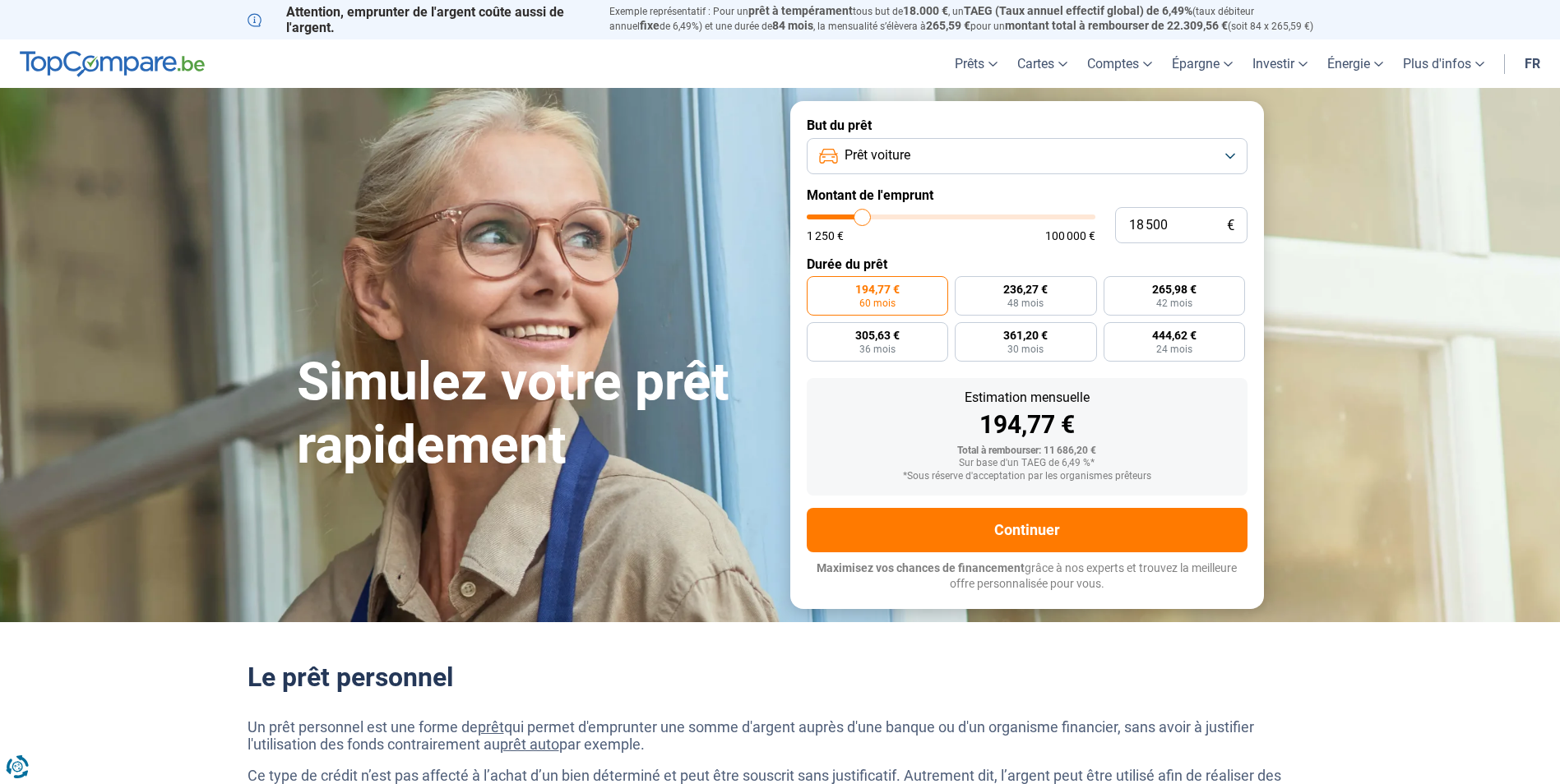
type input "19250"
type input "20 250"
type input "20250"
type input "20 750"
type input "20750"
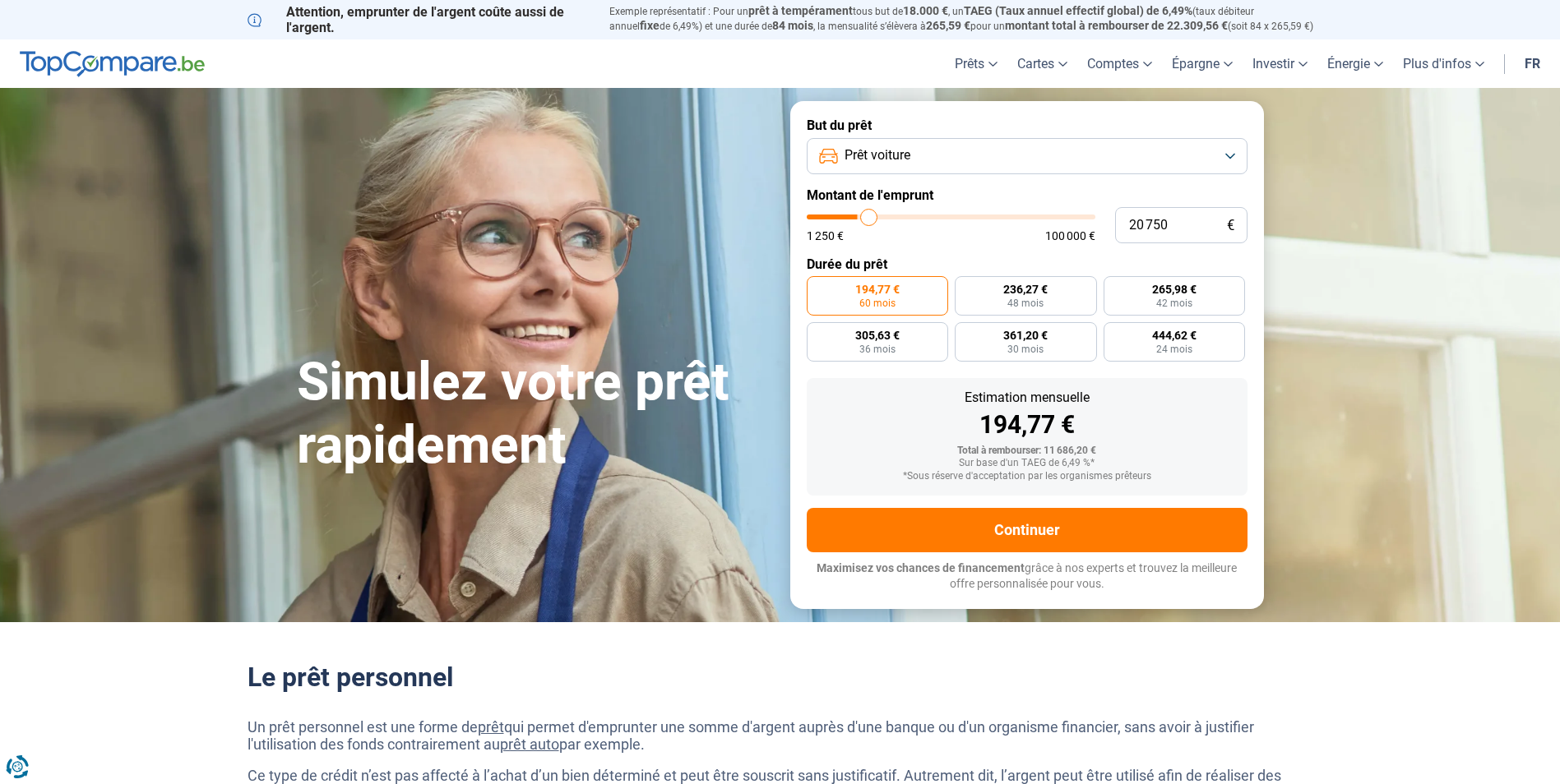
type input "21 250"
type input "21250"
type input "20 750"
type input "20750"
type input "20 500"
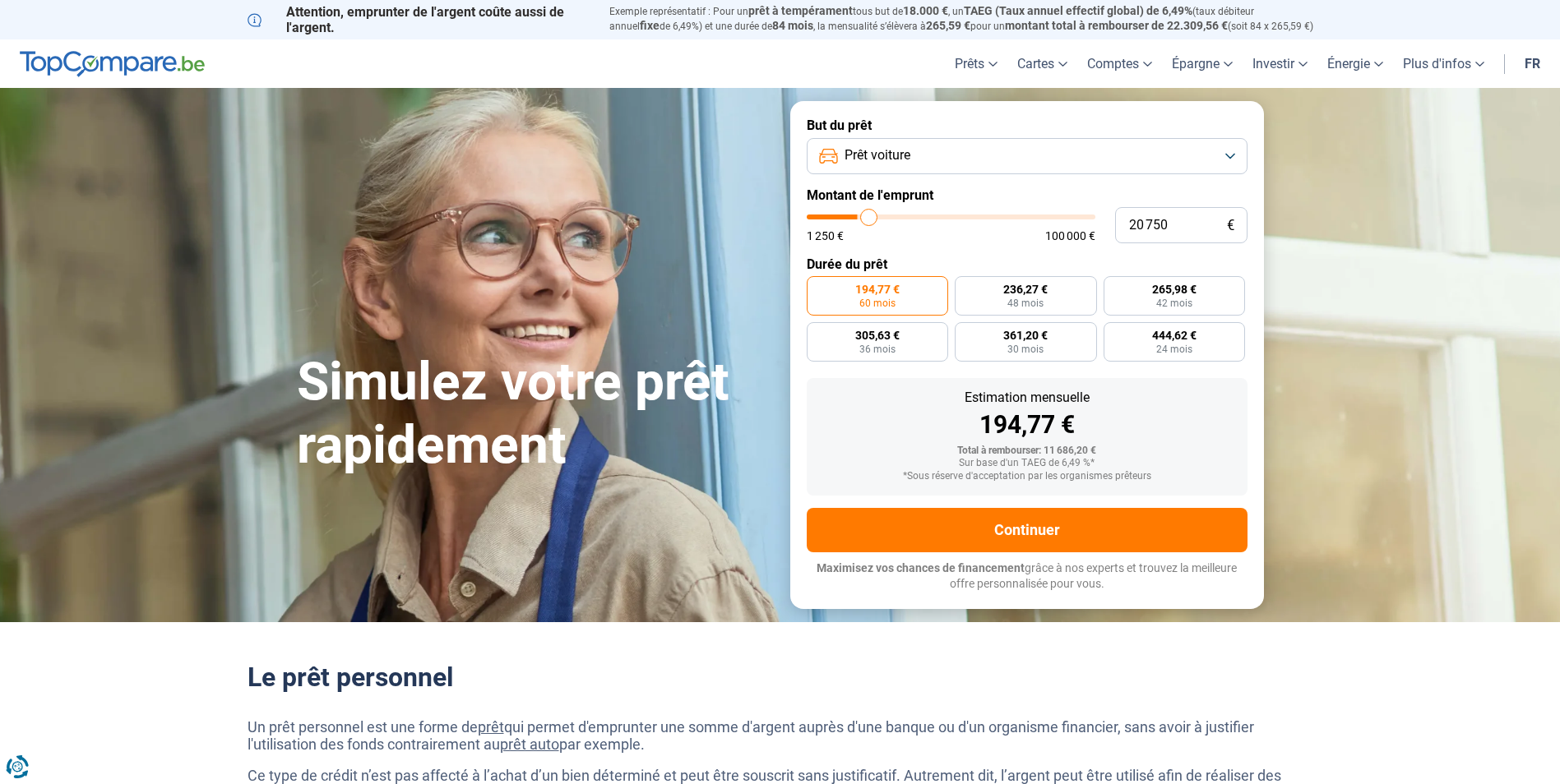
type input "20500"
type input "20 000"
type input "20000"
type input "19 000"
type input "19000"
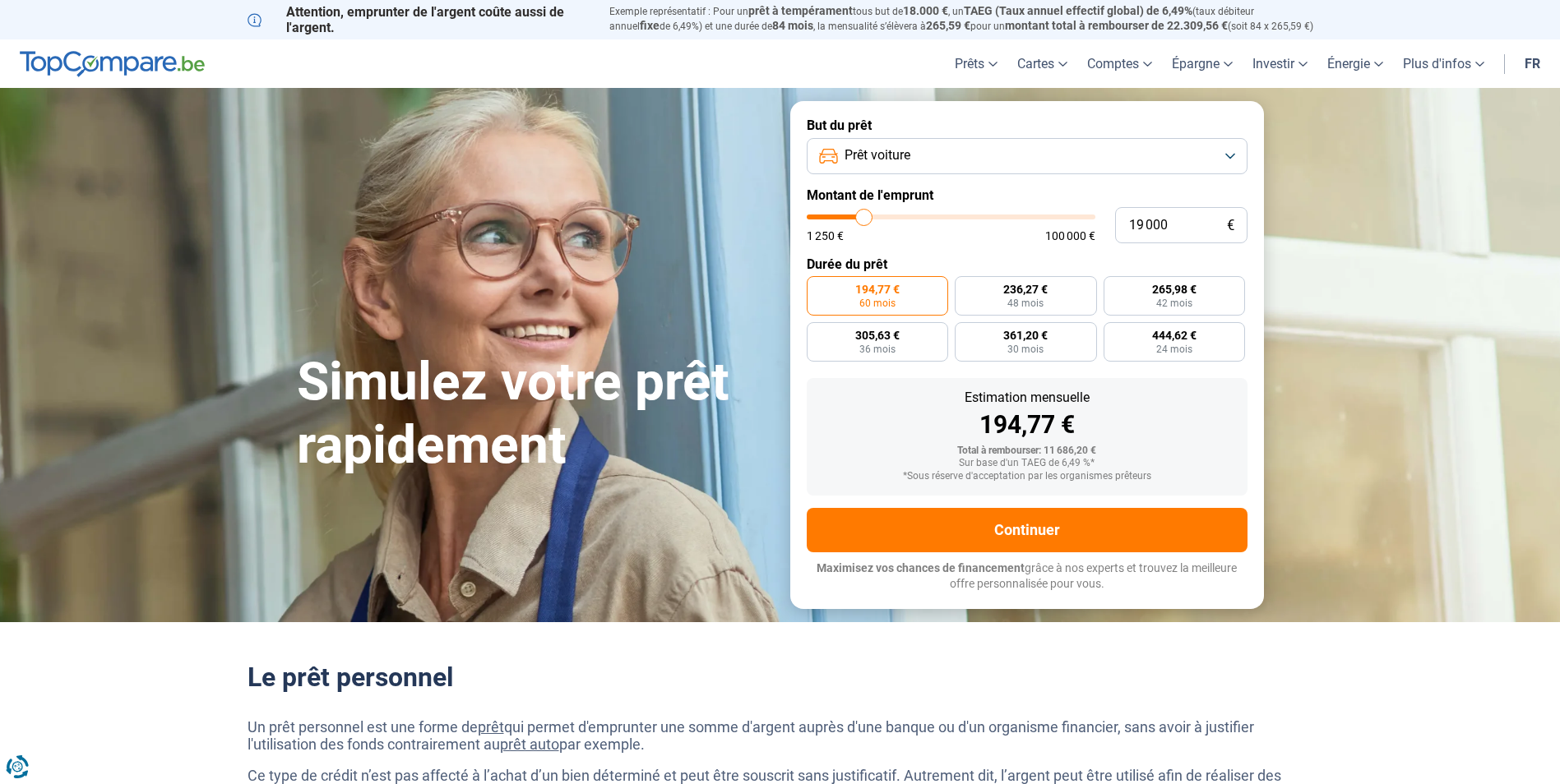
type input "18 750"
type input "18750"
type input "18 000"
type input "18000"
type input "17 500"
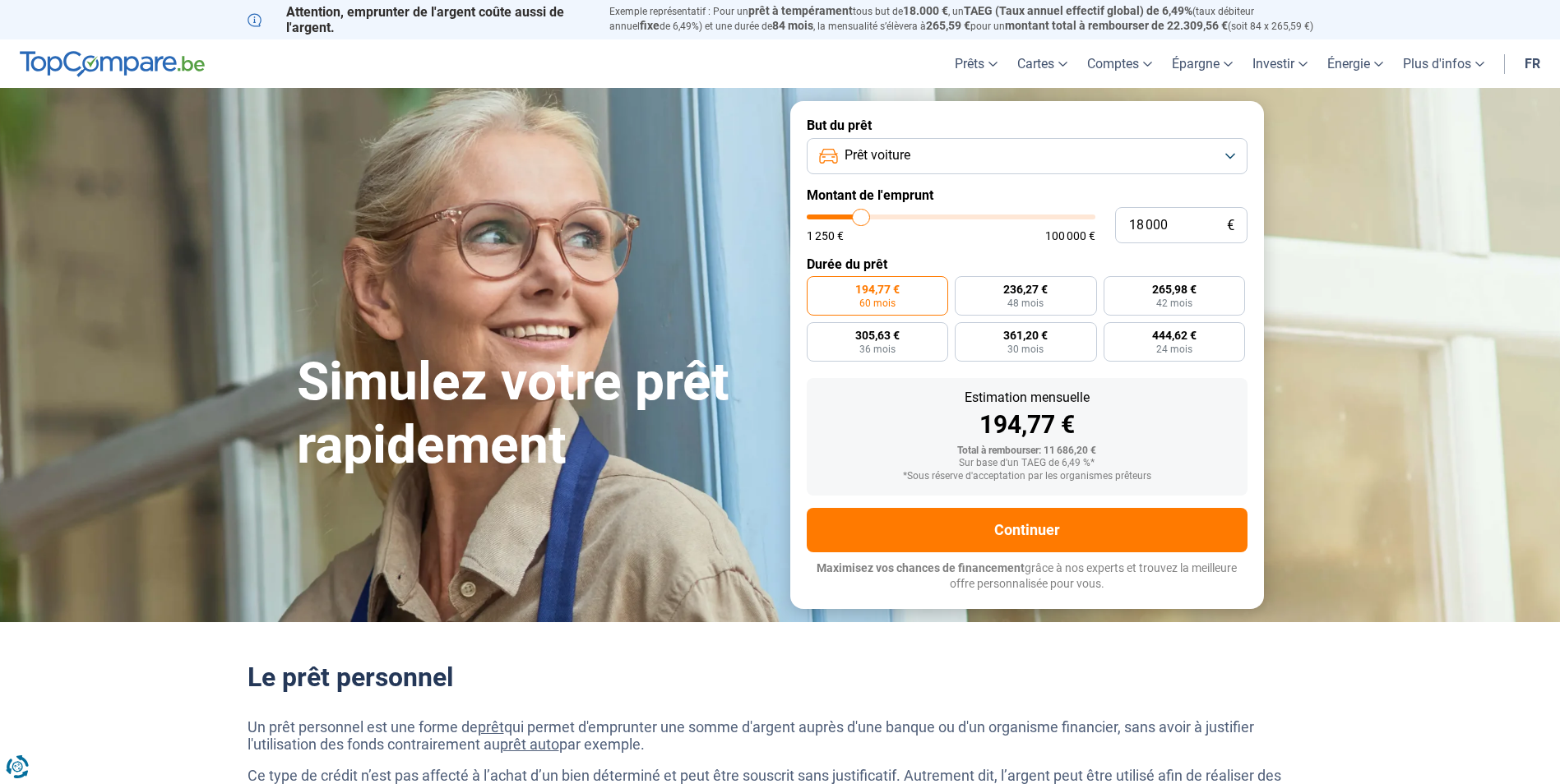
type input "17500"
type input "16 500"
type input "16500"
type input "16 250"
type input "16250"
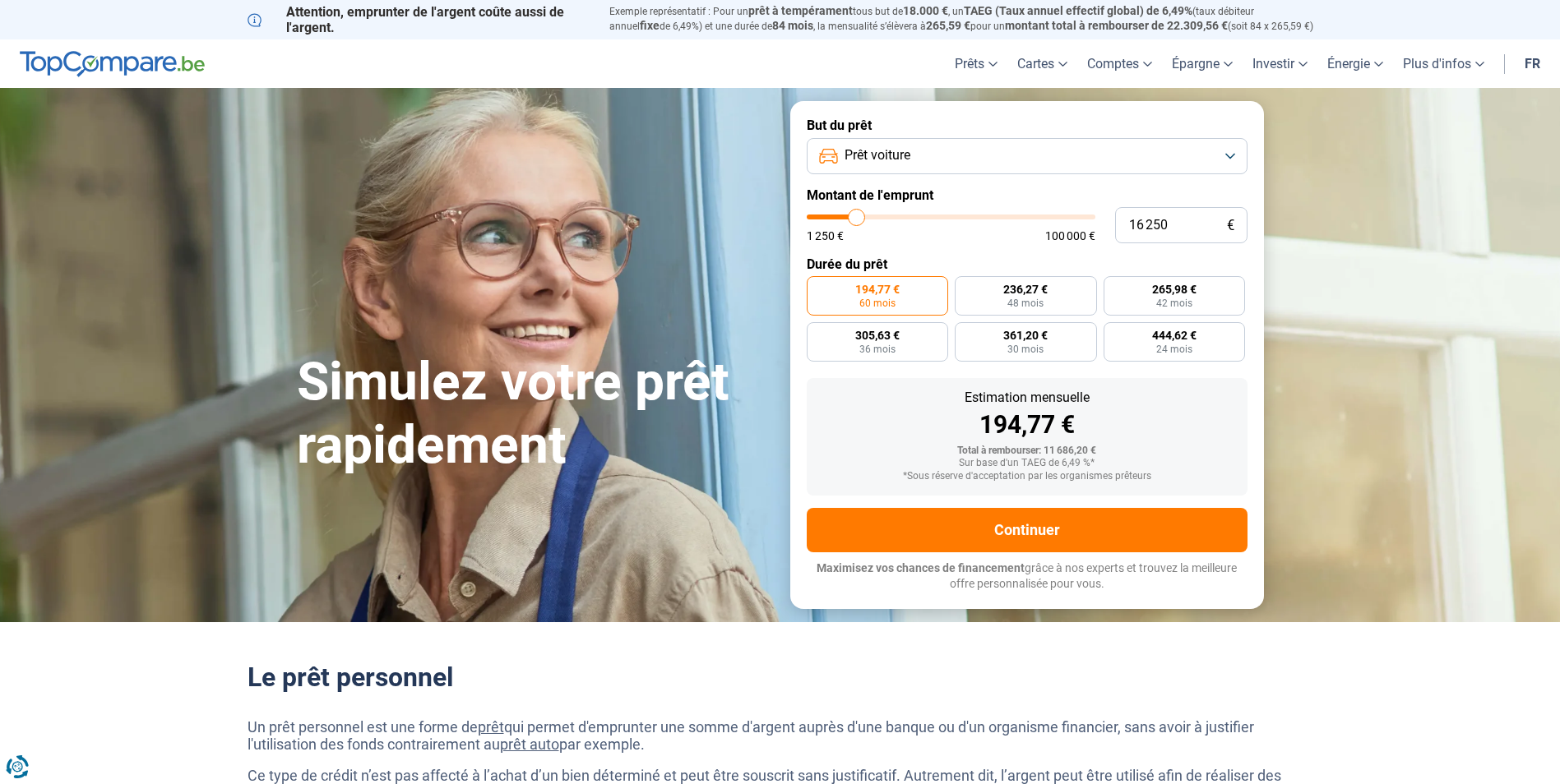
type input "15 750"
type input "15750"
type input "15 500"
type input "15500"
type input "15 000"
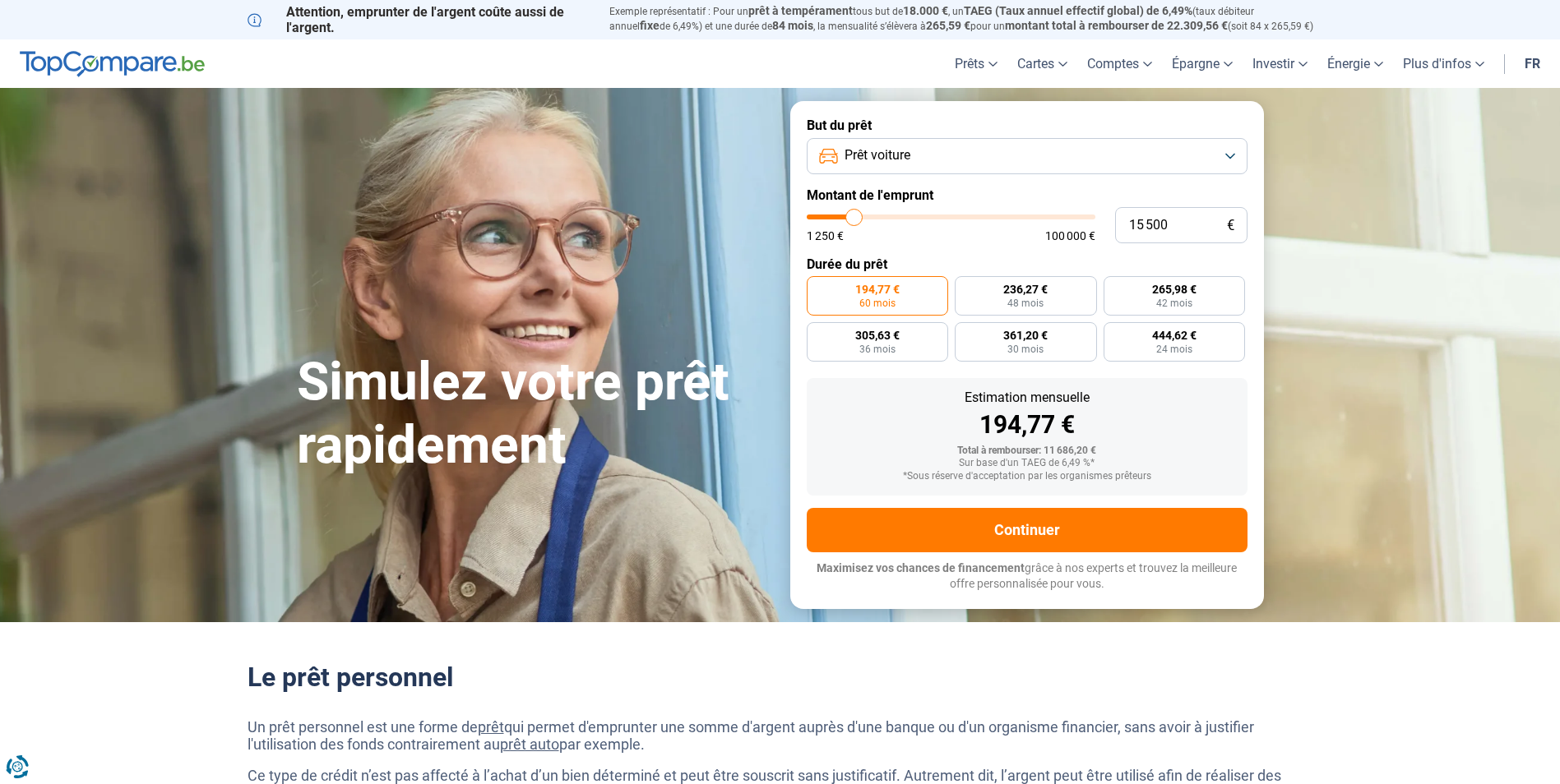
type input "15000"
type input "14 750"
type input "14750"
type input "14 500"
type input "14500"
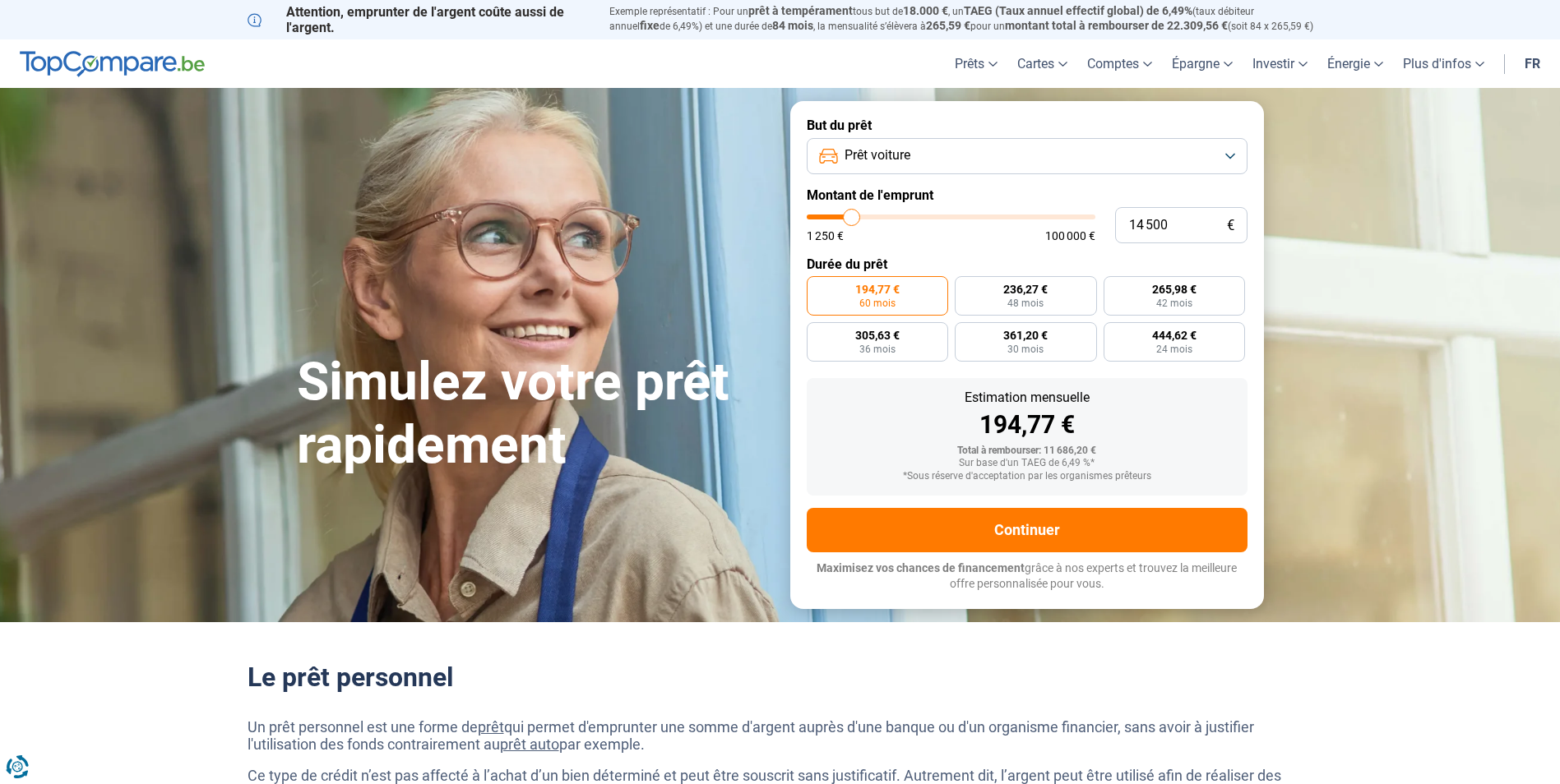
type input "14 250"
type input "14250"
type input "14 000"
type input "14000"
type input "13 500"
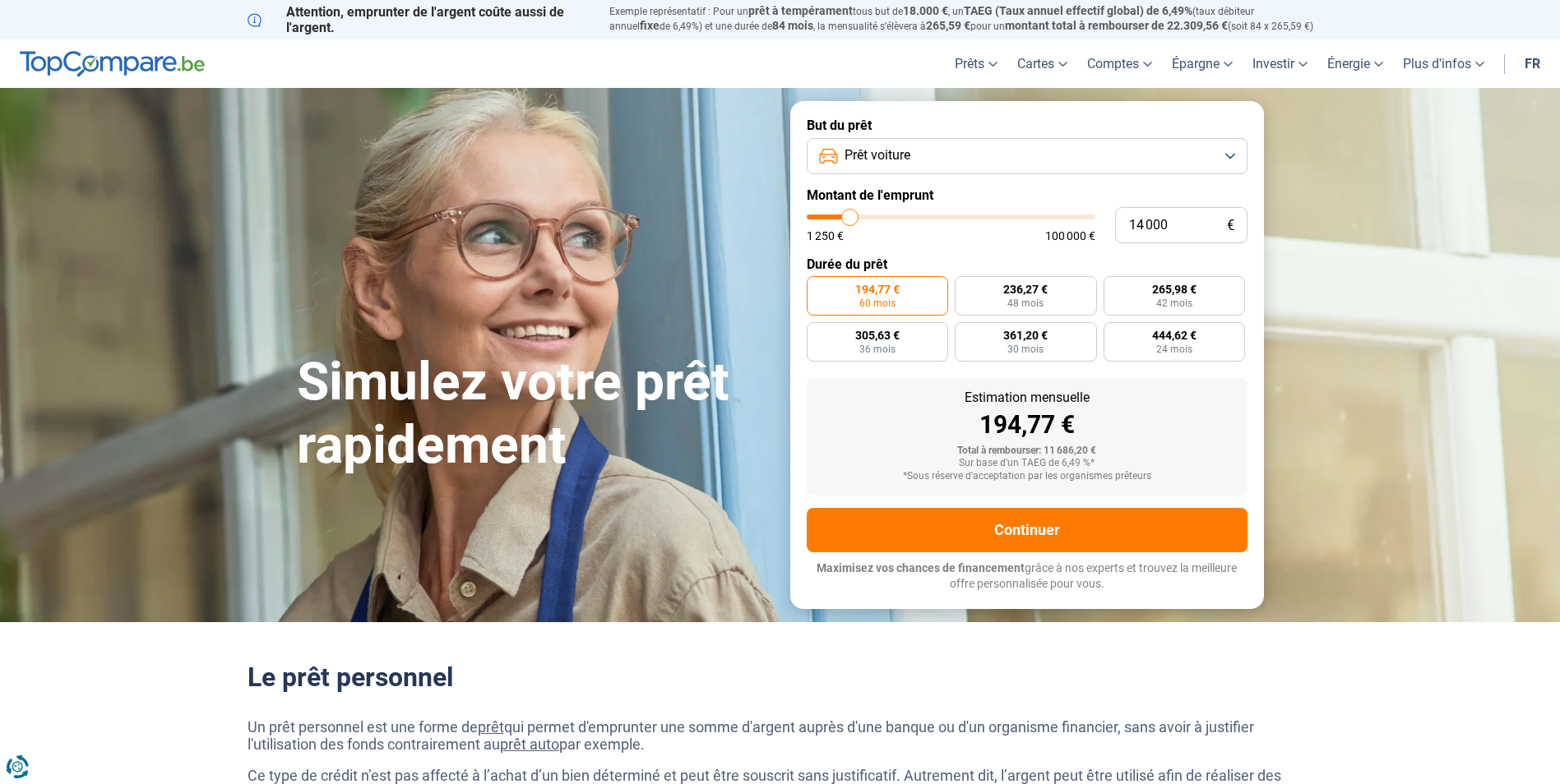
type input "13500"
type input "14 000"
type input "14000"
type input "14 750"
type input "14750"
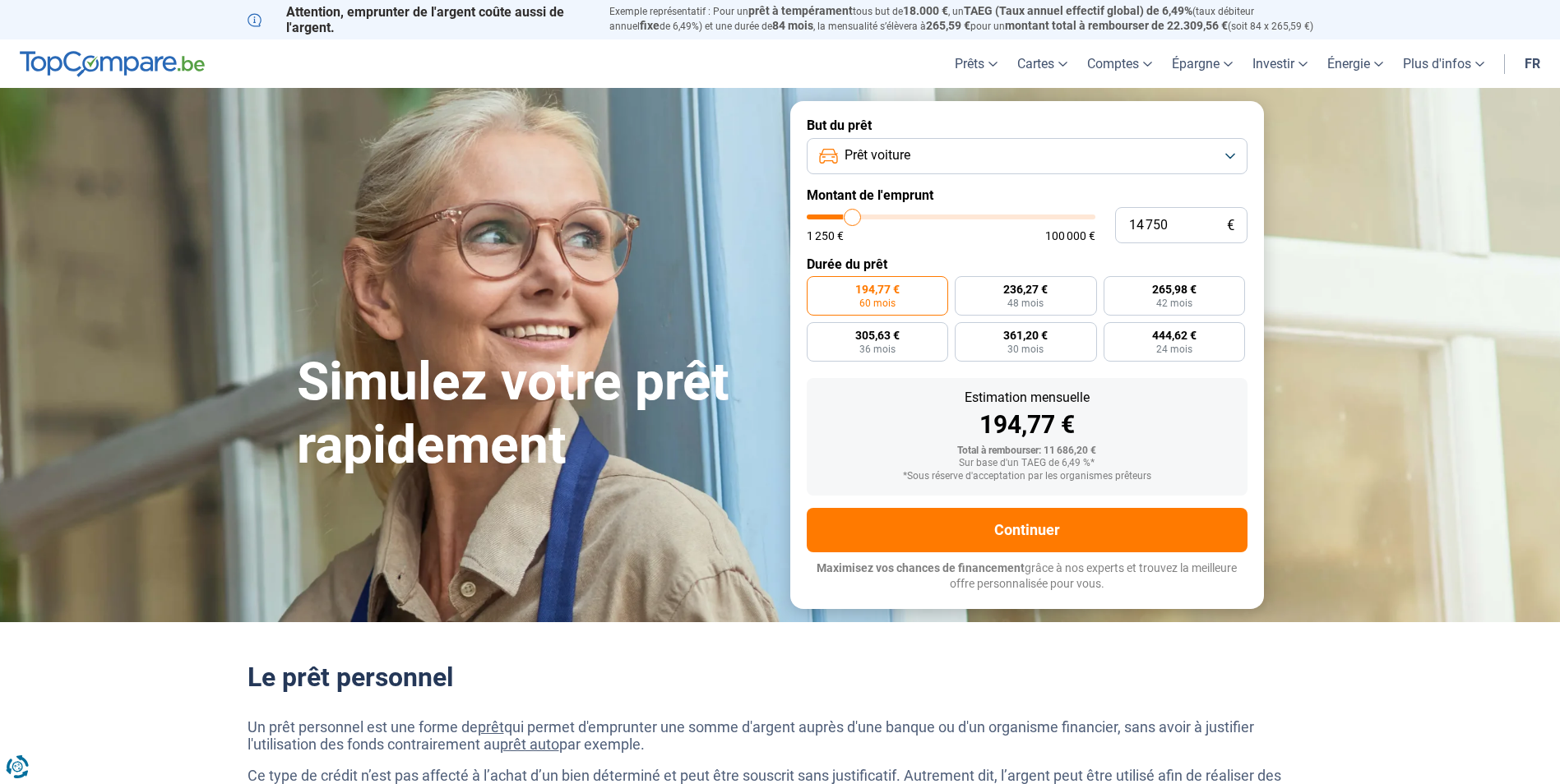
type input "15 500"
type input "15500"
type input "15 750"
type input "15750"
click at [855, 219] on input "range" at bounding box center [951, 216] width 288 height 4
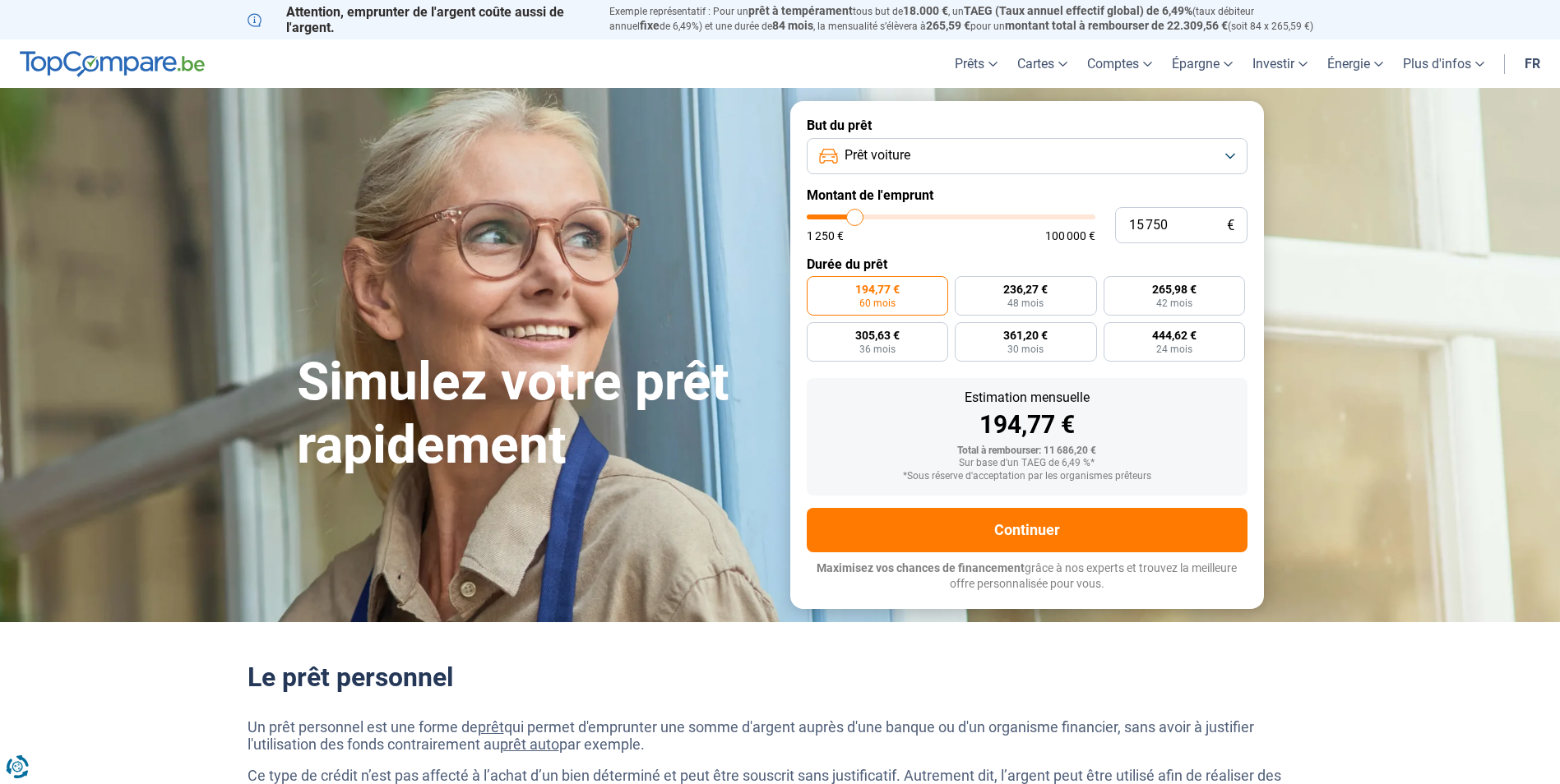
radio input "false"
